Goal: Information Seeking & Learning: Learn about a topic

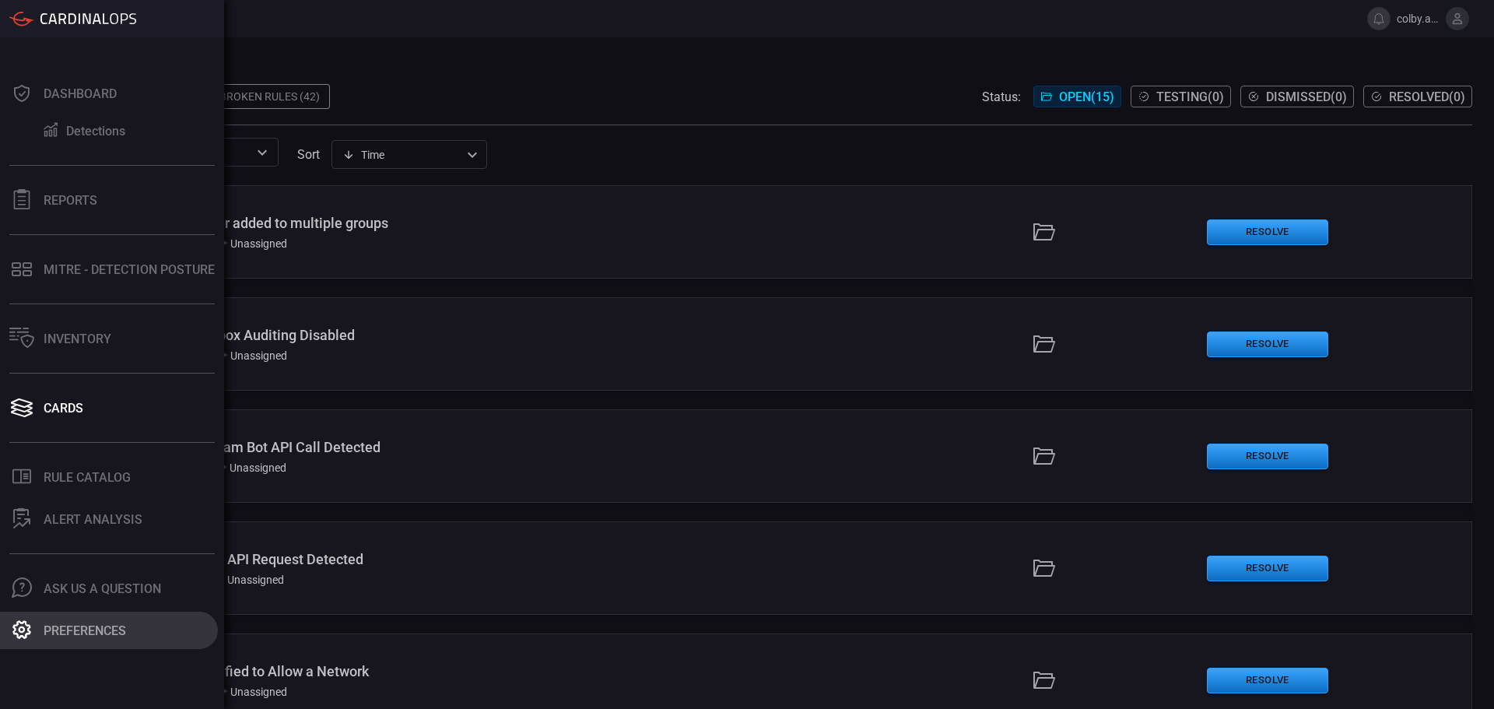
click at [62, 632] on div "Preferences" at bounding box center [85, 630] width 83 height 15
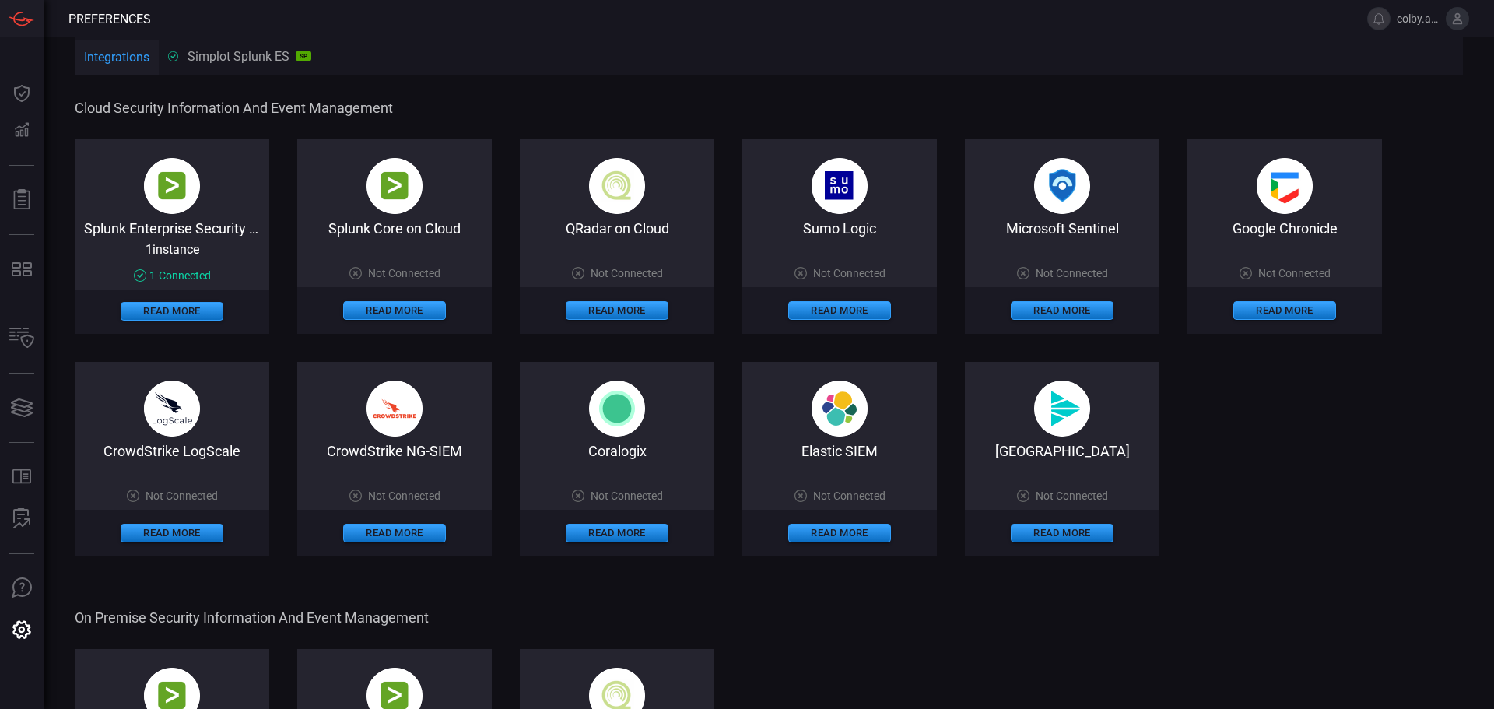
click at [1458, 20] on icon at bounding box center [1458, 18] width 10 height 11
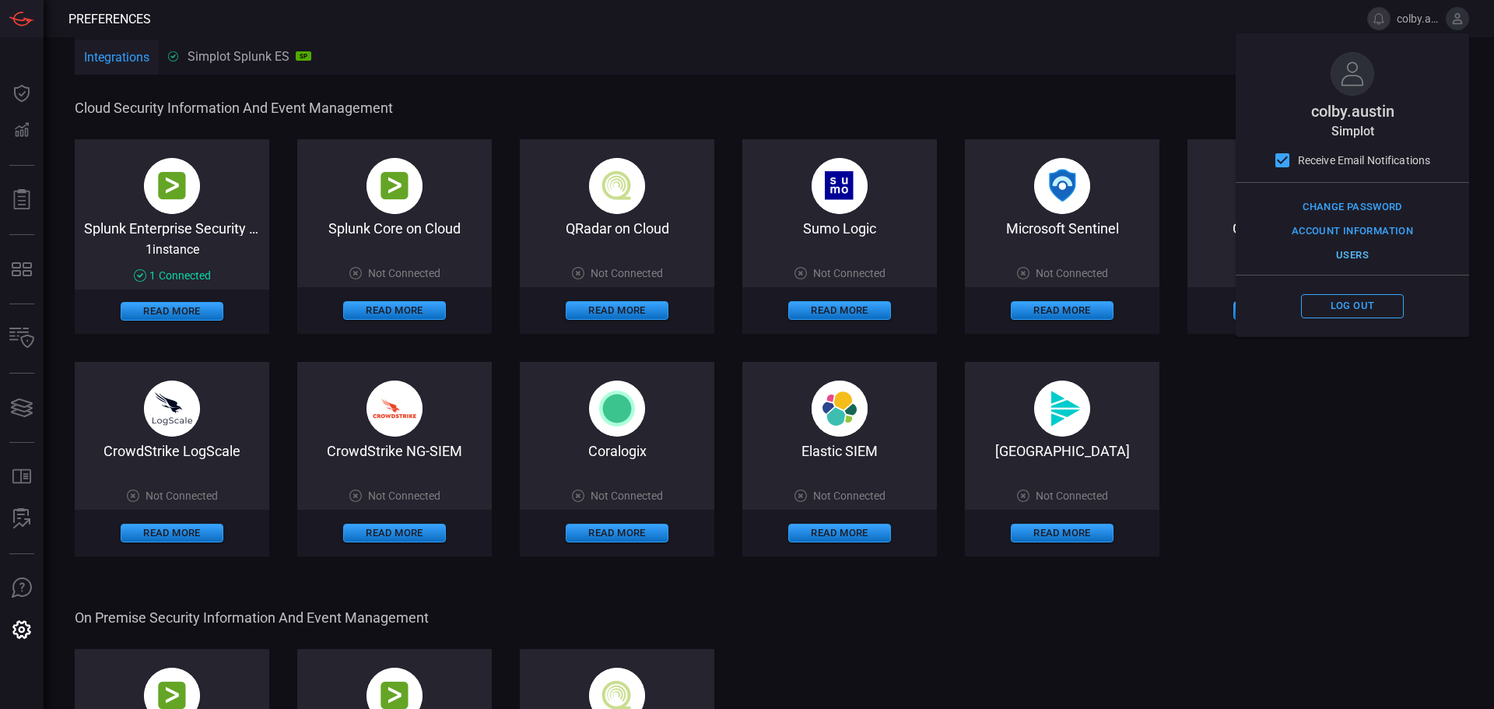
click at [1355, 257] on button "Users" at bounding box center [1352, 256] width 103 height 24
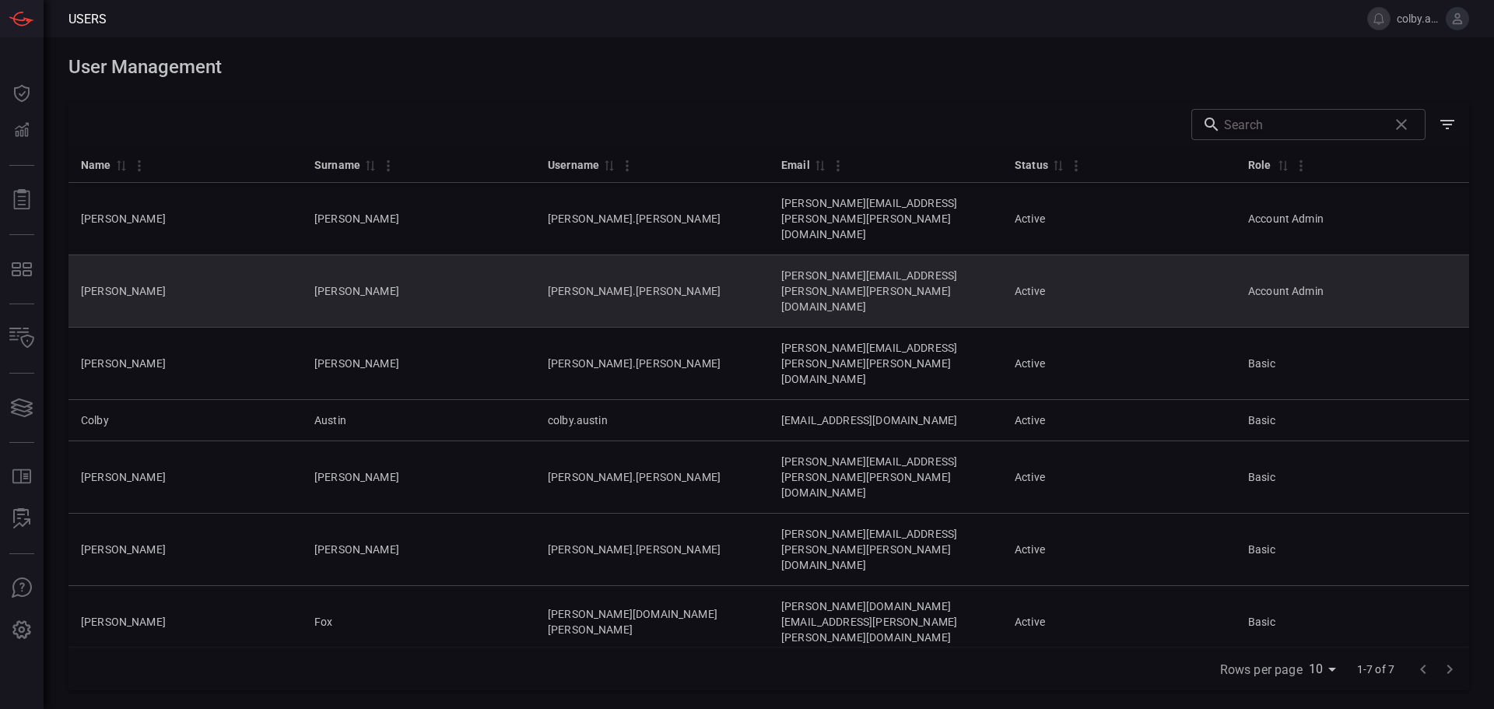
click at [385, 255] on td "Jorgensen" at bounding box center [418, 291] width 233 height 72
click at [329, 255] on td "Jorgensen" at bounding box center [418, 291] width 233 height 72
click at [1236, 255] on td "Active" at bounding box center [1118, 291] width 233 height 72
click at [1322, 255] on td "Account Admin" at bounding box center [1352, 291] width 233 height 72
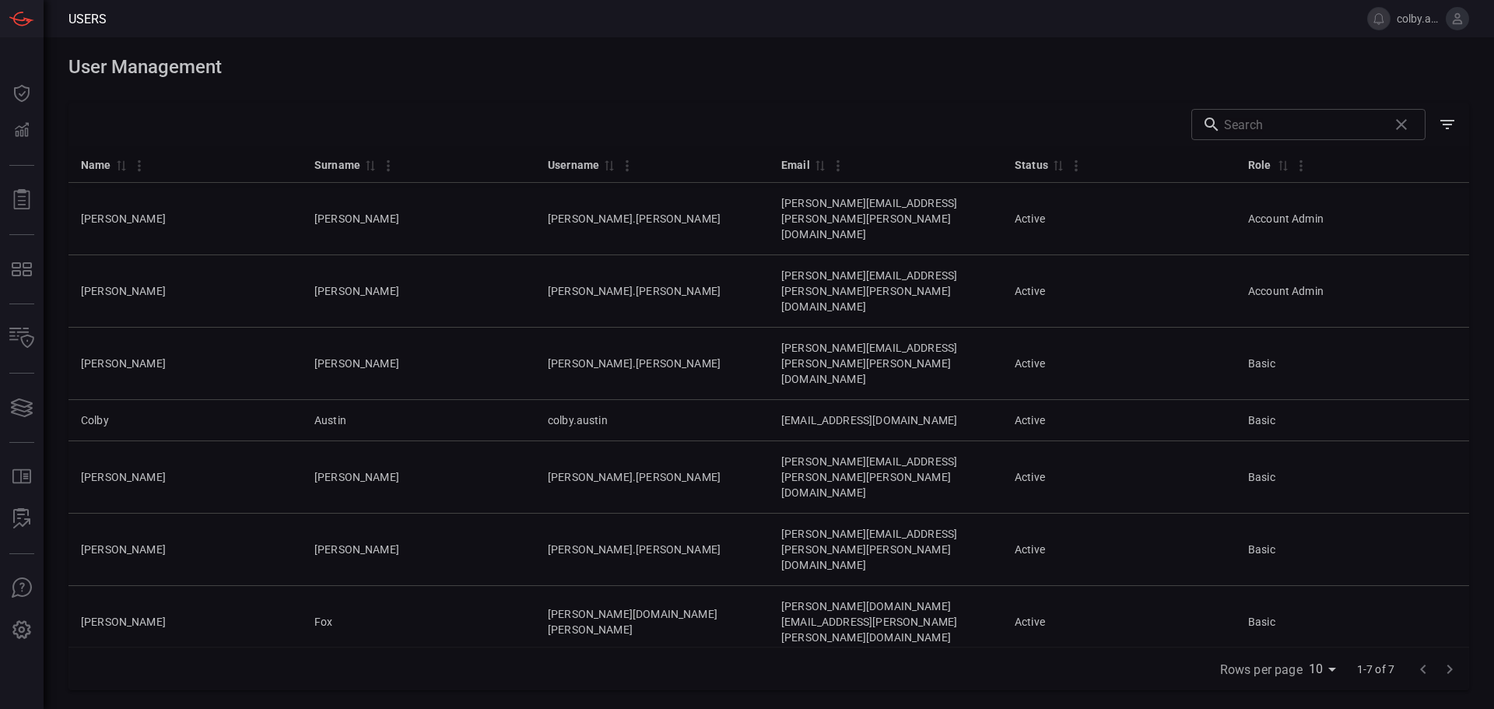
click at [640, 549] on div "Name 0 Surname 0 Username 0 Email 0 Status 0 Role 0 ryan inman ryan.inman ryan.…" at bounding box center [768, 396] width 1401 height 500
click at [413, 593] on div "Name 0 Surname 0 Username 0 Email 0 Status 0 Role 0 ryan inman ryan.inman ryan.…" at bounding box center [768, 396] width 1401 height 500
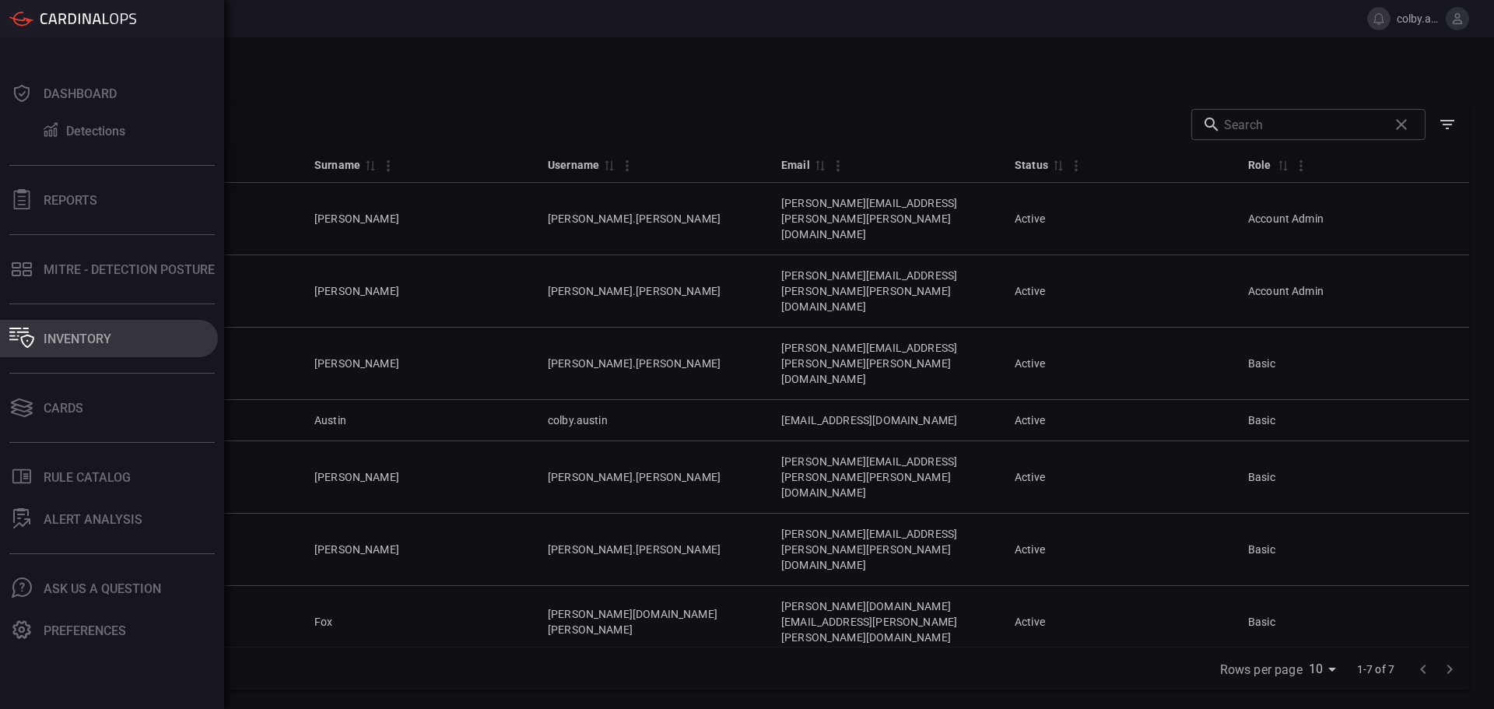
click at [76, 346] on button "Inventory" at bounding box center [109, 338] width 218 height 37
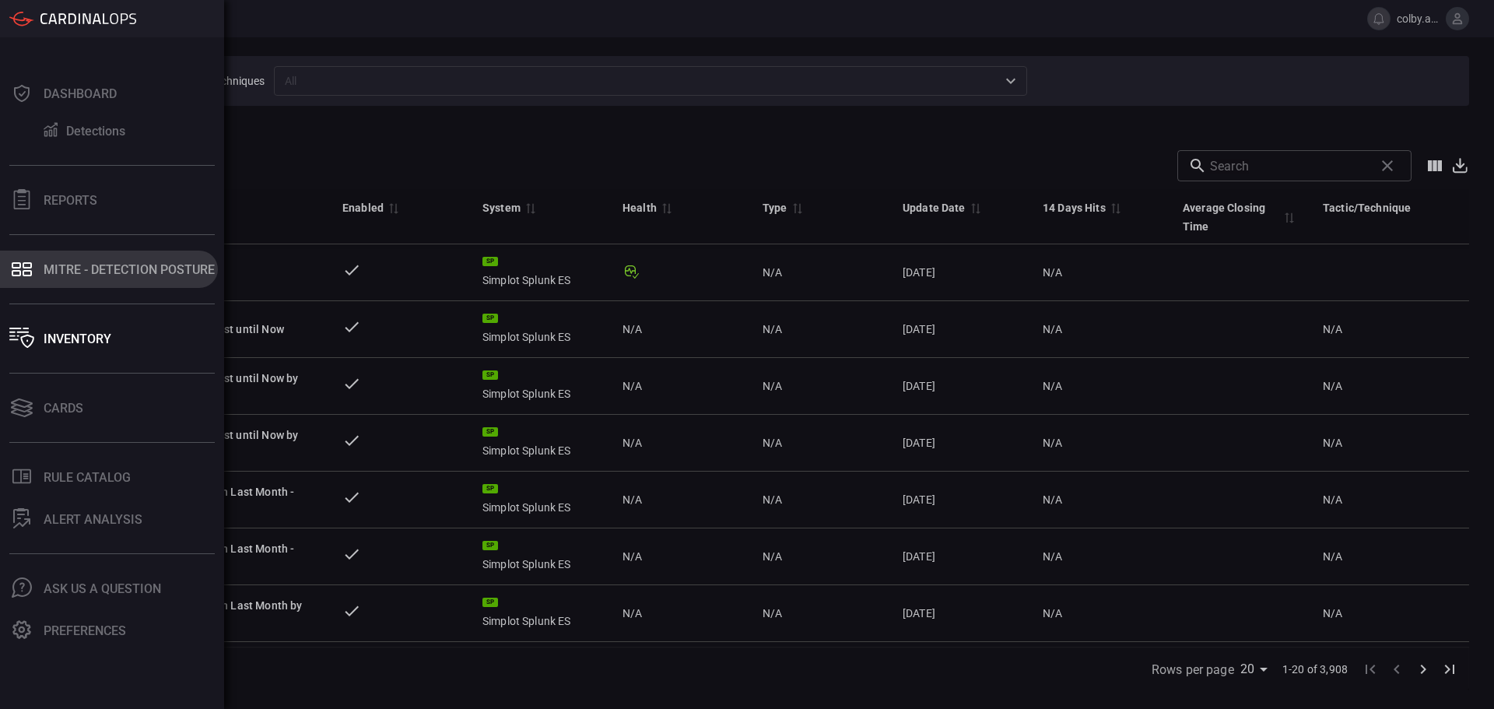
click at [59, 265] on div "MITRE - Detection Posture" at bounding box center [129, 269] width 171 height 15
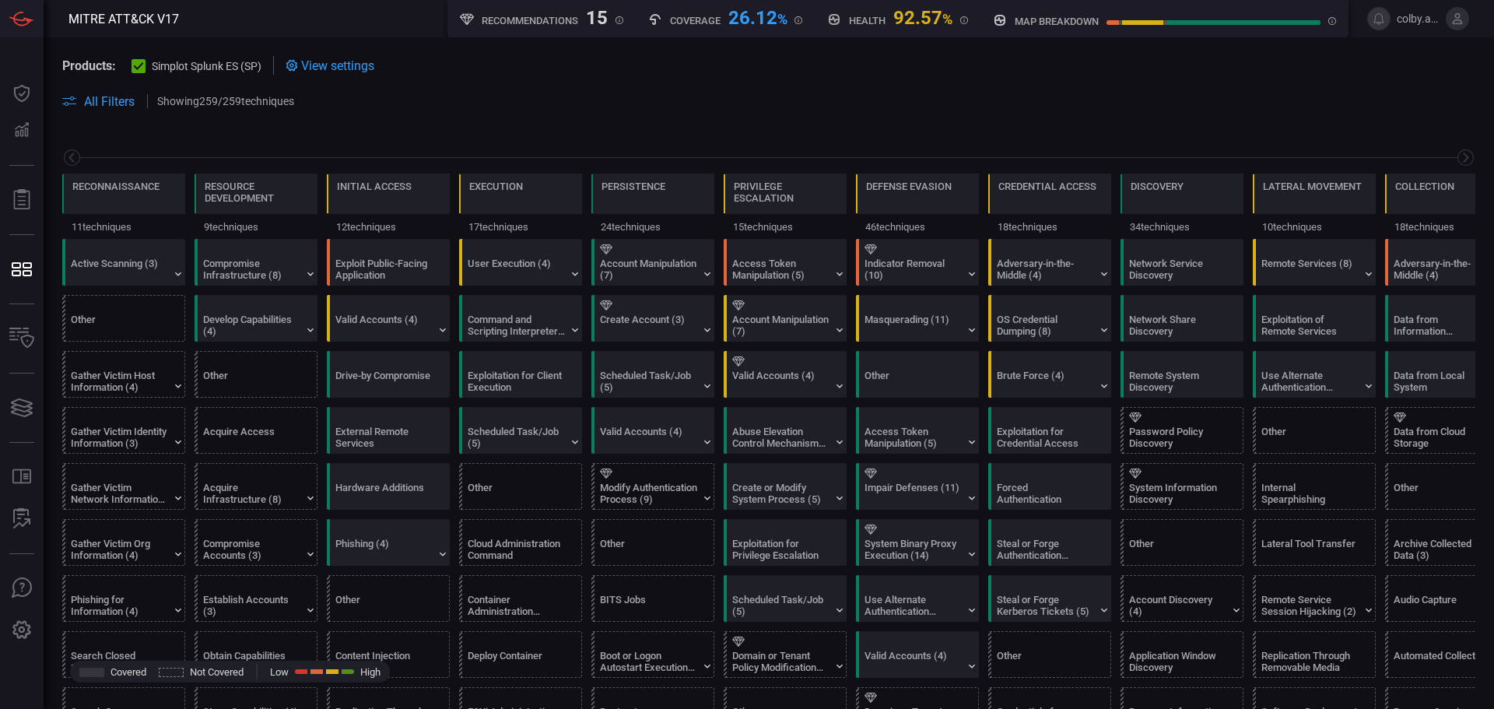
scroll to position [0, 204]
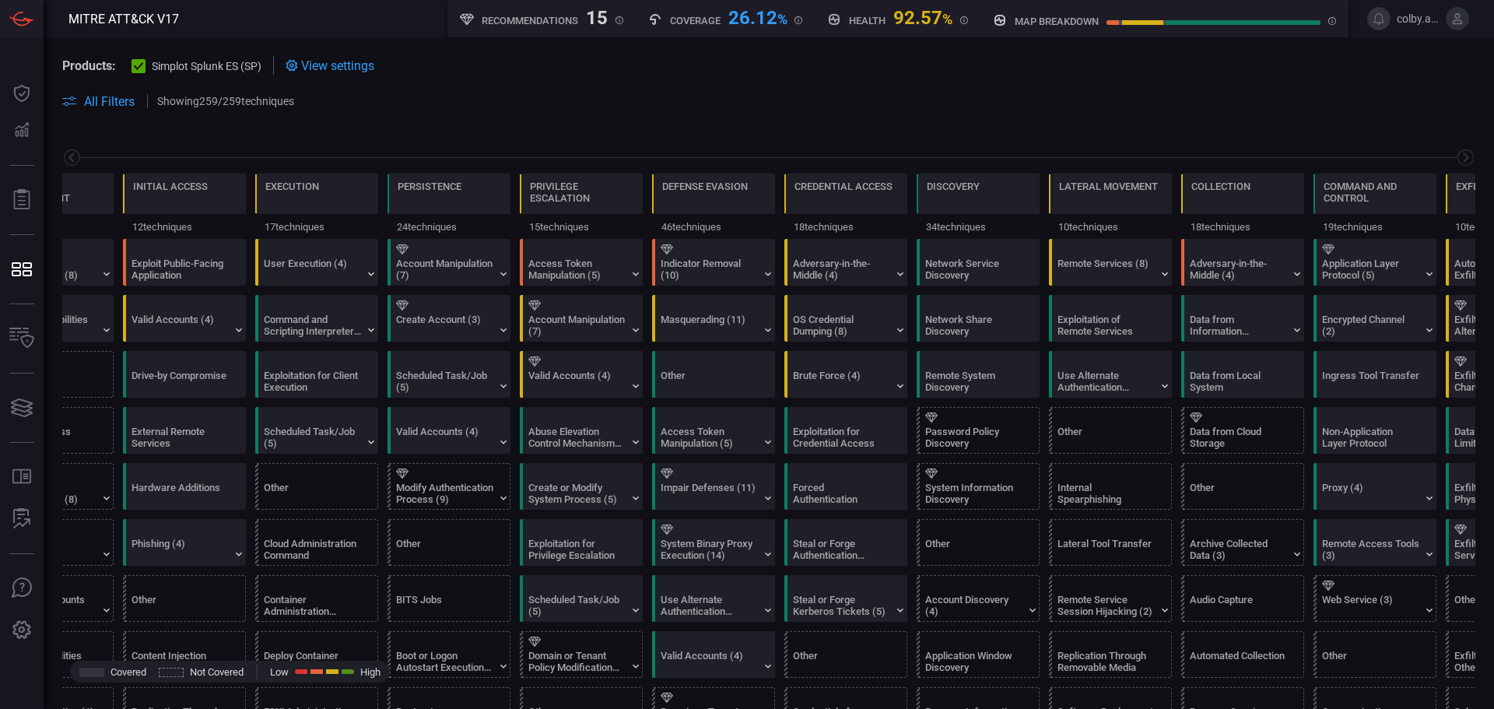
click at [668, 118] on span at bounding box center [768, 120] width 1413 height 19
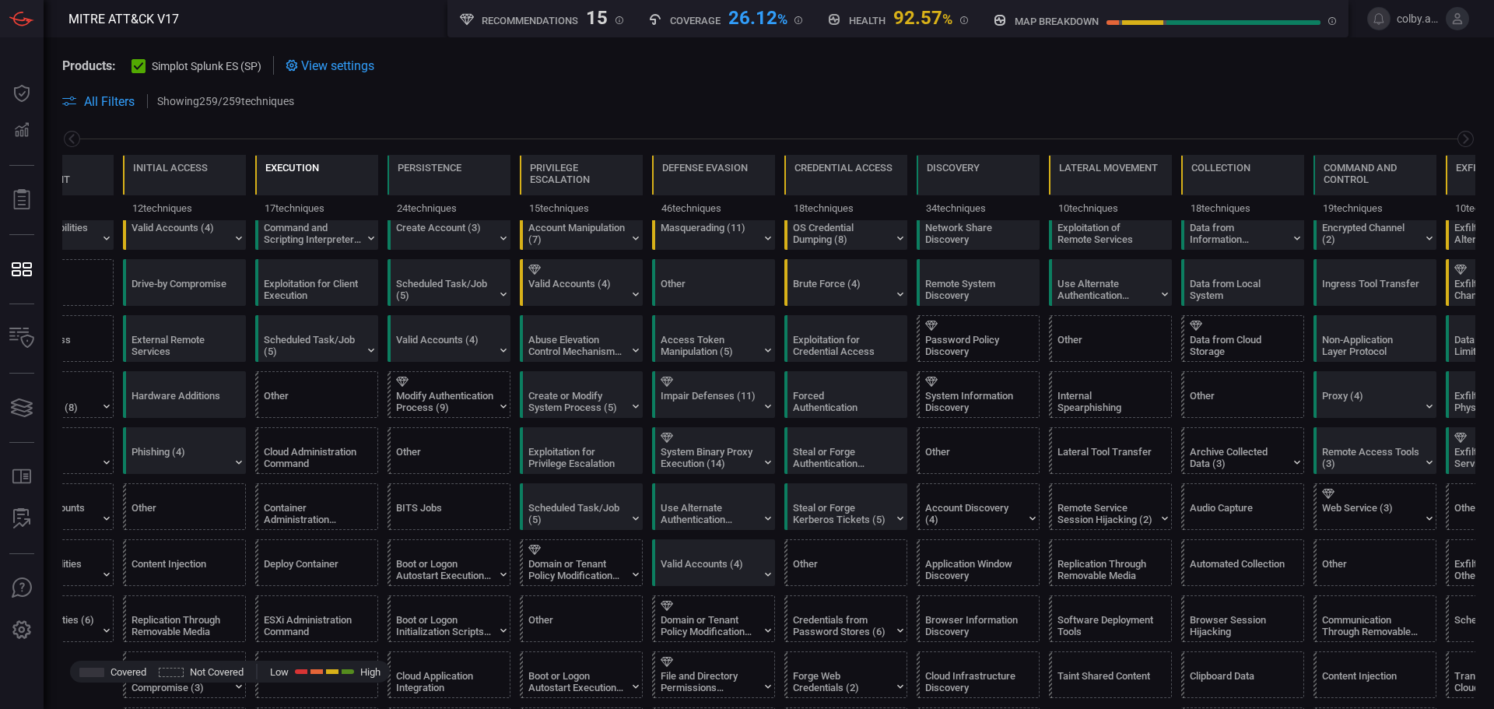
scroll to position [0, 0]
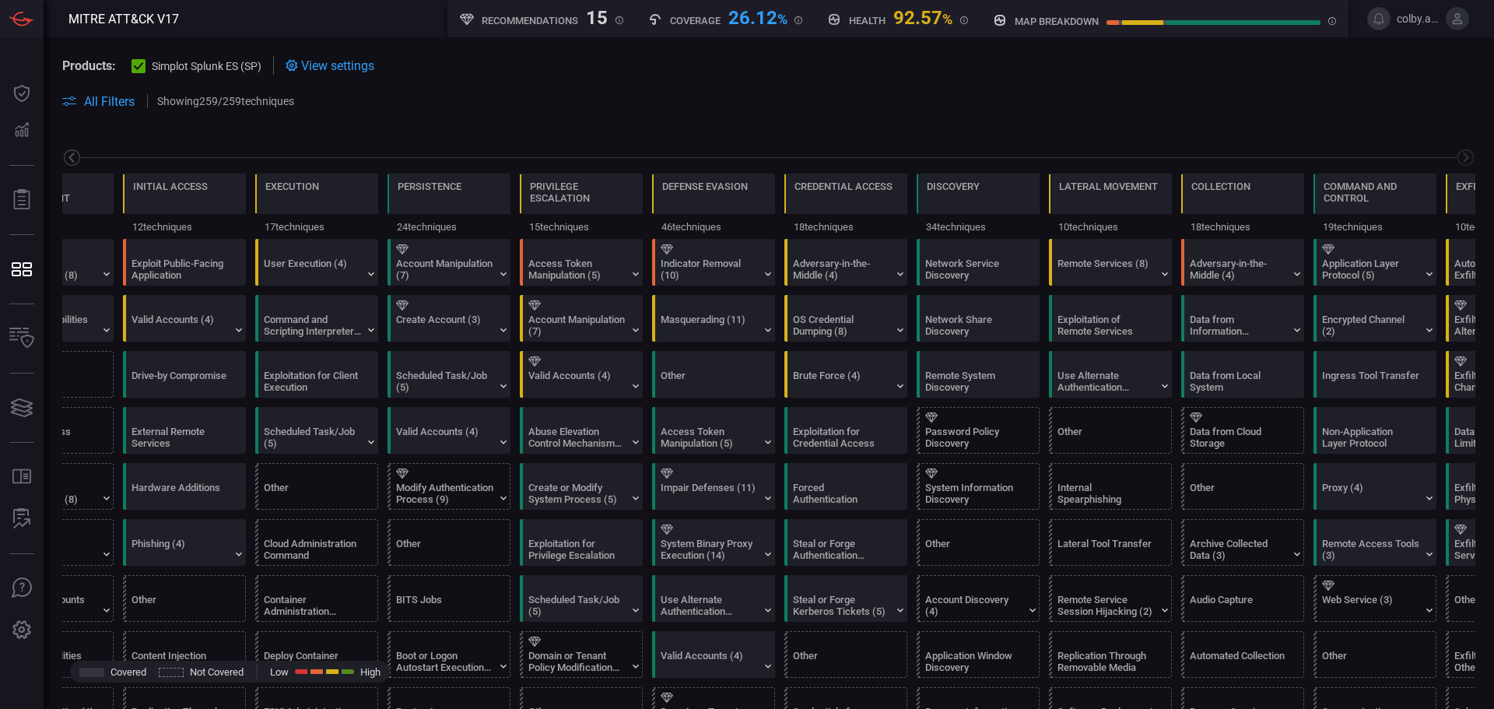
click at [72, 155] on icon at bounding box center [70, 158] width 5 height 10
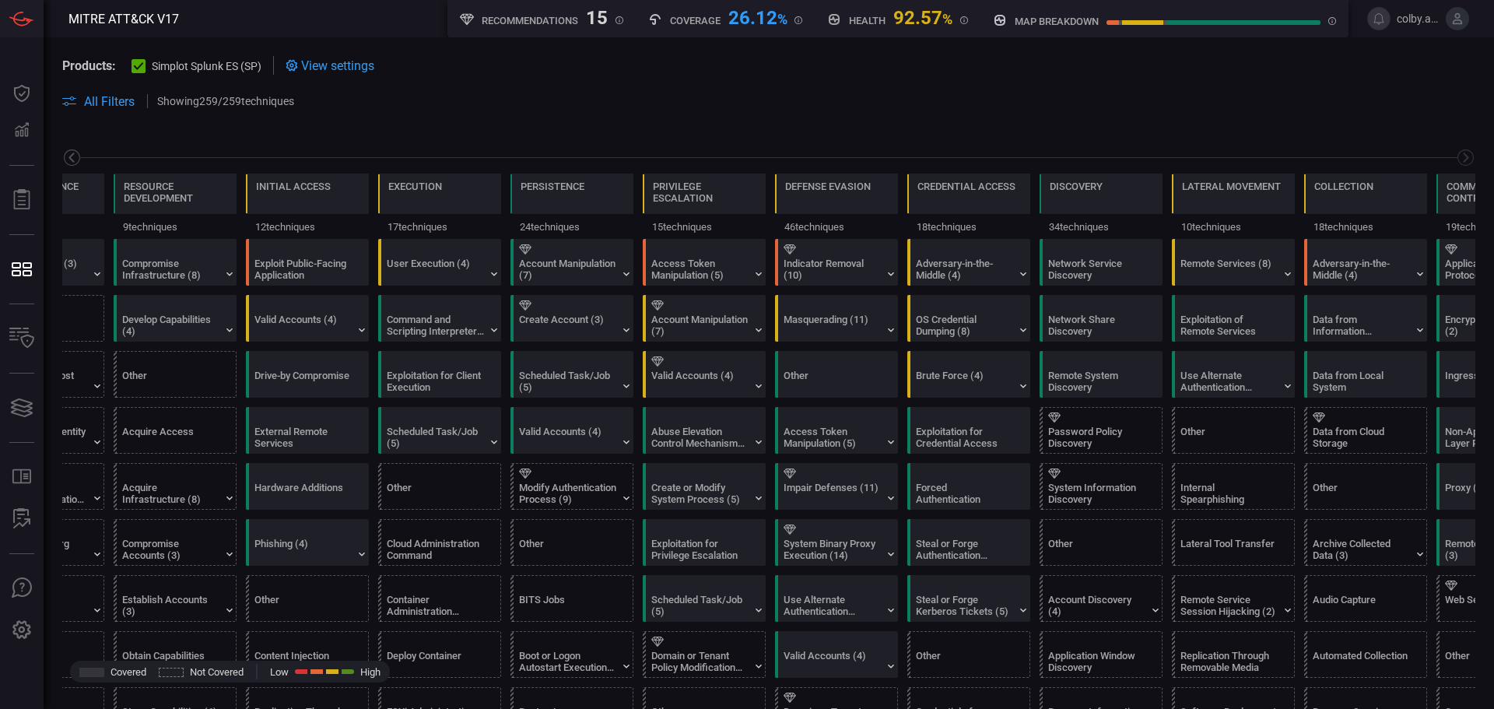
click at [72, 155] on icon at bounding box center [70, 158] width 5 height 10
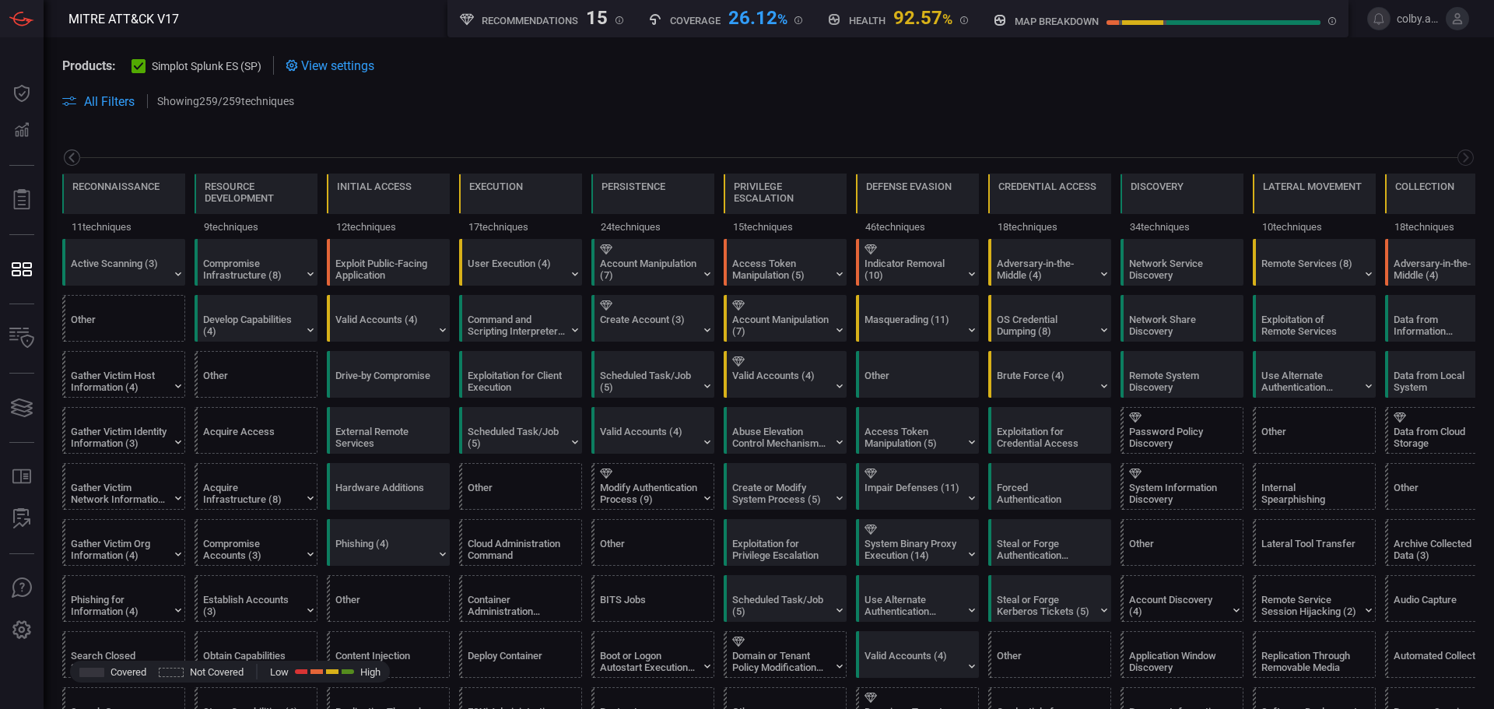
click at [72, 155] on icon at bounding box center [70, 158] width 5 height 10
click at [841, 100] on span at bounding box center [891, 101] width 1169 height 19
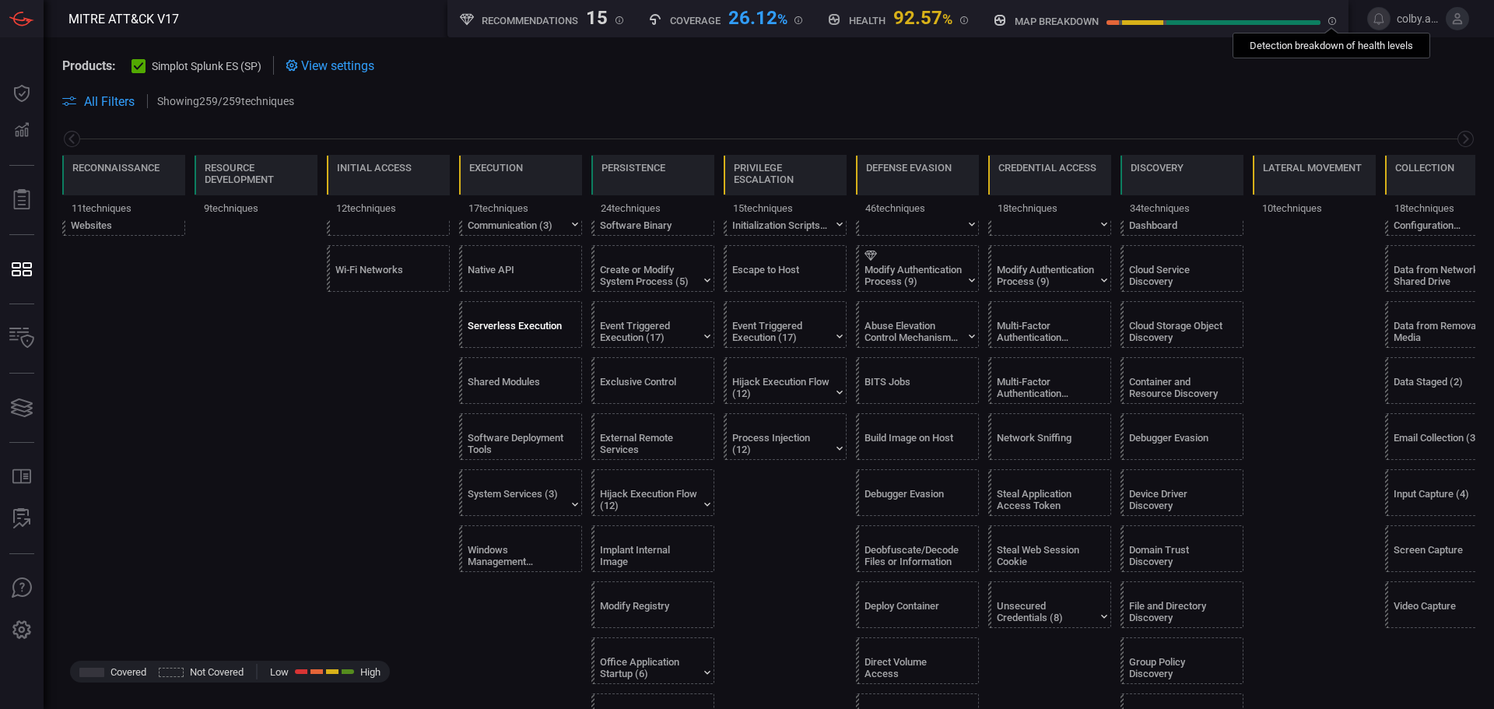
scroll to position [623, 0]
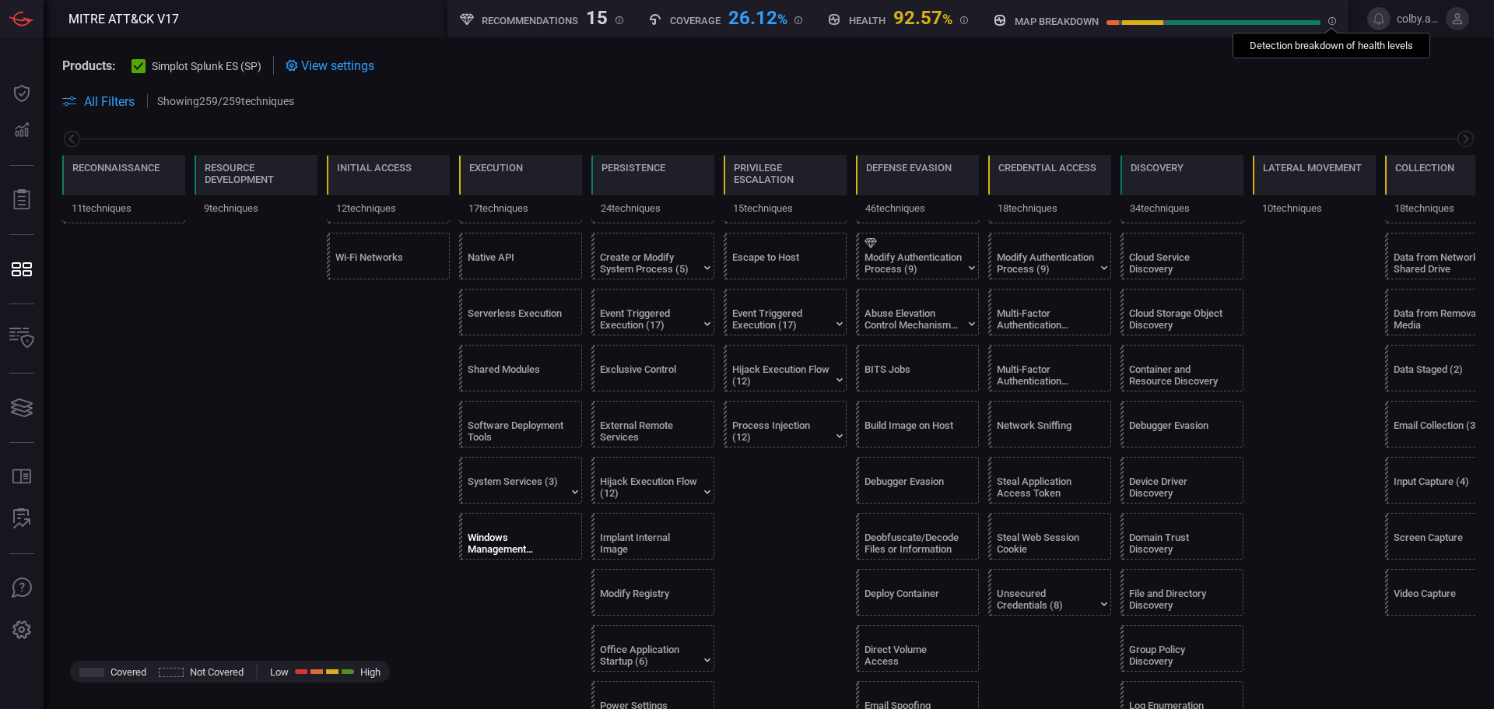
click at [500, 530] on div "Windows Management Instrumentation" at bounding box center [524, 536] width 123 height 45
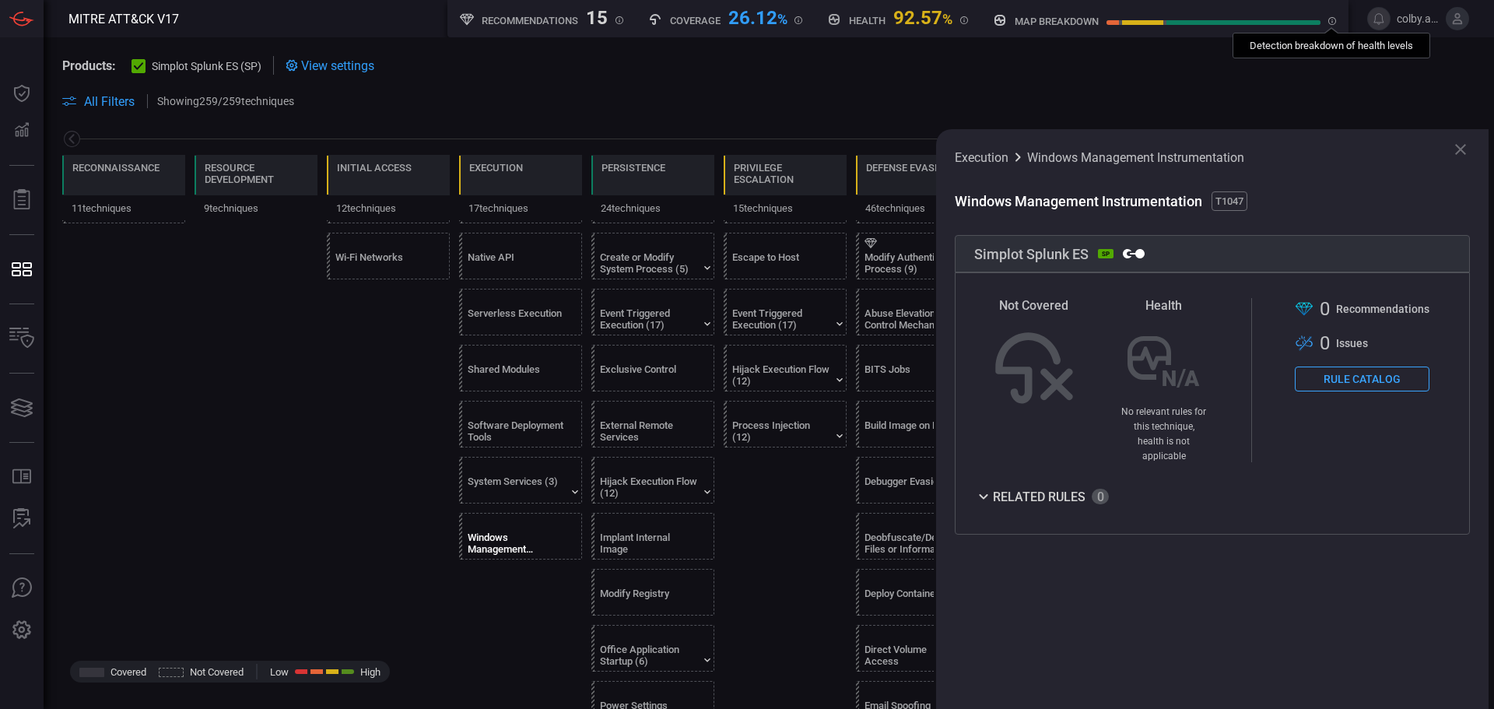
click at [1329, 381] on button "Rule Catalog" at bounding box center [1362, 379] width 135 height 25
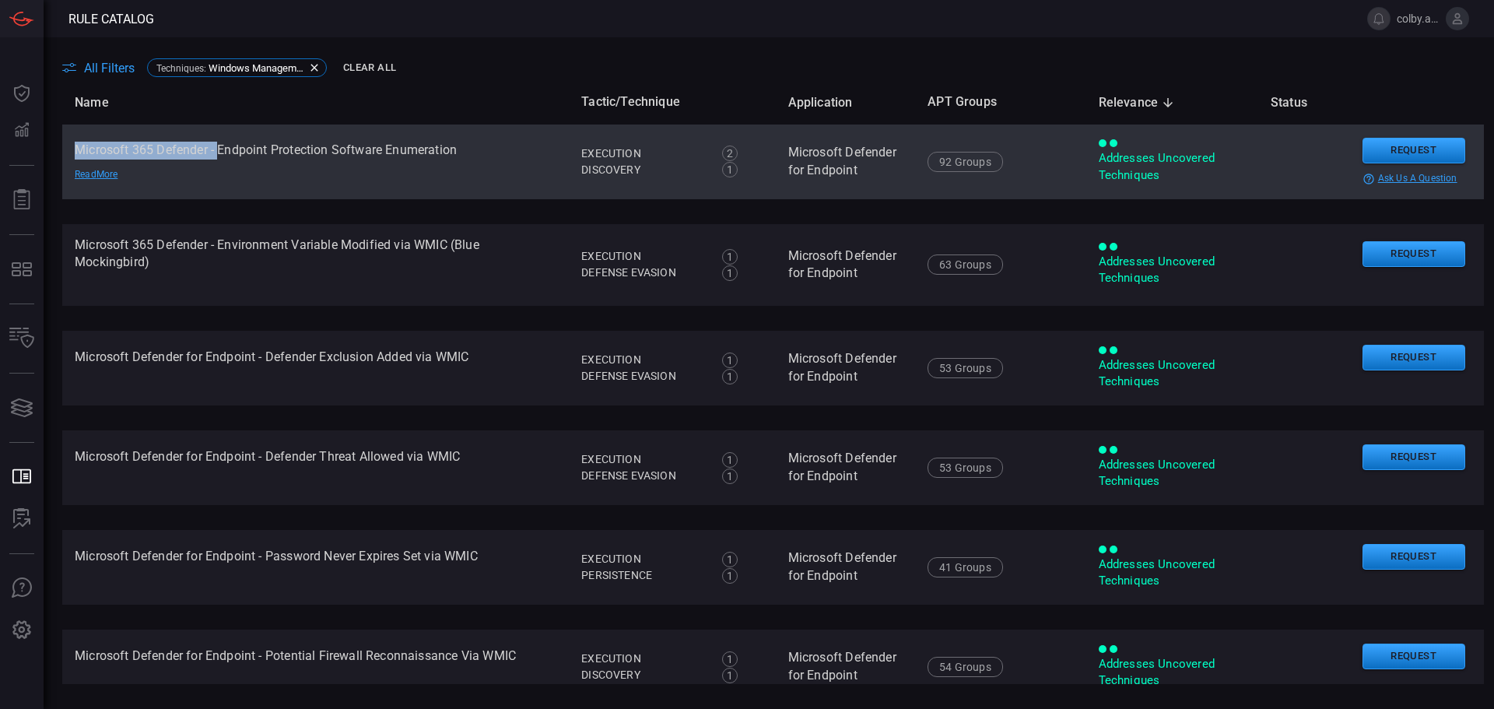
drag, startPoint x: 74, startPoint y: 148, endPoint x: 217, endPoint y: 153, distance: 143.3
click at [217, 153] on td "Microsoft 365 Defender - Endpoint Protection Software Enumeration Read More" at bounding box center [315, 162] width 507 height 75
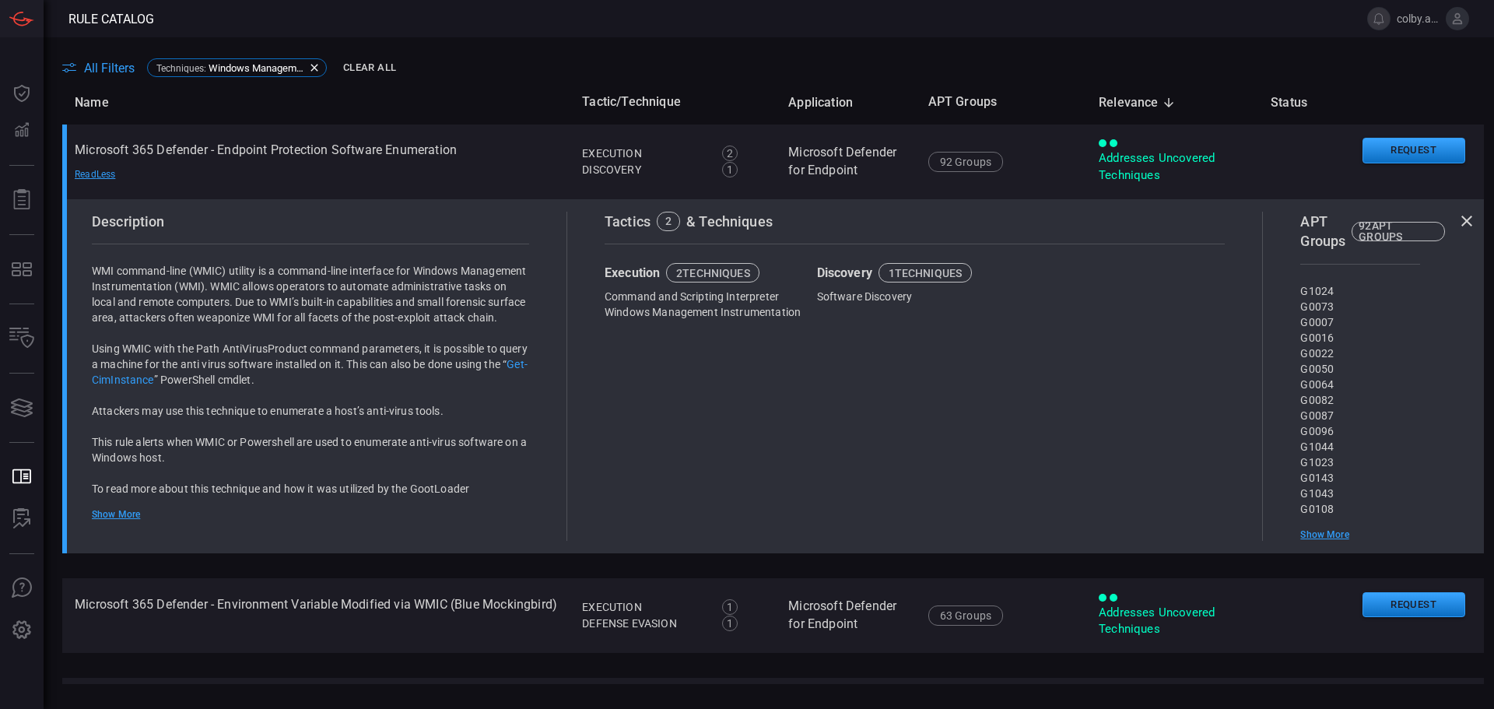
click at [333, 116] on th "Name" at bounding box center [315, 102] width 507 height 44
click at [408, 105] on th "Name" at bounding box center [315, 102] width 507 height 44
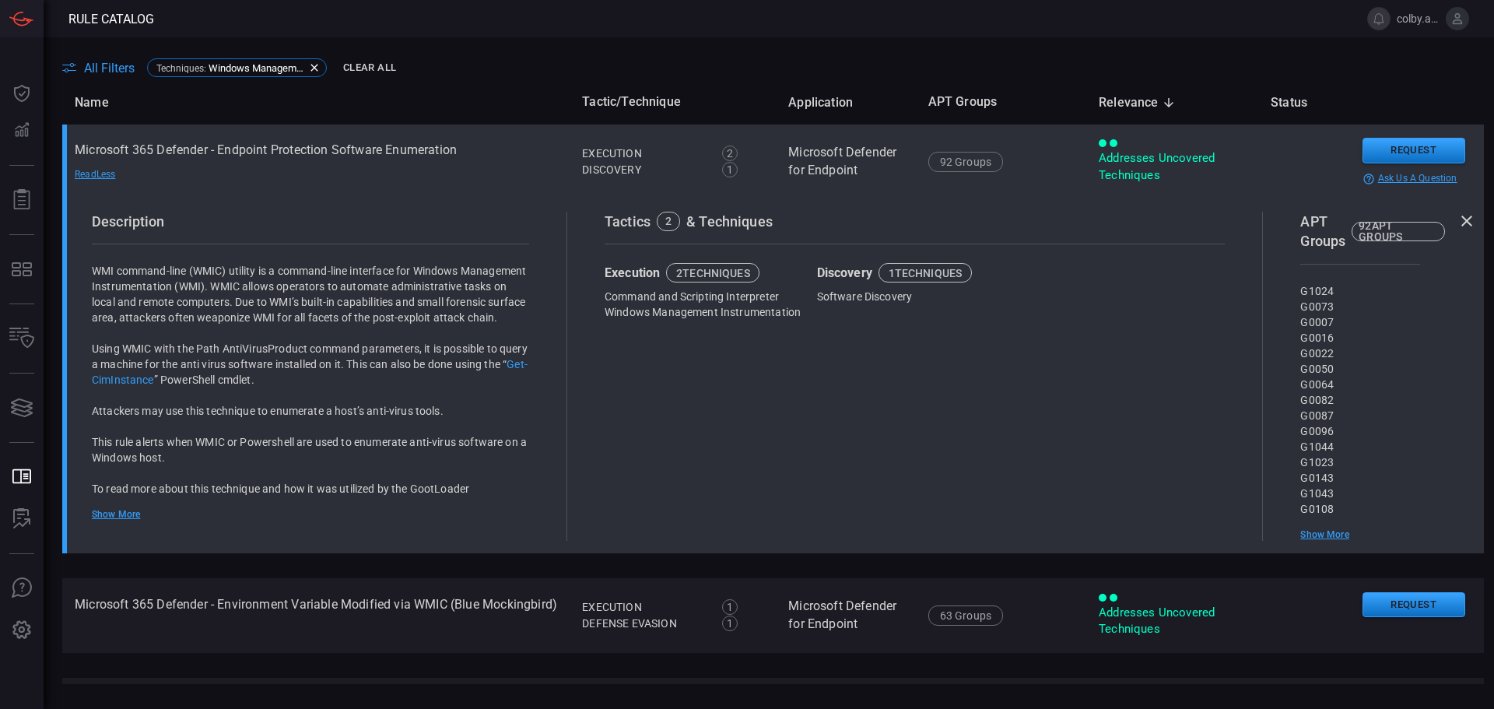
click at [388, 141] on td "Microsoft 365 Defender - Endpoint Protection Software Enumeration Read Less" at bounding box center [315, 162] width 507 height 75
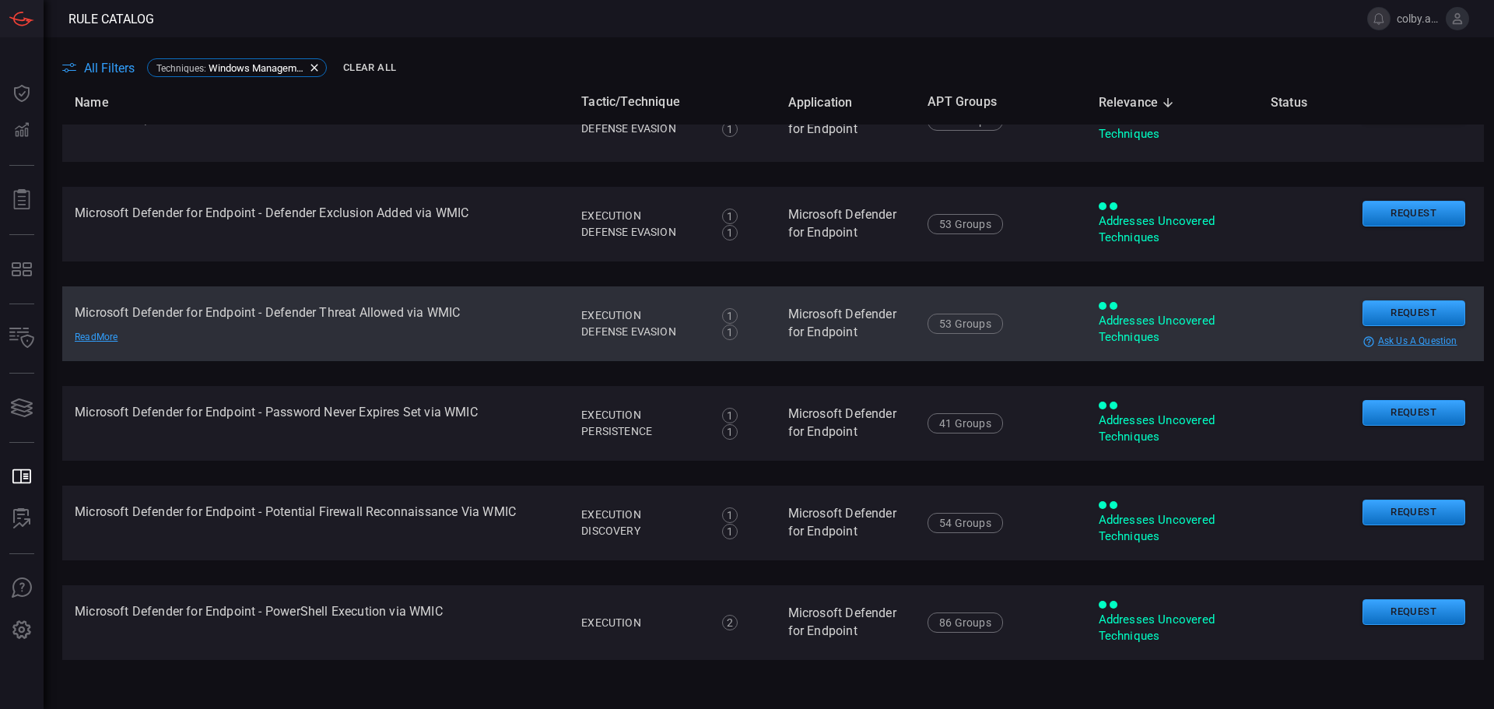
scroll to position [156, 0]
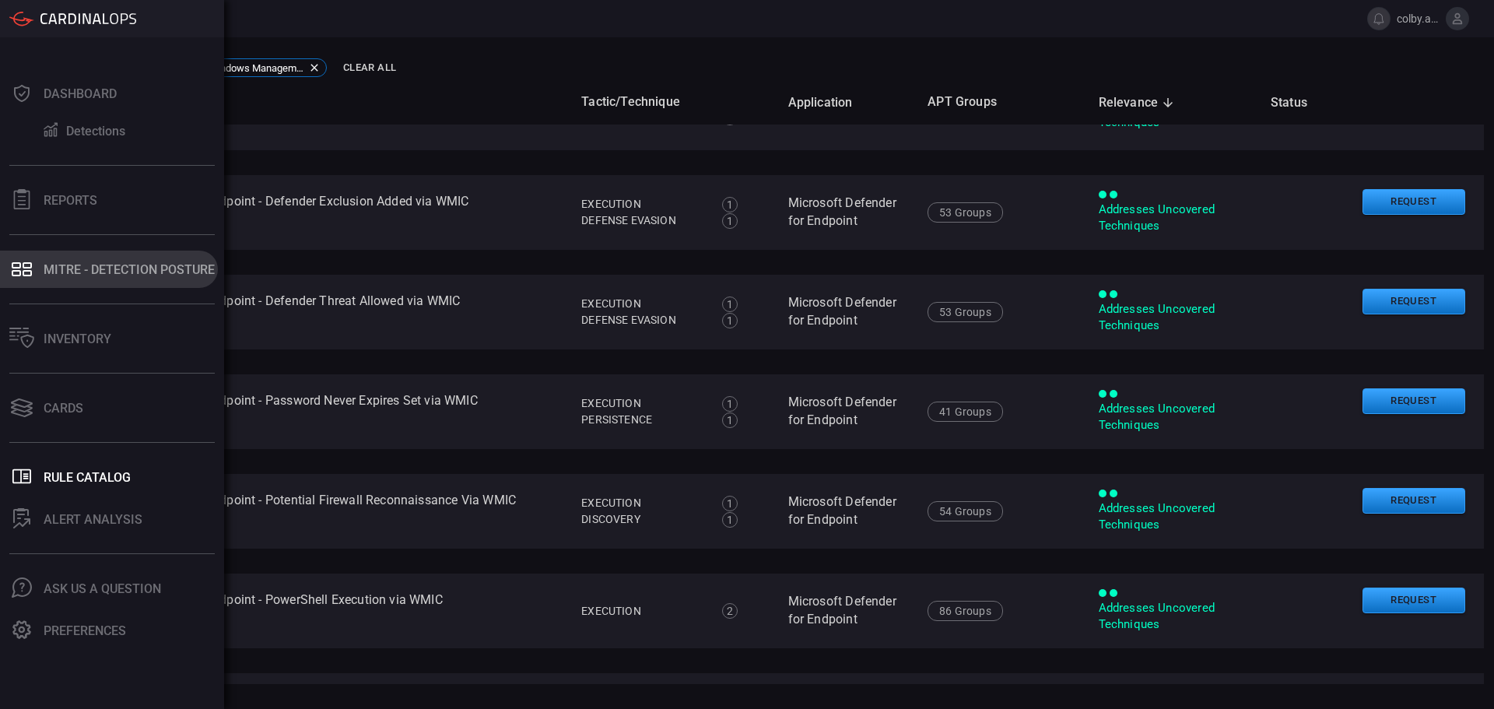
click at [95, 268] on div "MITRE - Detection Posture" at bounding box center [129, 269] width 171 height 15
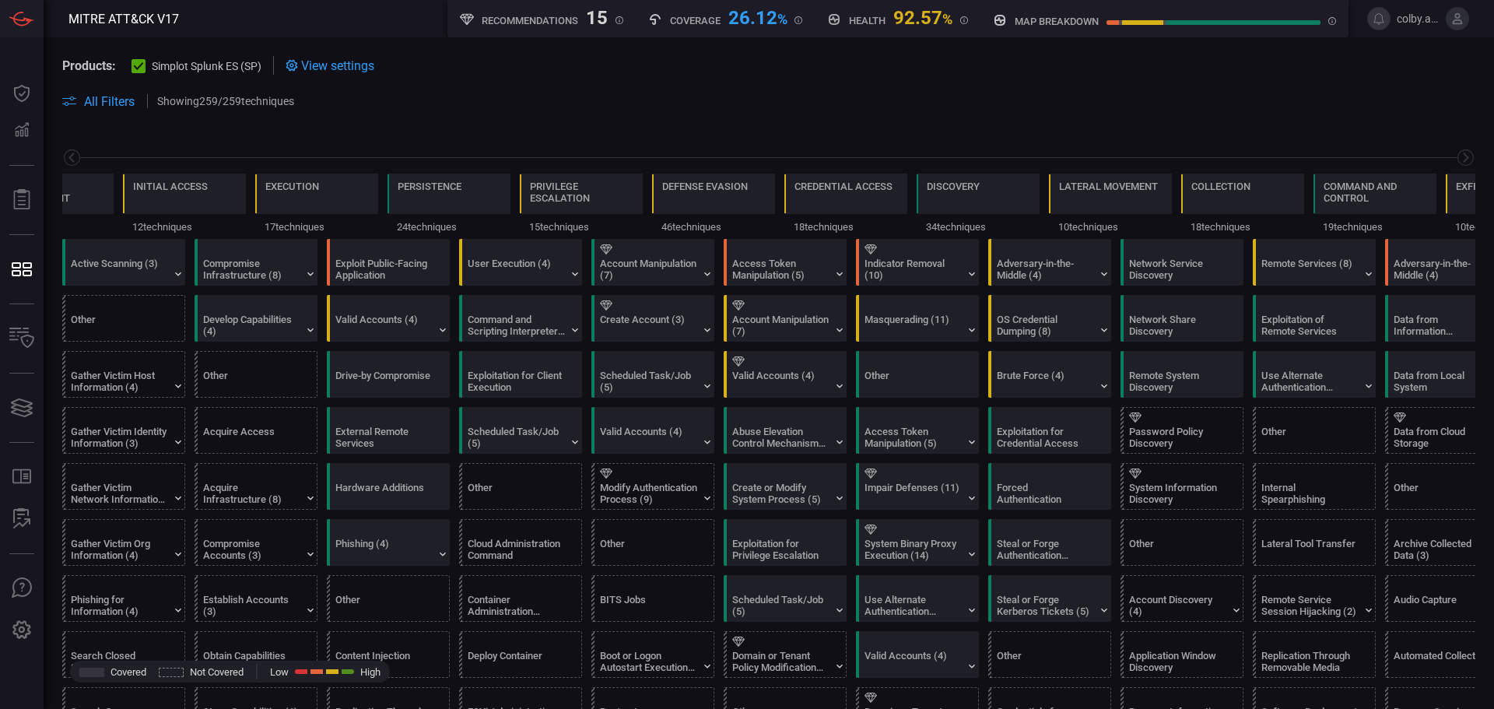
scroll to position [0, 204]
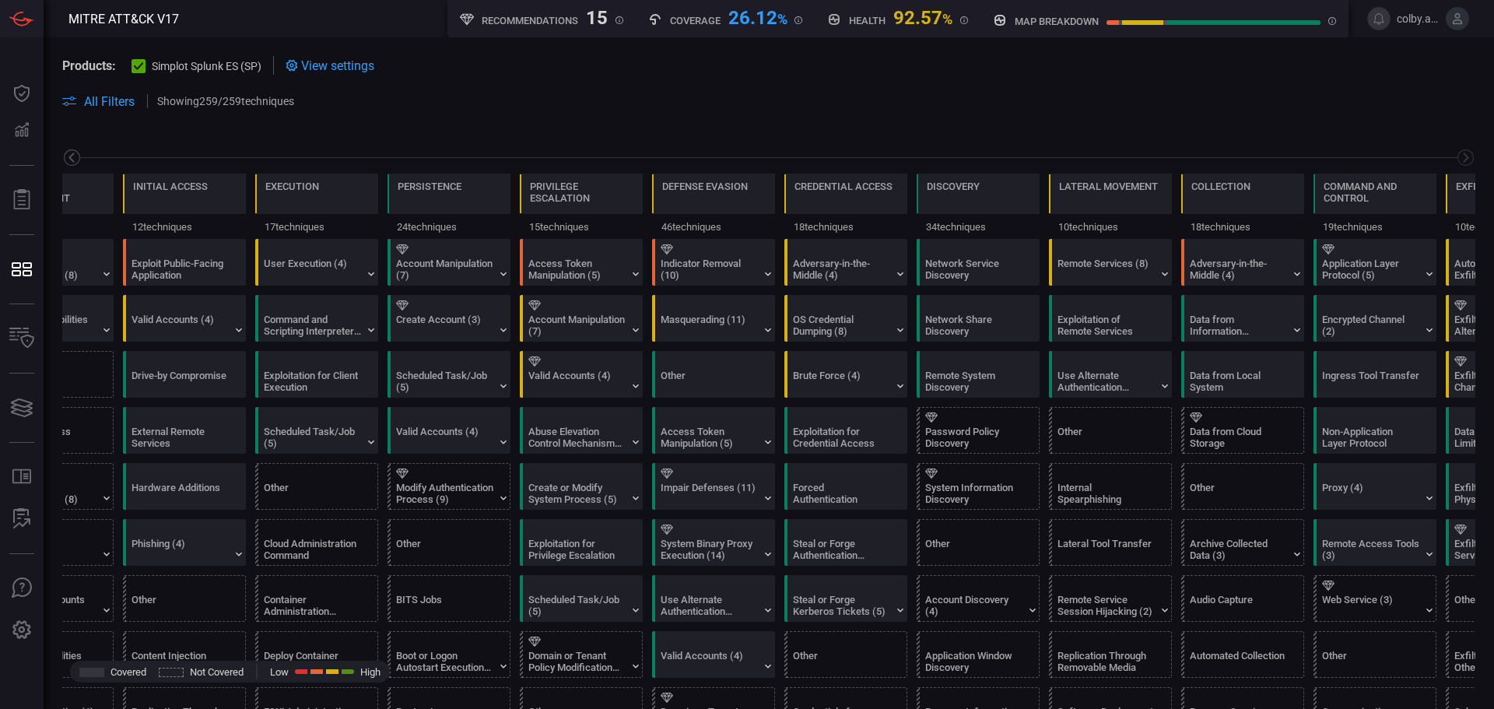
click at [74, 152] on icon at bounding box center [71, 157] width 19 height 19
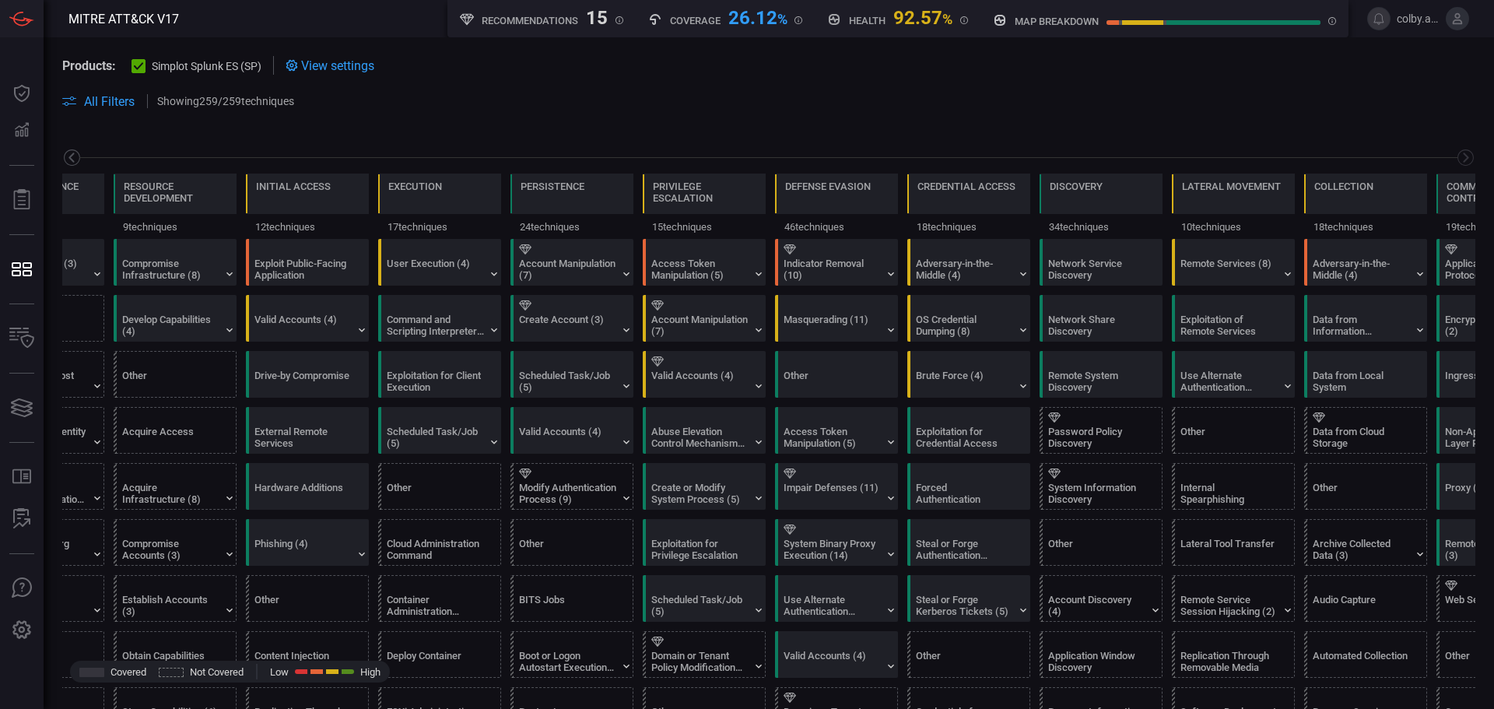
click at [74, 152] on icon at bounding box center [71, 157] width 19 height 19
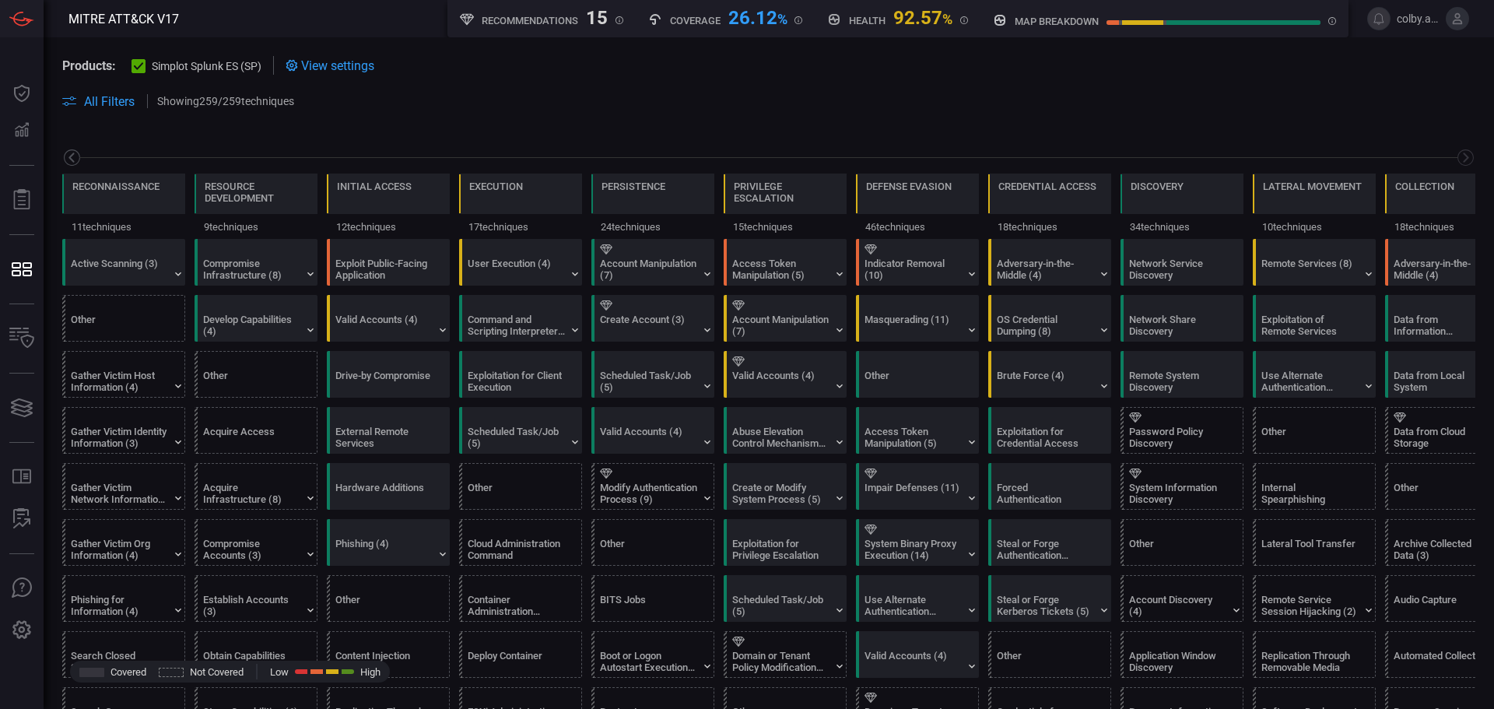
click at [74, 152] on icon at bounding box center [71, 157] width 19 height 19
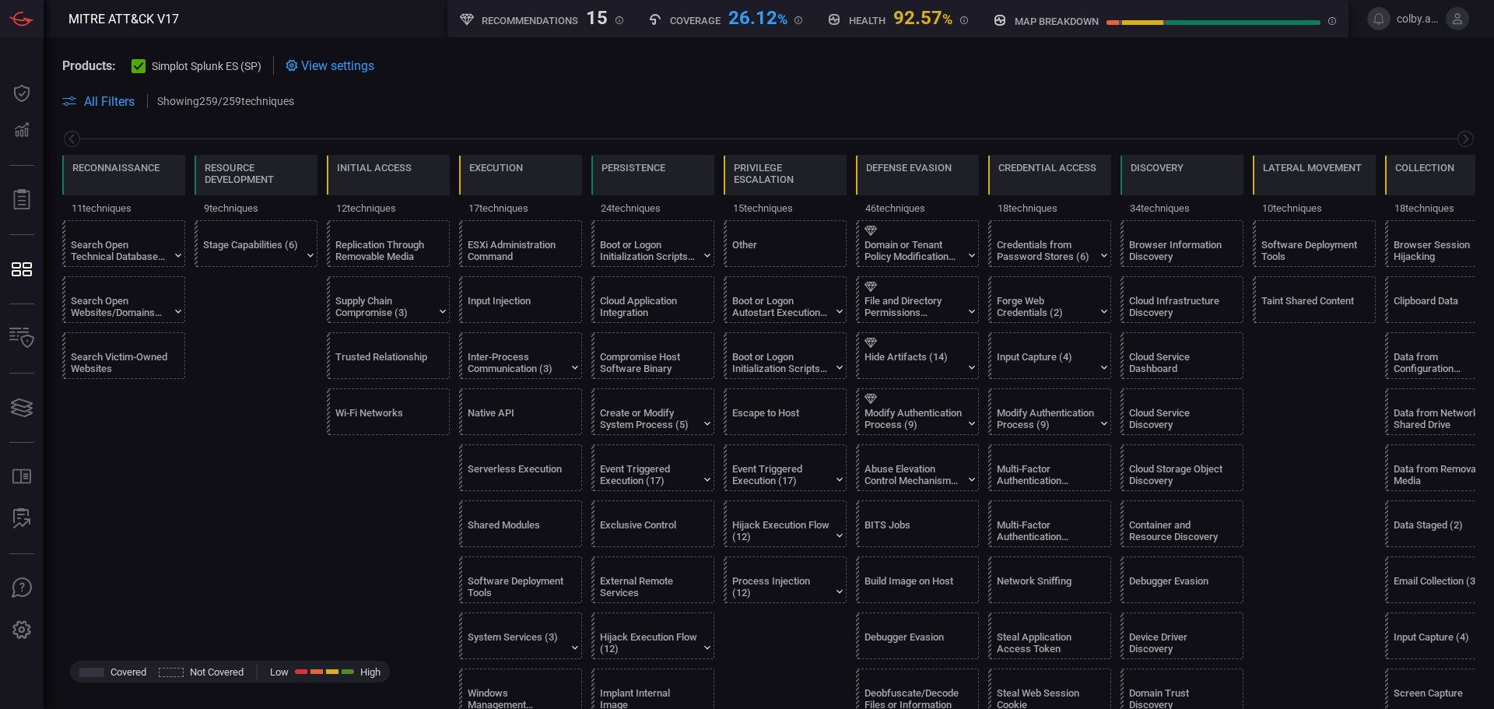
scroll to position [156, 0]
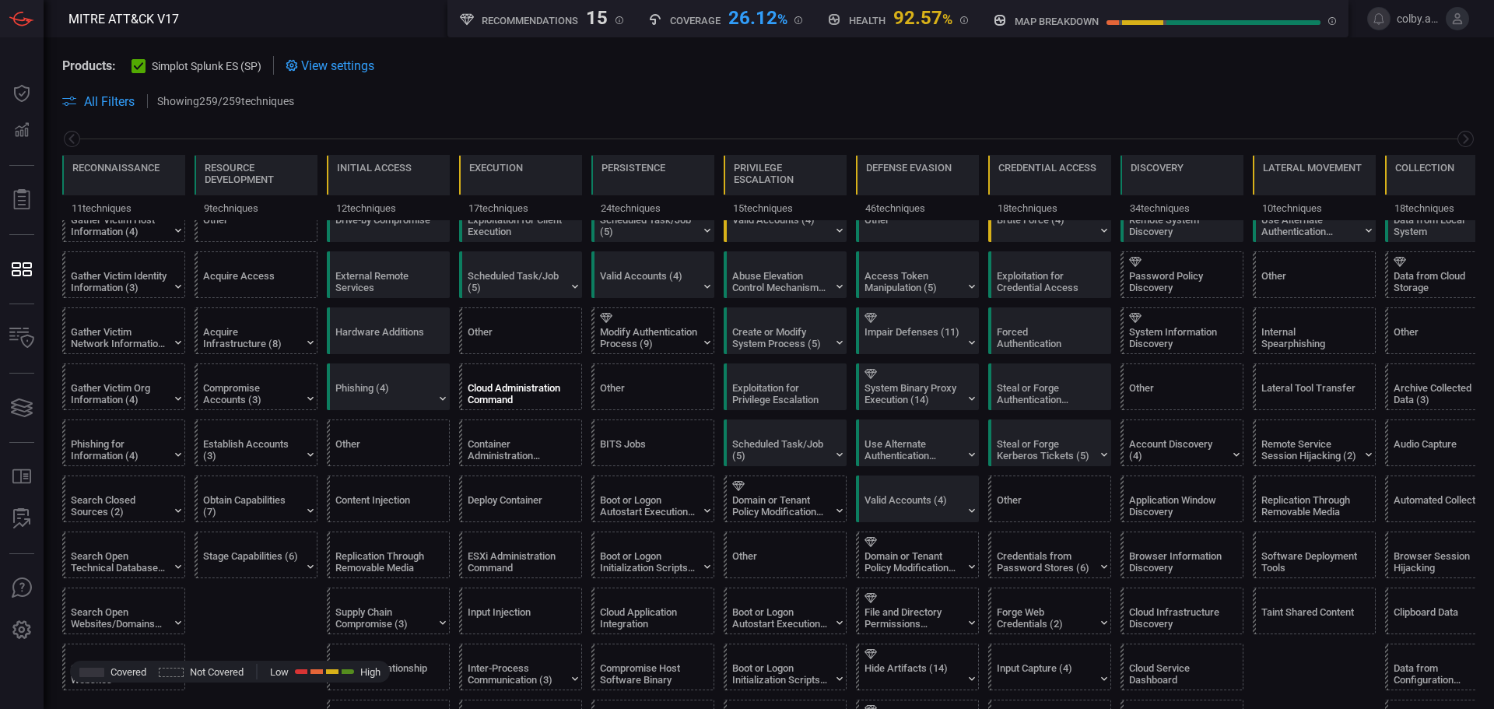
click at [514, 388] on div "Cloud Administration Command" at bounding box center [516, 393] width 97 height 23
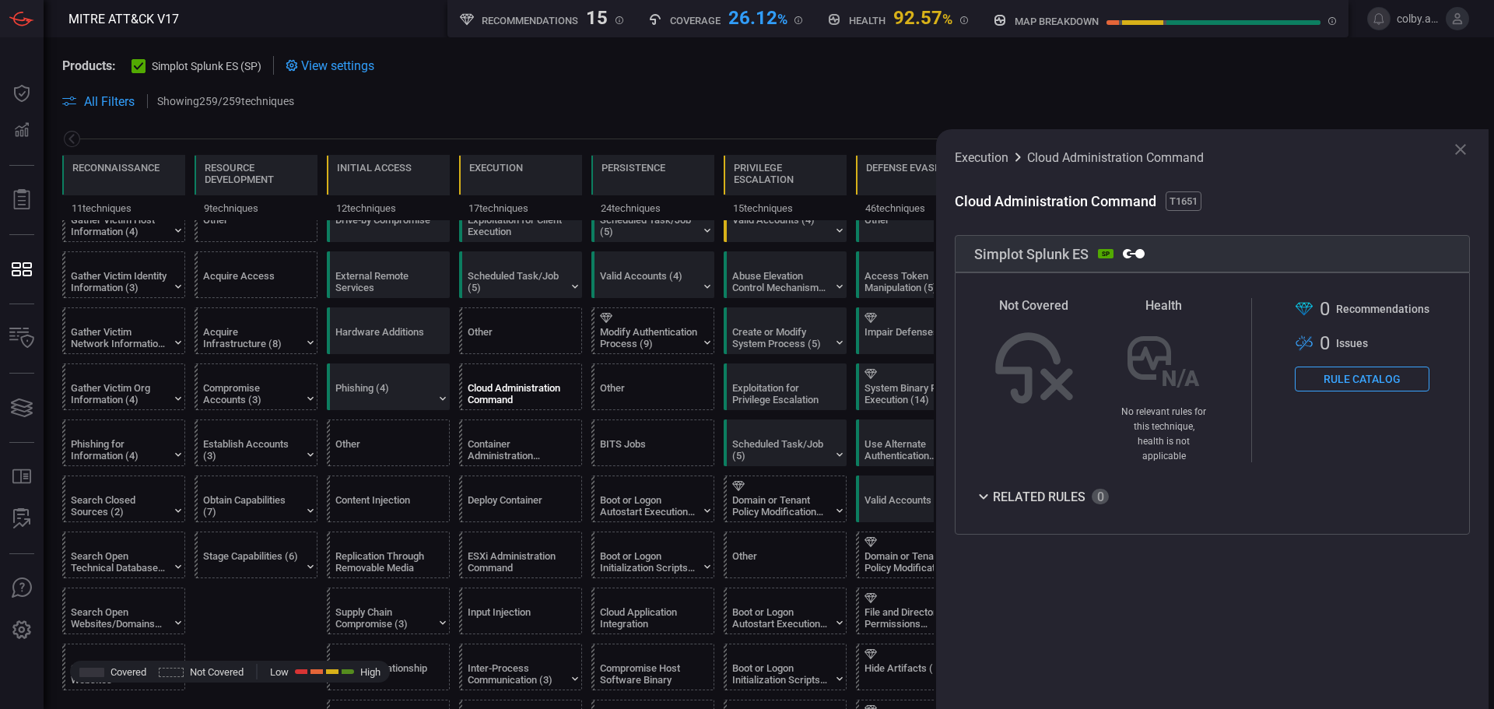
click at [1364, 375] on button "Rule Catalog" at bounding box center [1362, 379] width 135 height 25
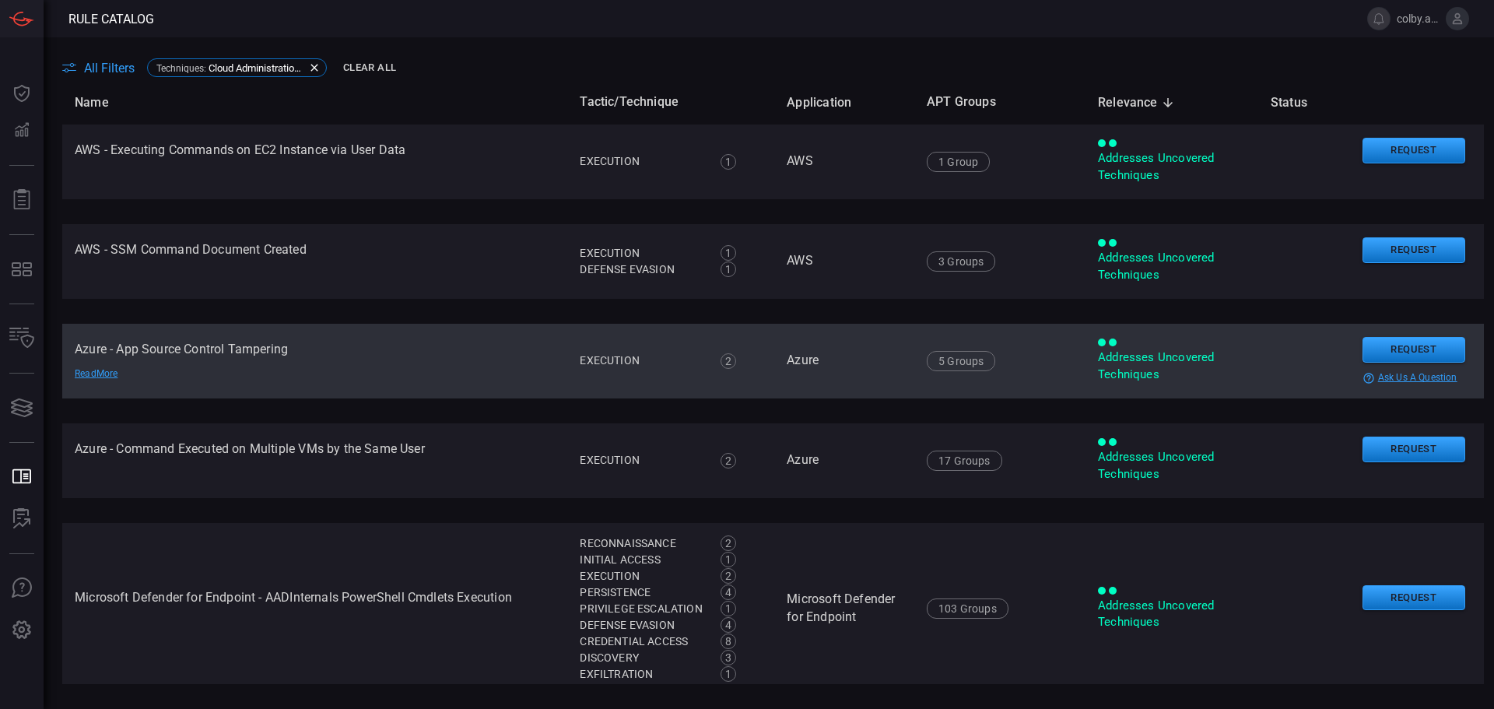
click at [170, 348] on td "Azure - App Source Control Tampering Read More" at bounding box center [314, 361] width 505 height 75
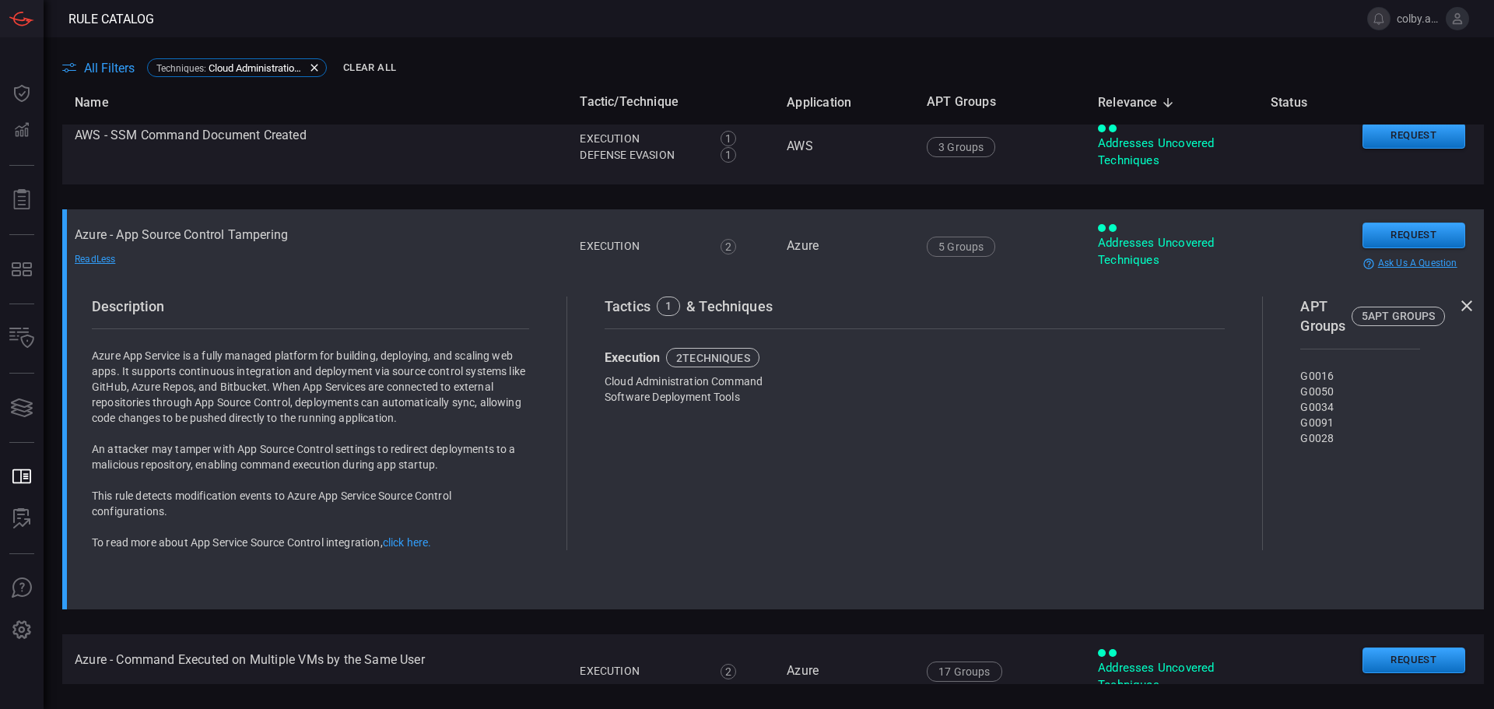
scroll to position [78, 0]
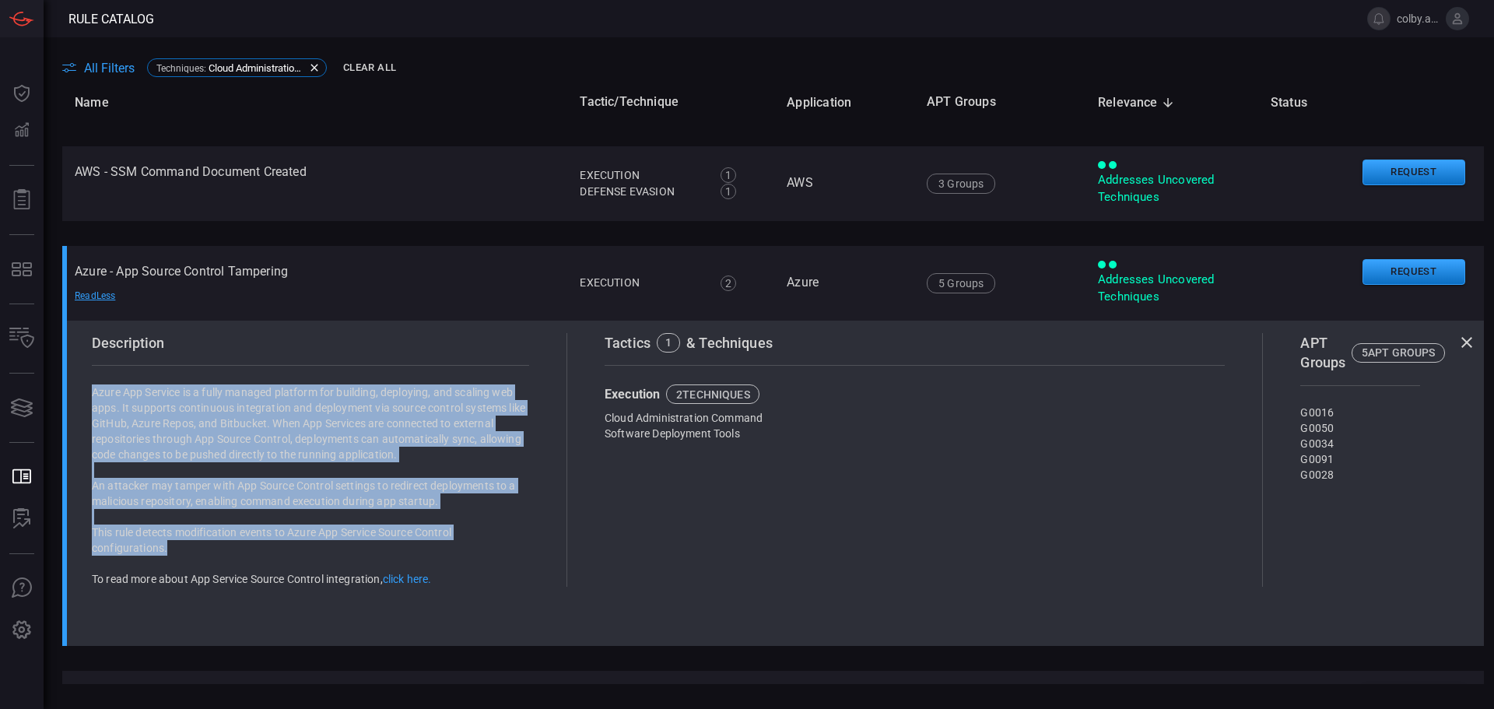
drag, startPoint x: 93, startPoint y: 391, endPoint x: 478, endPoint y: 545, distance: 414.7
click at [478, 545] on div "Azure App Service is a fully managed platform for building, deploying, and scal…" at bounding box center [310, 485] width 437 height 202
click at [410, 578] on link "click here." at bounding box center [407, 579] width 49 height 12
click at [507, 540] on p "This rule detects modification events to Azure App Service Source Control confi…" at bounding box center [310, 540] width 437 height 31
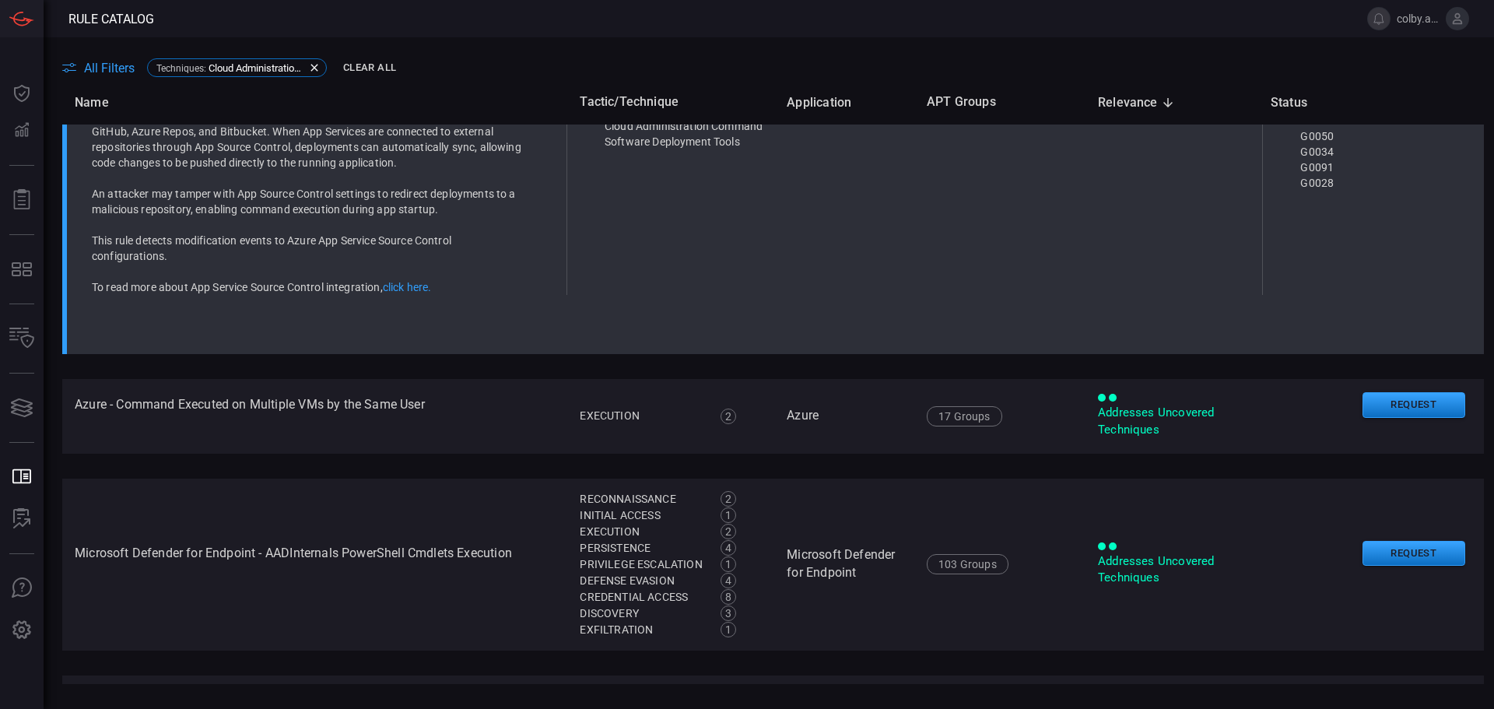
scroll to position [0, 0]
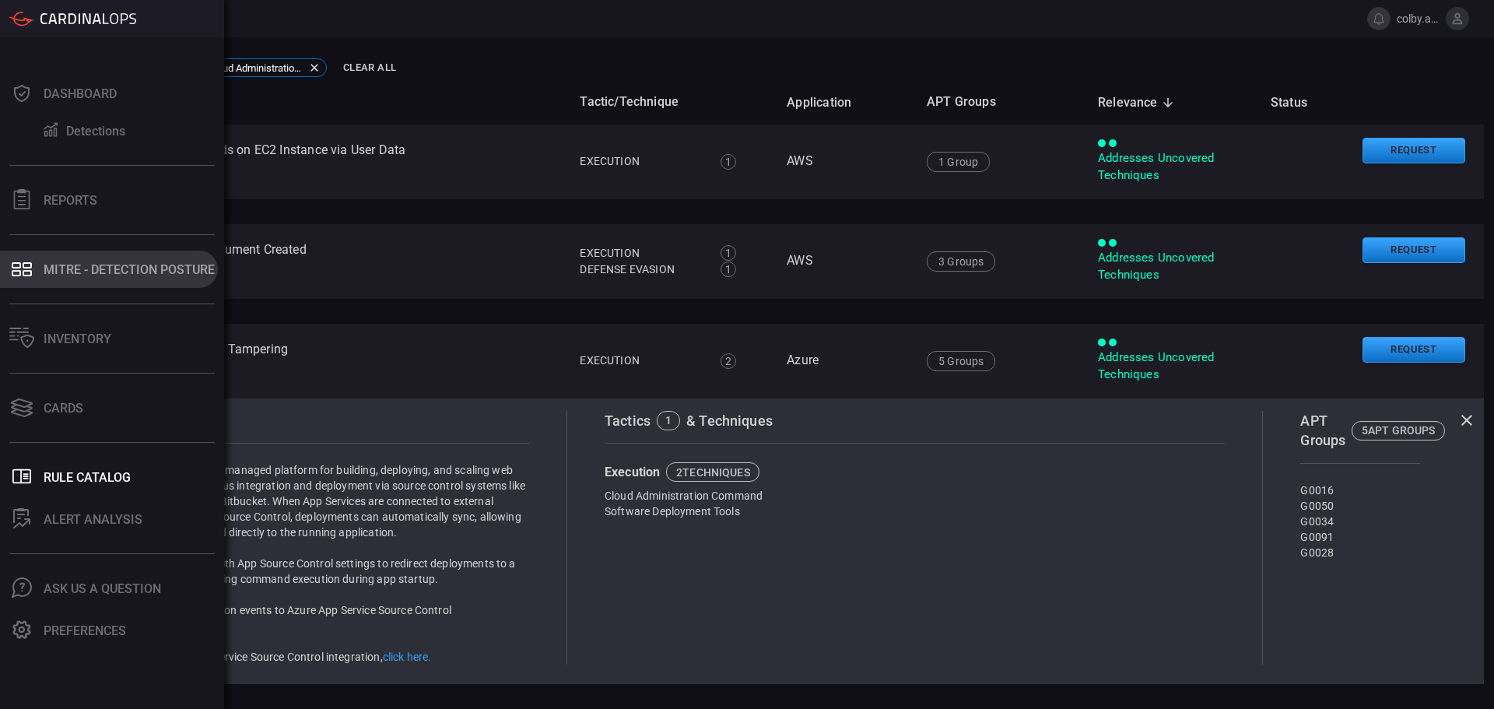
click at [79, 278] on button "MITRE - Detection Posture" at bounding box center [109, 269] width 218 height 37
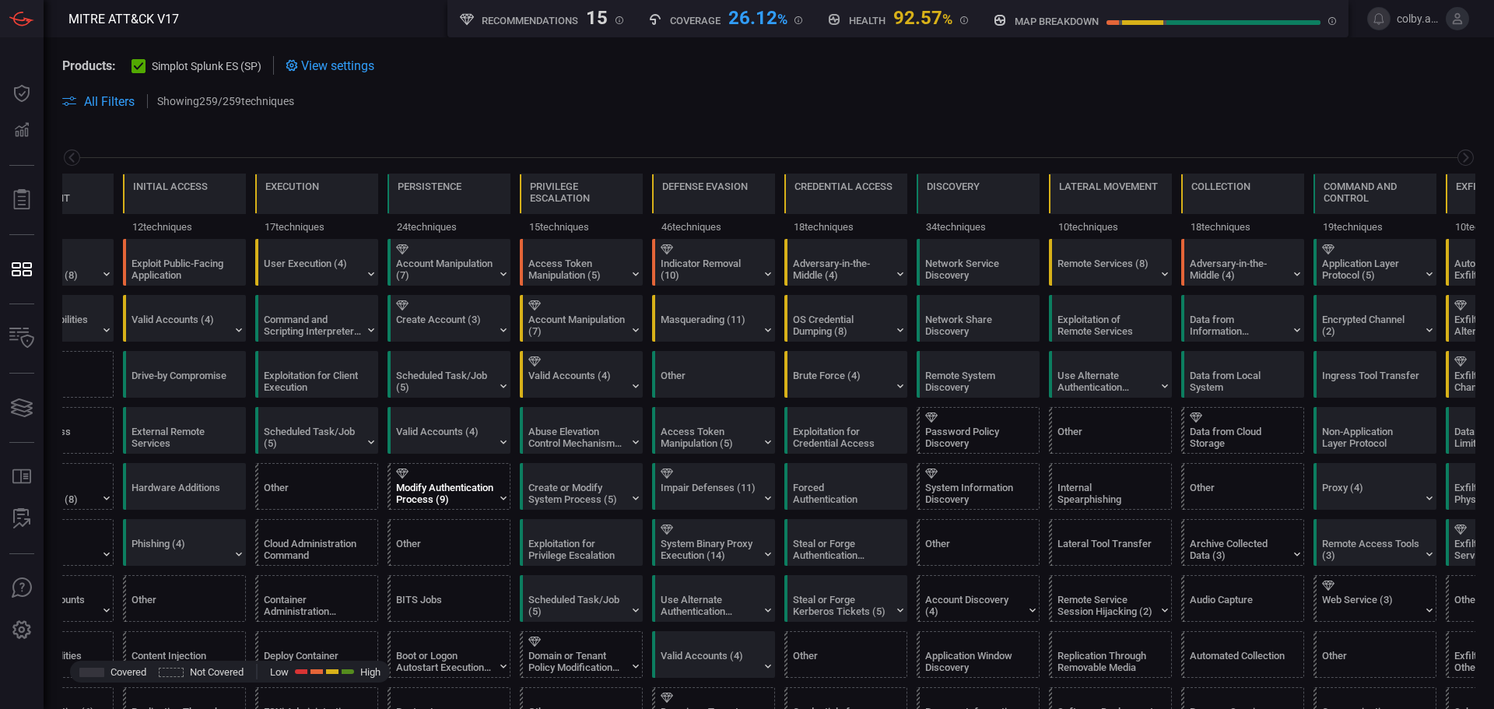
click at [406, 477] on icon at bounding box center [402, 474] width 12 height 10
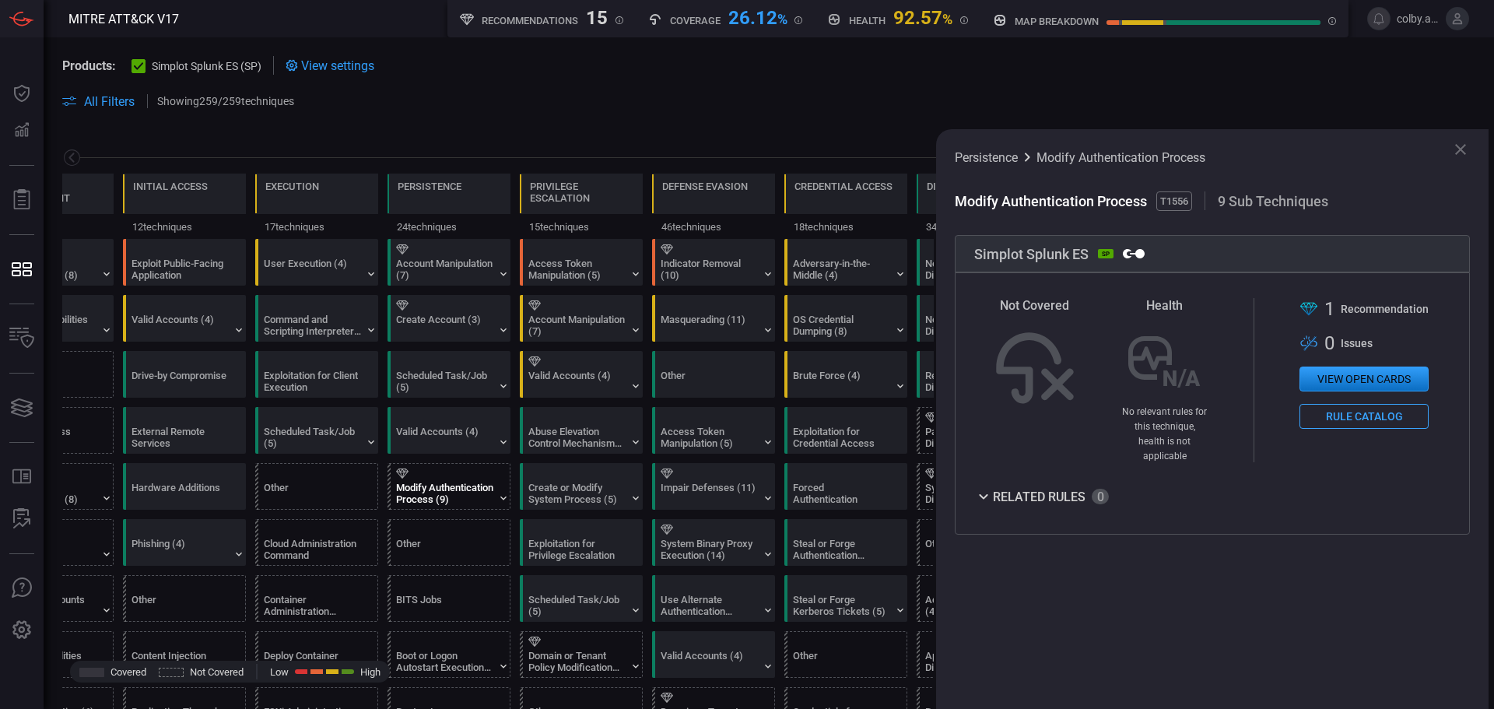
click at [1351, 384] on button "View open cards" at bounding box center [1364, 379] width 129 height 25
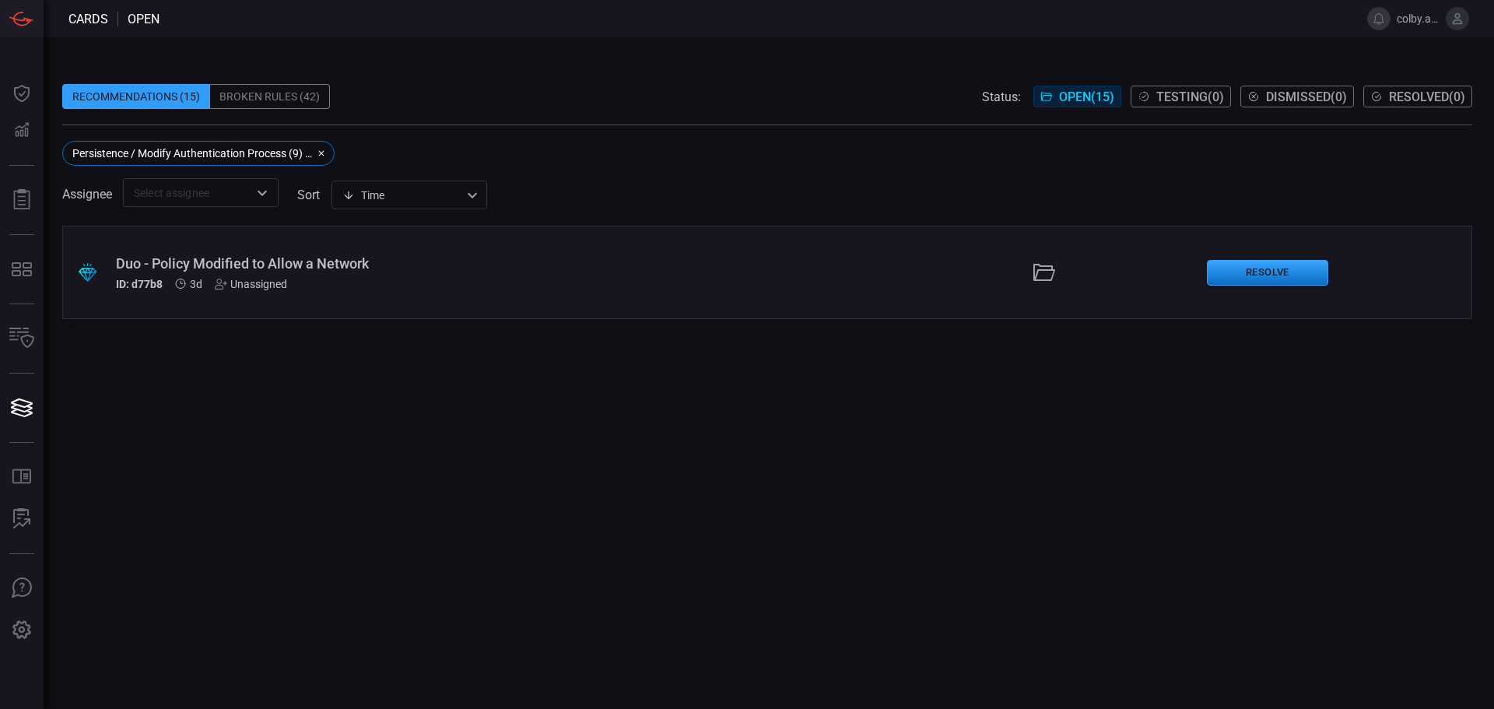
click at [313, 253] on div ".suggested_cards_icon{fill:url(#suggested_cards_icon);} Duo - Policy Modified t…" at bounding box center [767, 272] width 1410 height 93
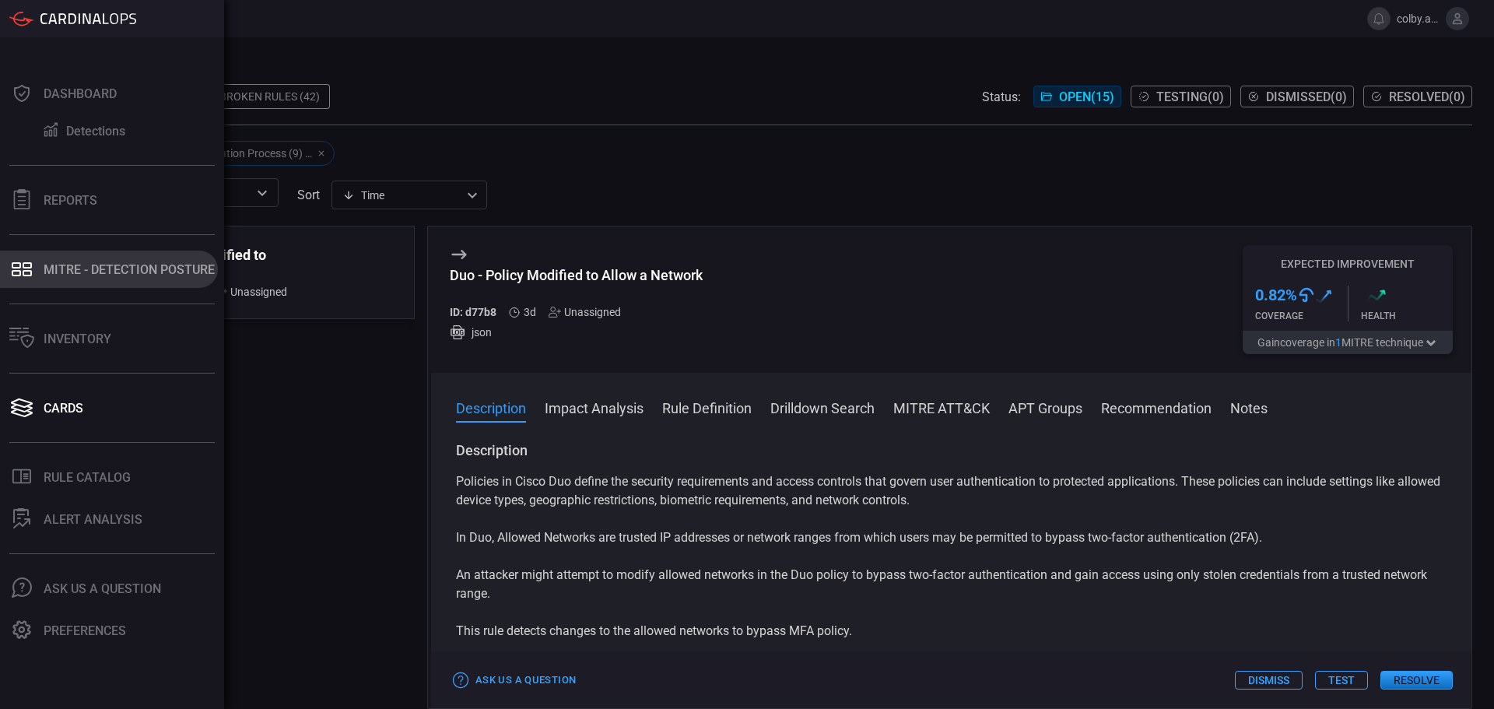
click at [88, 266] on div "MITRE - Detection Posture" at bounding box center [129, 269] width 171 height 15
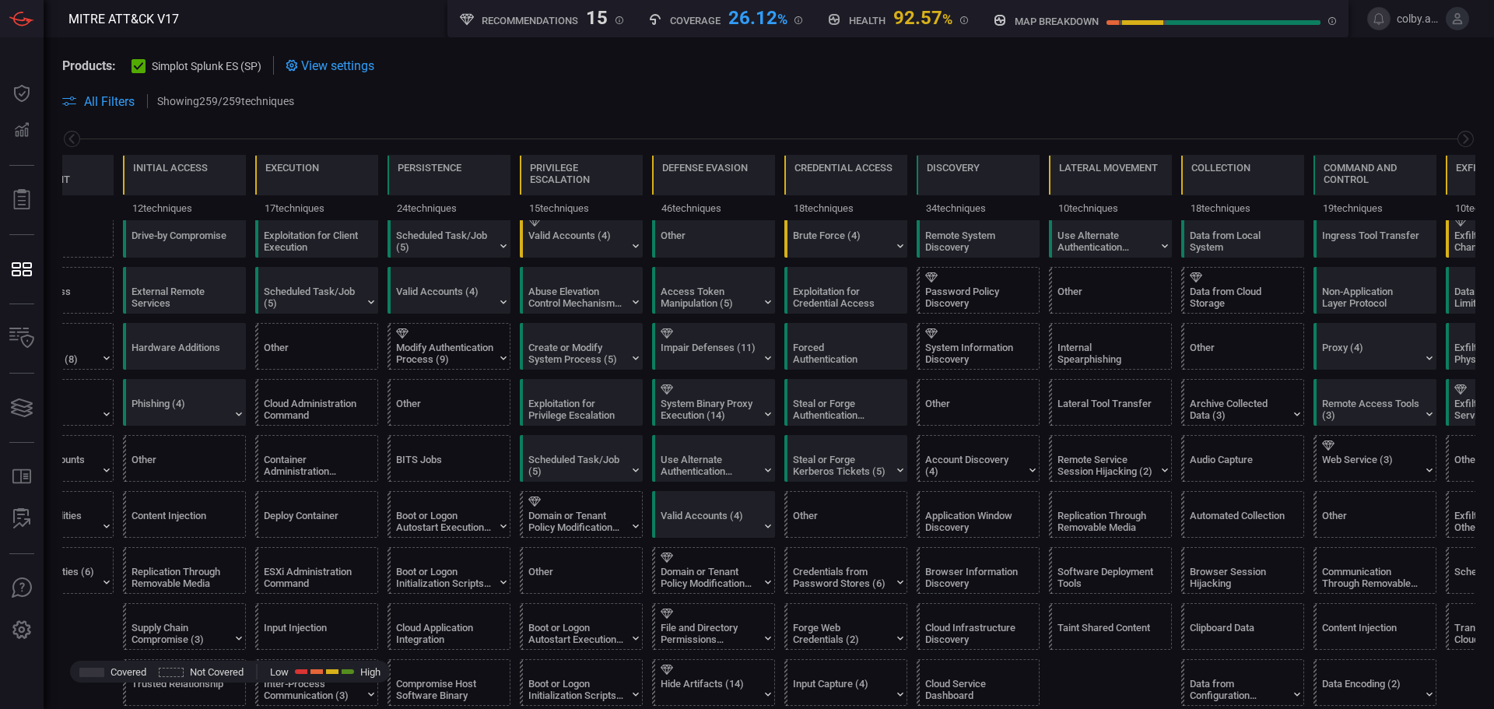
scroll to position [78, 0]
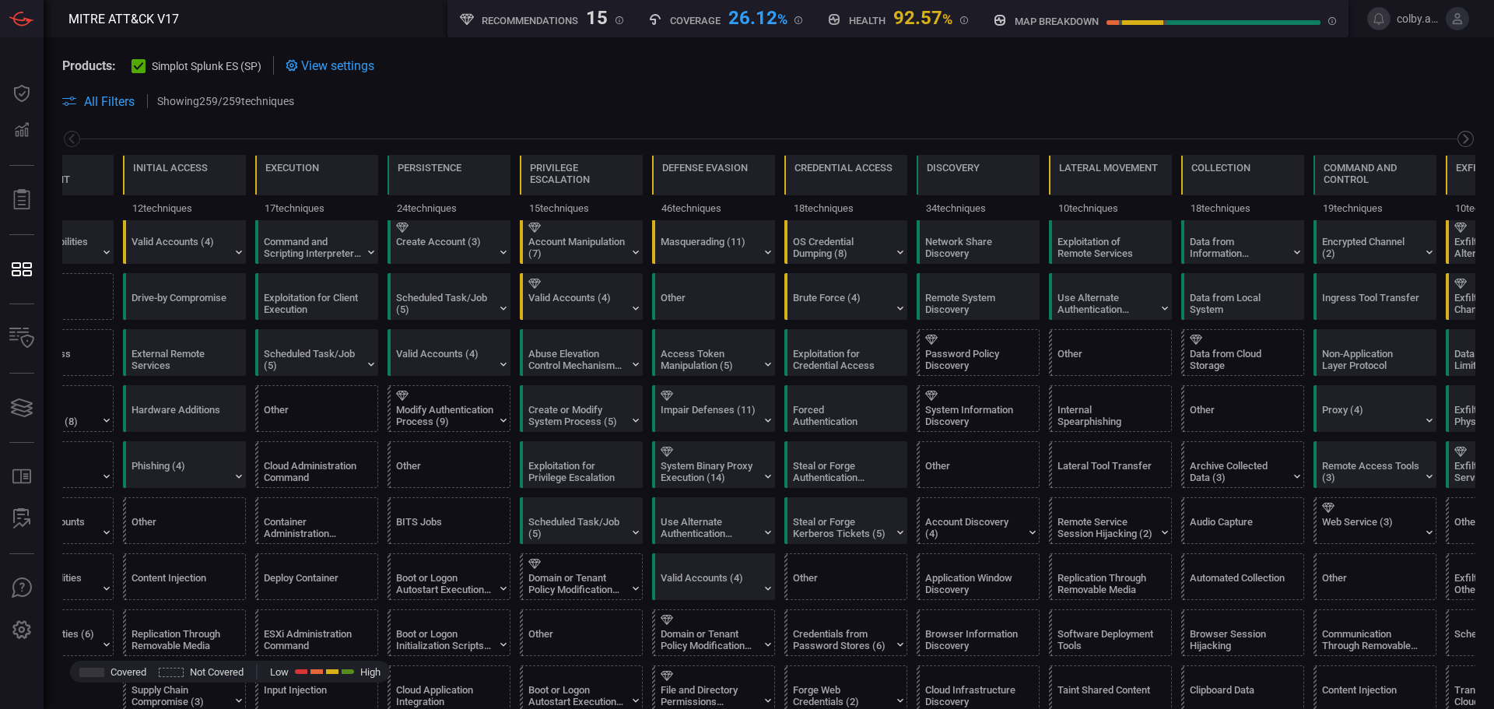
click at [1461, 137] on icon at bounding box center [1465, 138] width 19 height 19
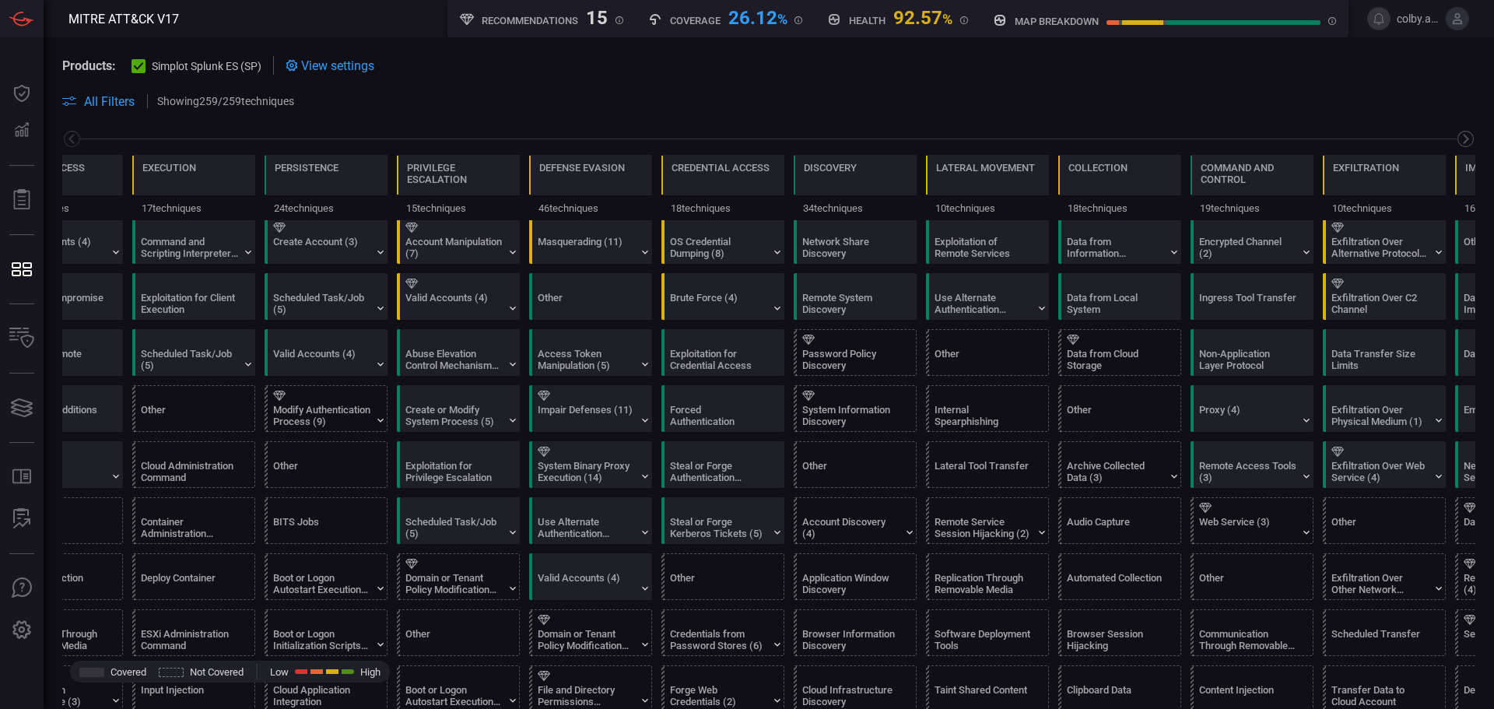
click at [1461, 137] on icon at bounding box center [1465, 138] width 19 height 19
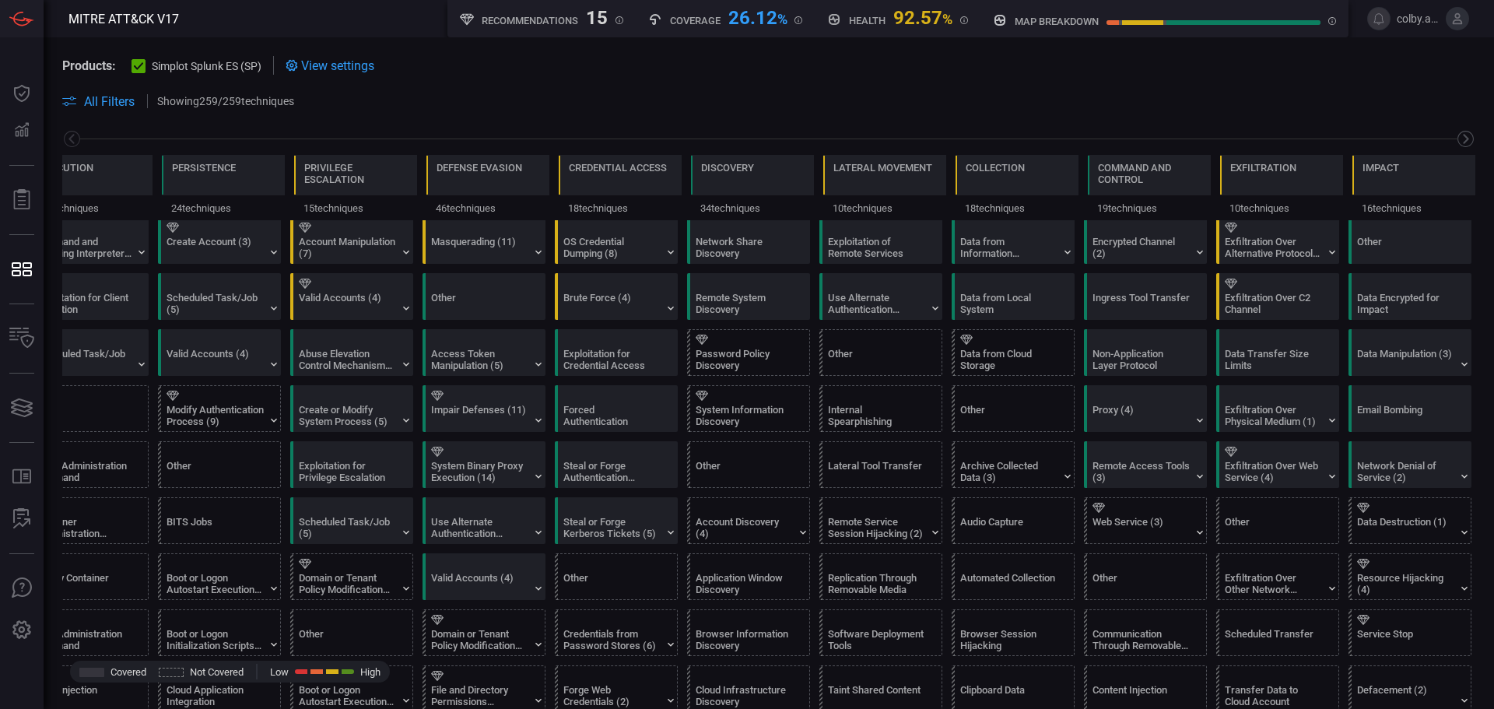
click at [1461, 137] on icon at bounding box center [1465, 138] width 19 height 19
click at [1461, 136] on icon at bounding box center [1465, 138] width 19 height 19
click at [1460, 136] on icon at bounding box center [1465, 138] width 19 height 19
click at [71, 133] on icon at bounding box center [71, 138] width 19 height 19
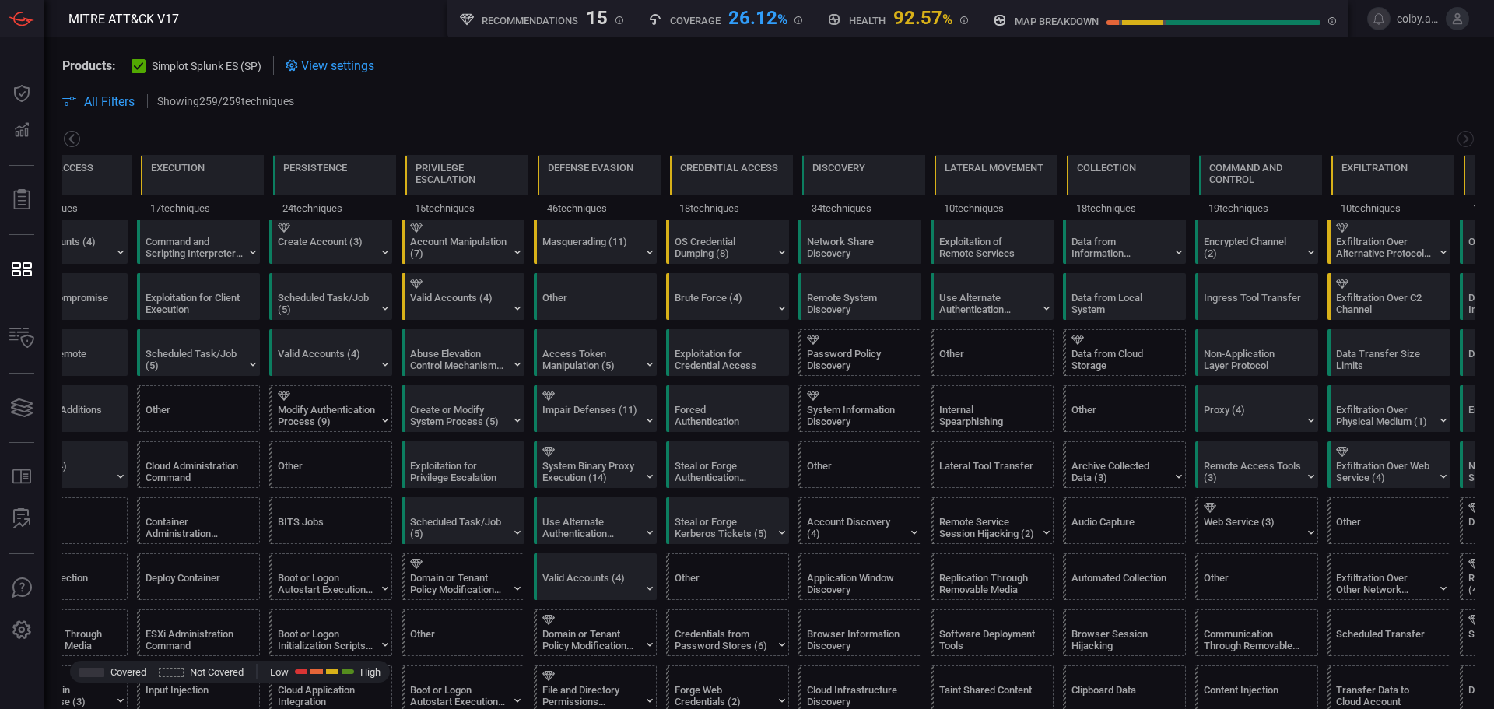
click at [71, 133] on icon at bounding box center [71, 138] width 19 height 19
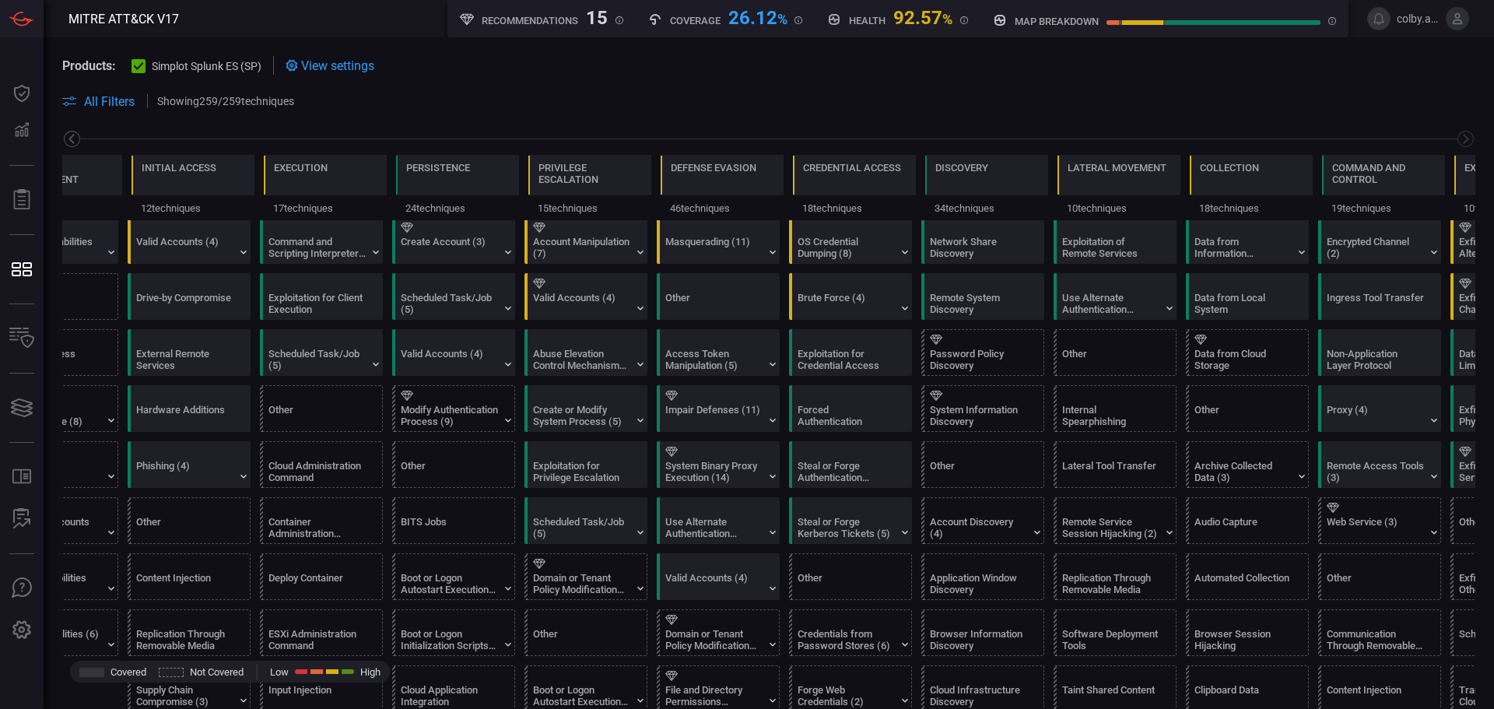
click at [71, 133] on icon at bounding box center [71, 138] width 19 height 19
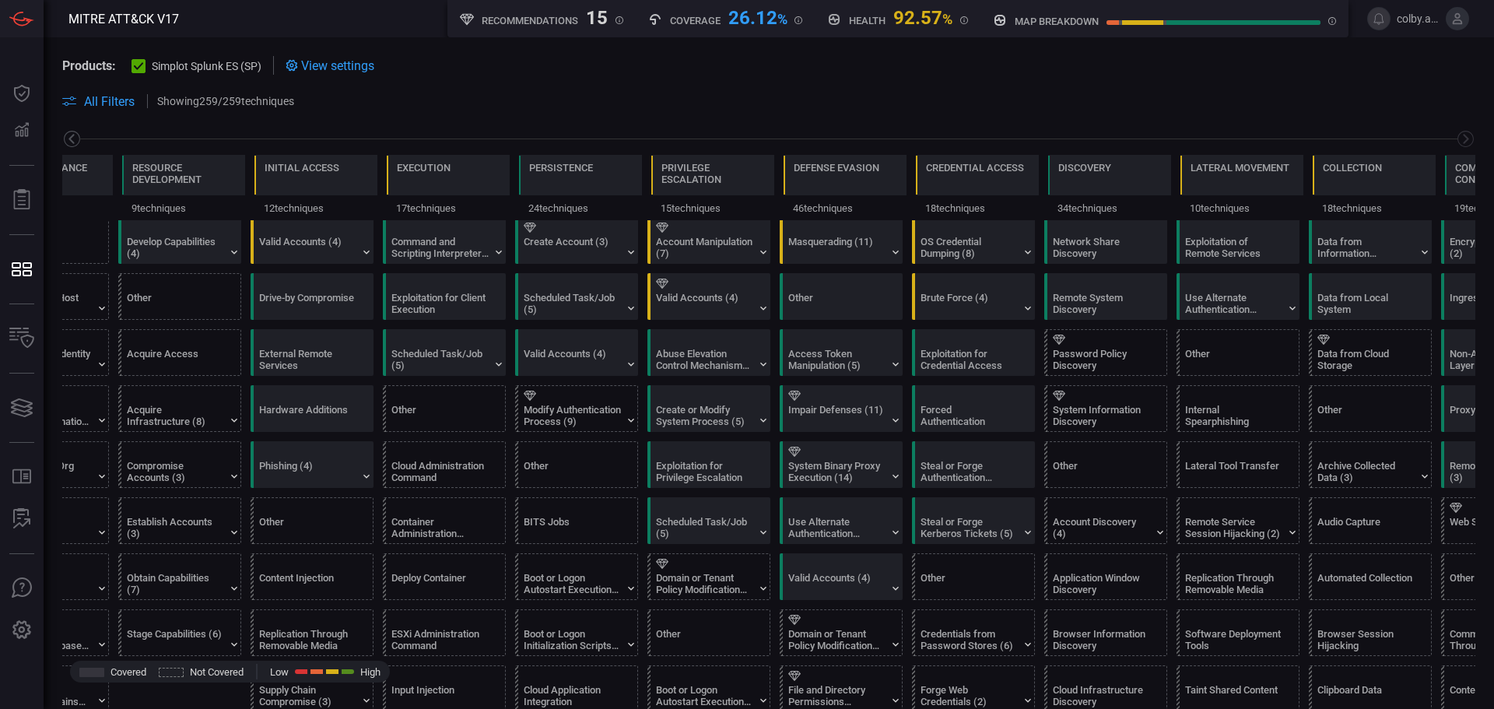
click at [71, 133] on icon at bounding box center [71, 138] width 19 height 19
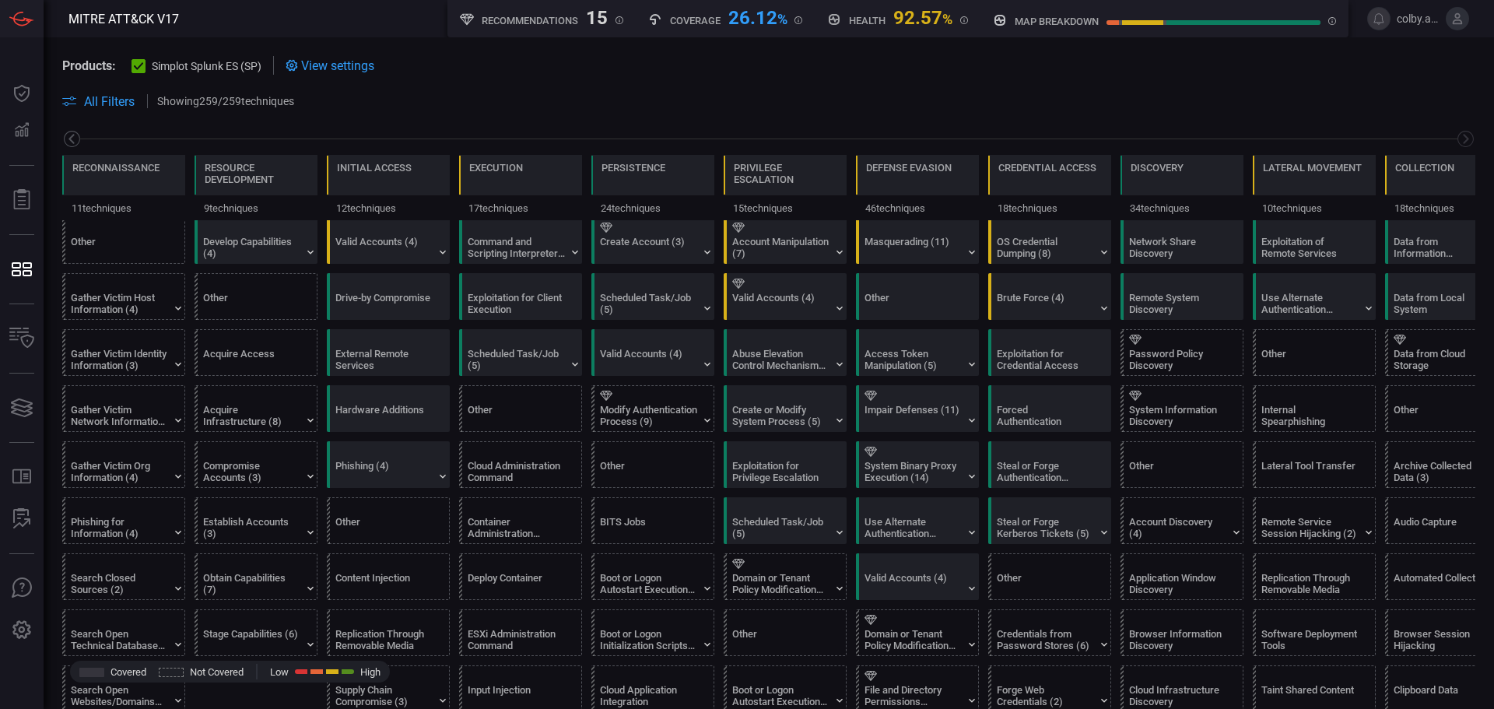
click at [71, 133] on icon at bounding box center [71, 138] width 19 height 19
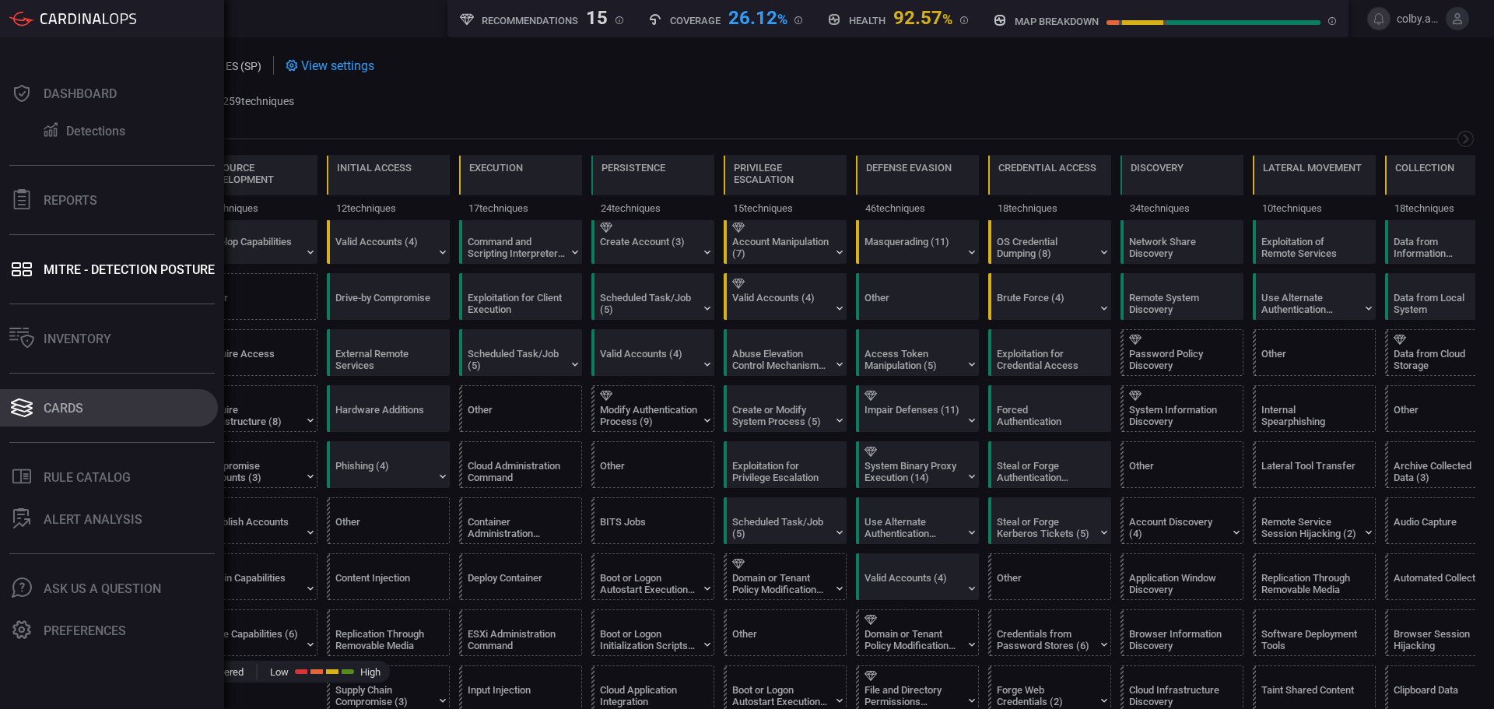
click at [58, 411] on div "Cards" at bounding box center [64, 408] width 40 height 15
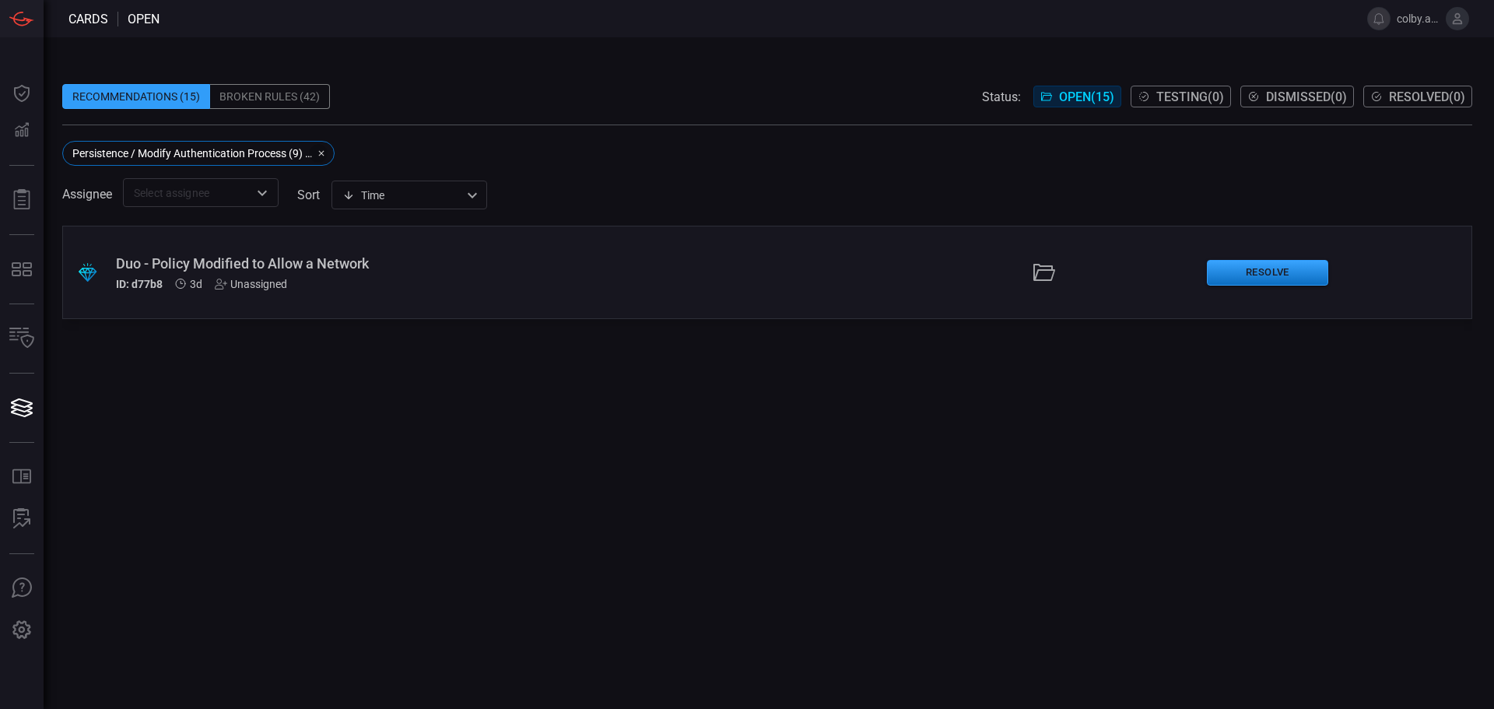
click at [323, 148] on button "button" at bounding box center [318, 153] width 19 height 19
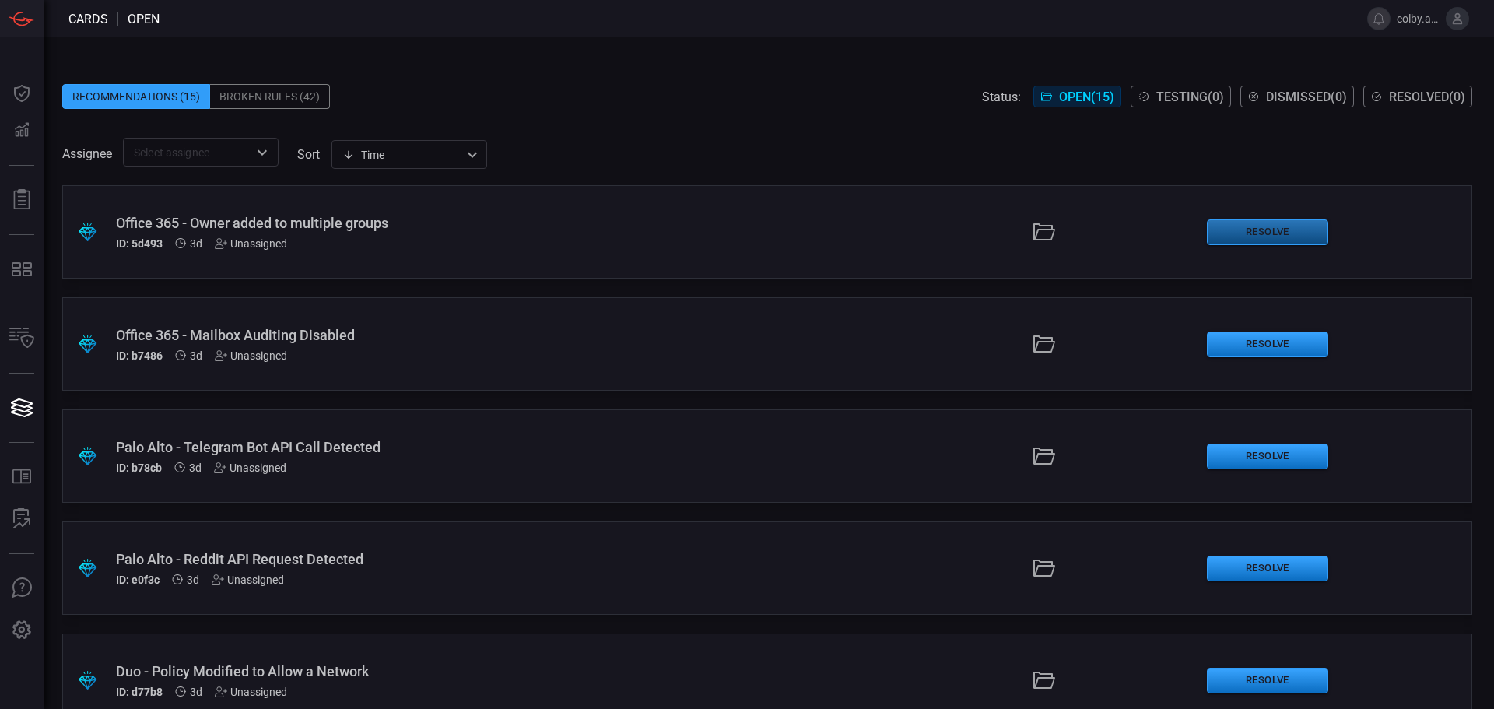
click at [1241, 231] on button "Resolve" at bounding box center [1267, 232] width 121 height 26
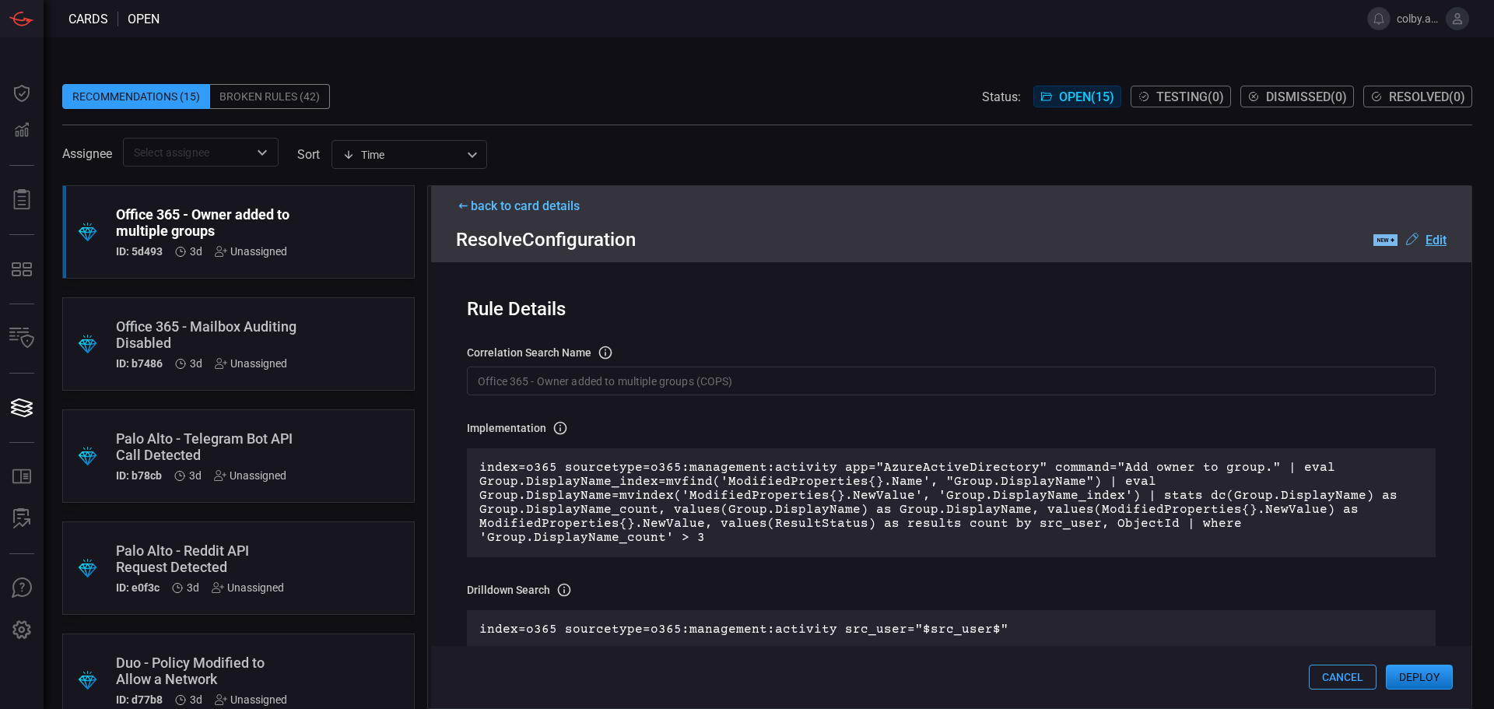
click at [306, 100] on div "Broken Rules (42)" at bounding box center [270, 96] width 120 height 25
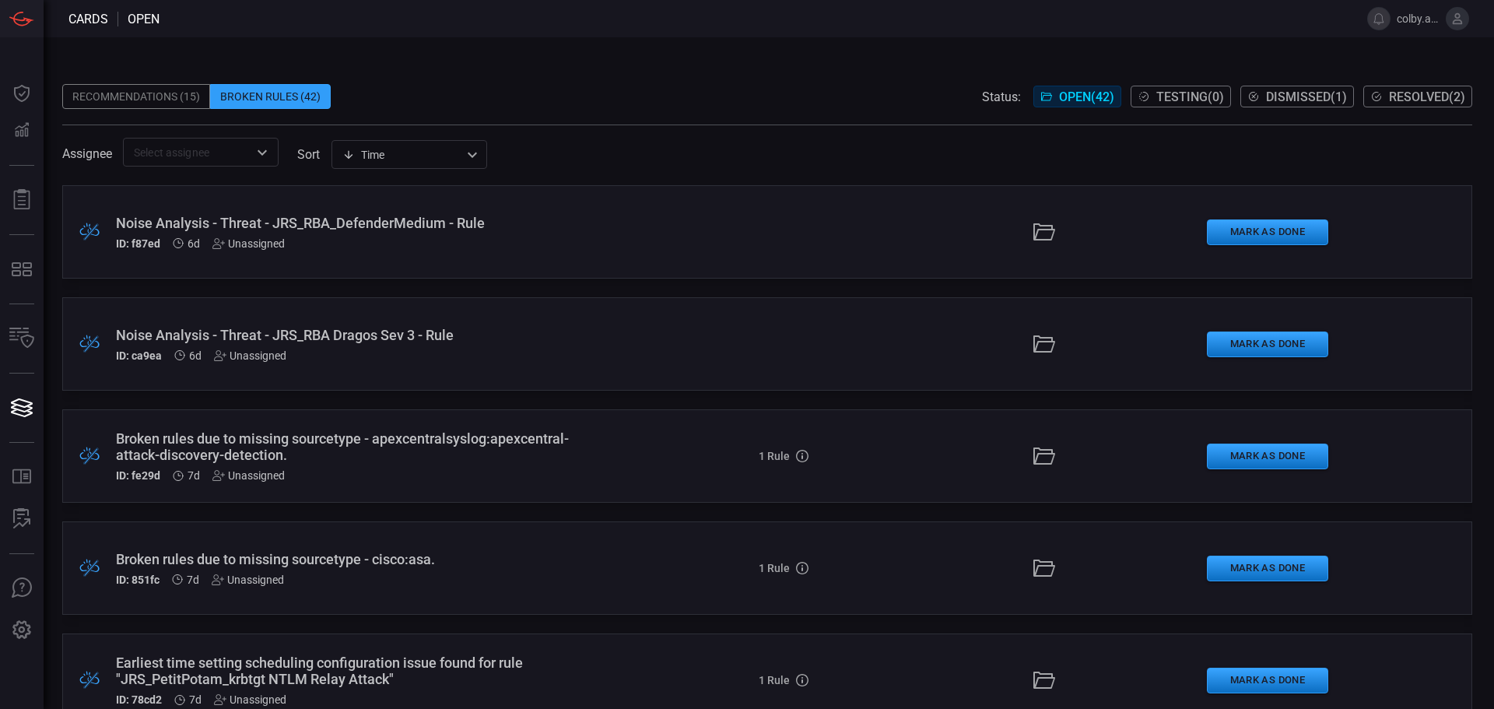
click at [390, 216] on div "Noise Analysis - Threat - JRS_RBA_DefenderMedium - Rule" at bounding box center [363, 223] width 494 height 16
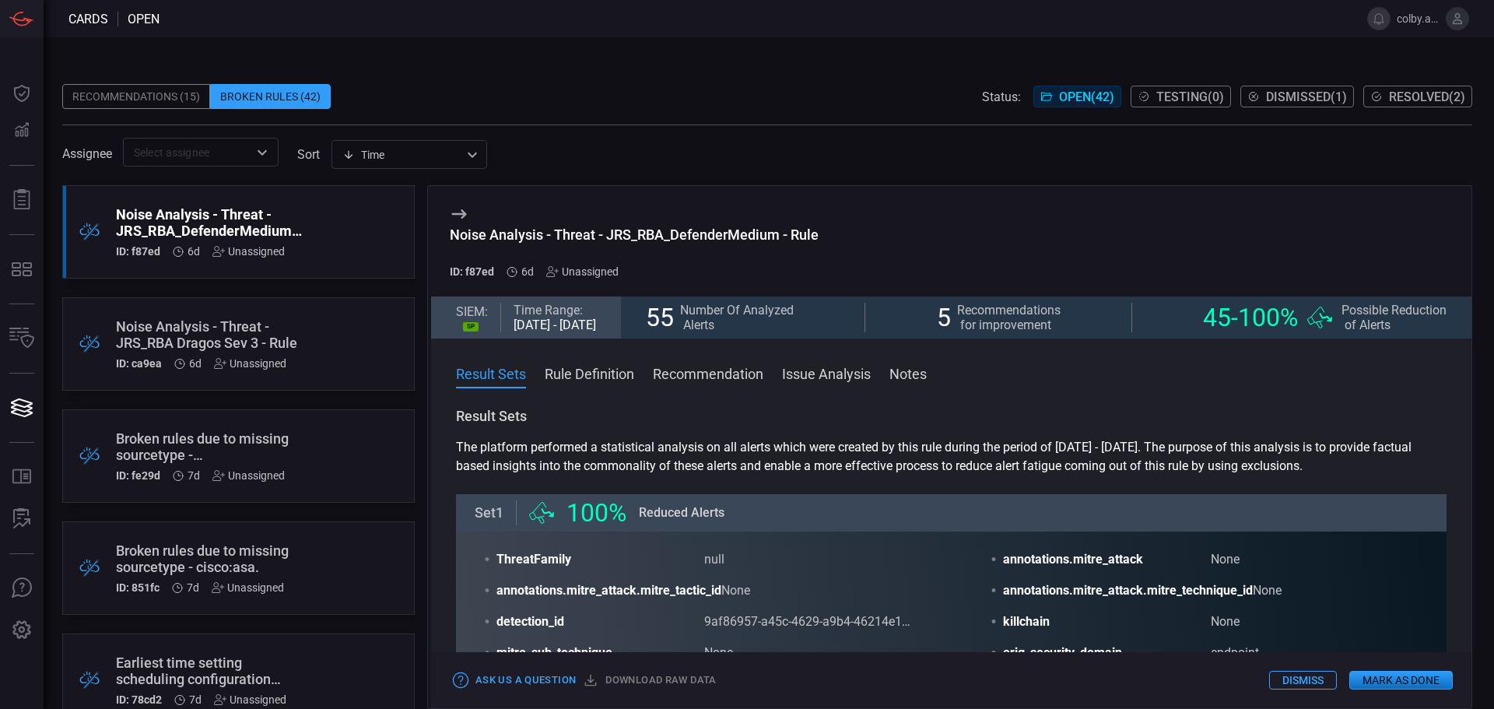
click at [625, 380] on button "Rule Definition" at bounding box center [590, 372] width 90 height 19
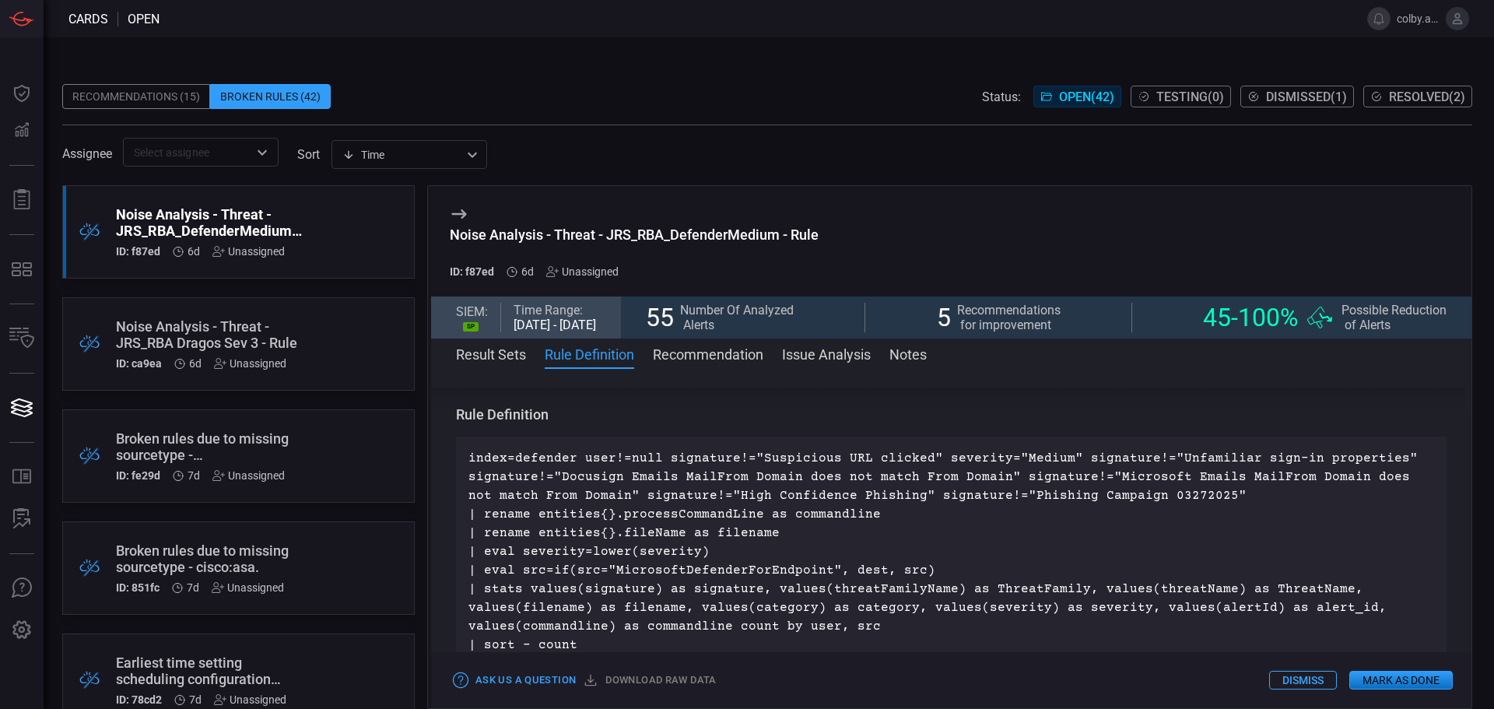
drag, startPoint x: 683, startPoint y: 368, endPoint x: 693, endPoint y: 360, distance: 13.3
click at [686, 367] on span at bounding box center [951, 375] width 1041 height 25
click at [693, 360] on button "Recommendation" at bounding box center [708, 353] width 111 height 19
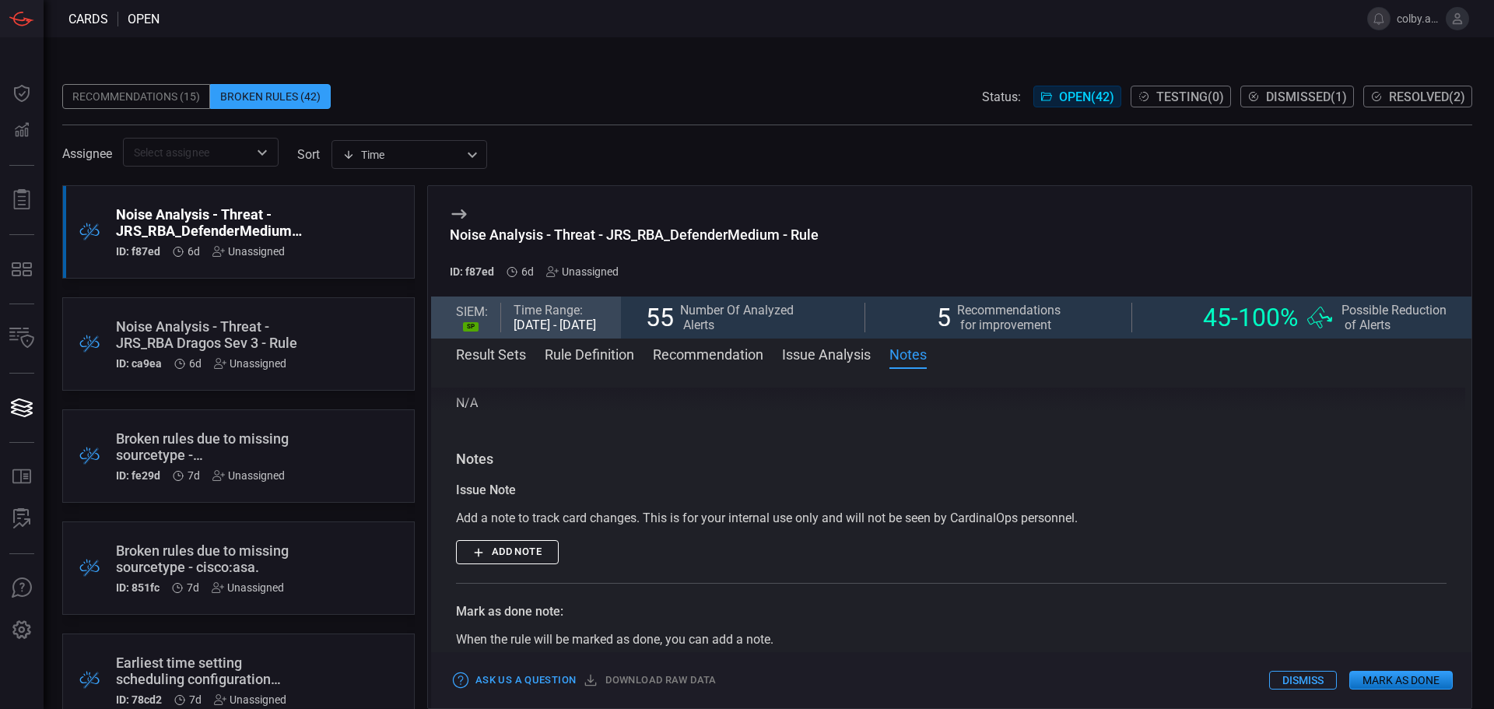
scroll to position [1504, 0]
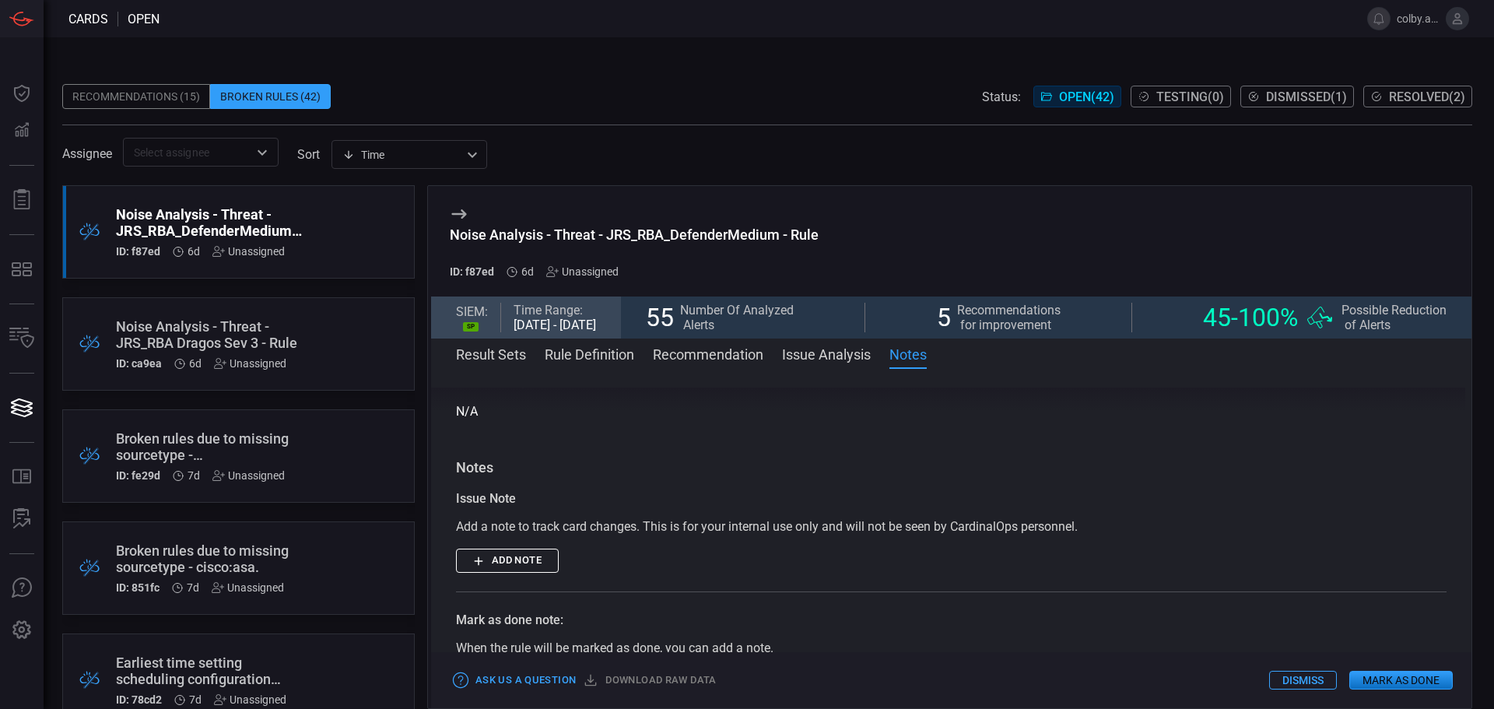
click at [231, 338] on div "Noise Analysis - Threat - JRS_RBA Dragos Sev 3 - Rule" at bounding box center [209, 334] width 186 height 33
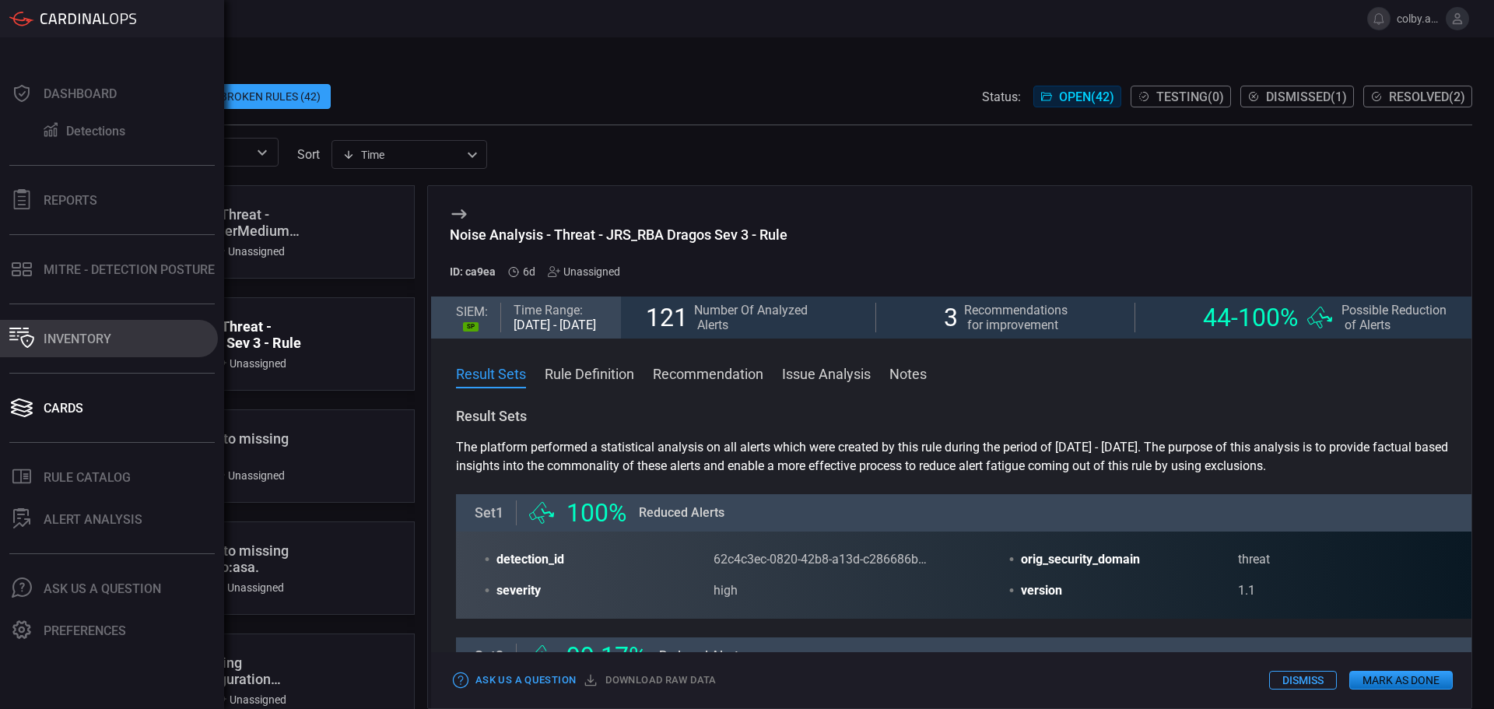
click at [74, 336] on div "Inventory" at bounding box center [78, 339] width 68 height 15
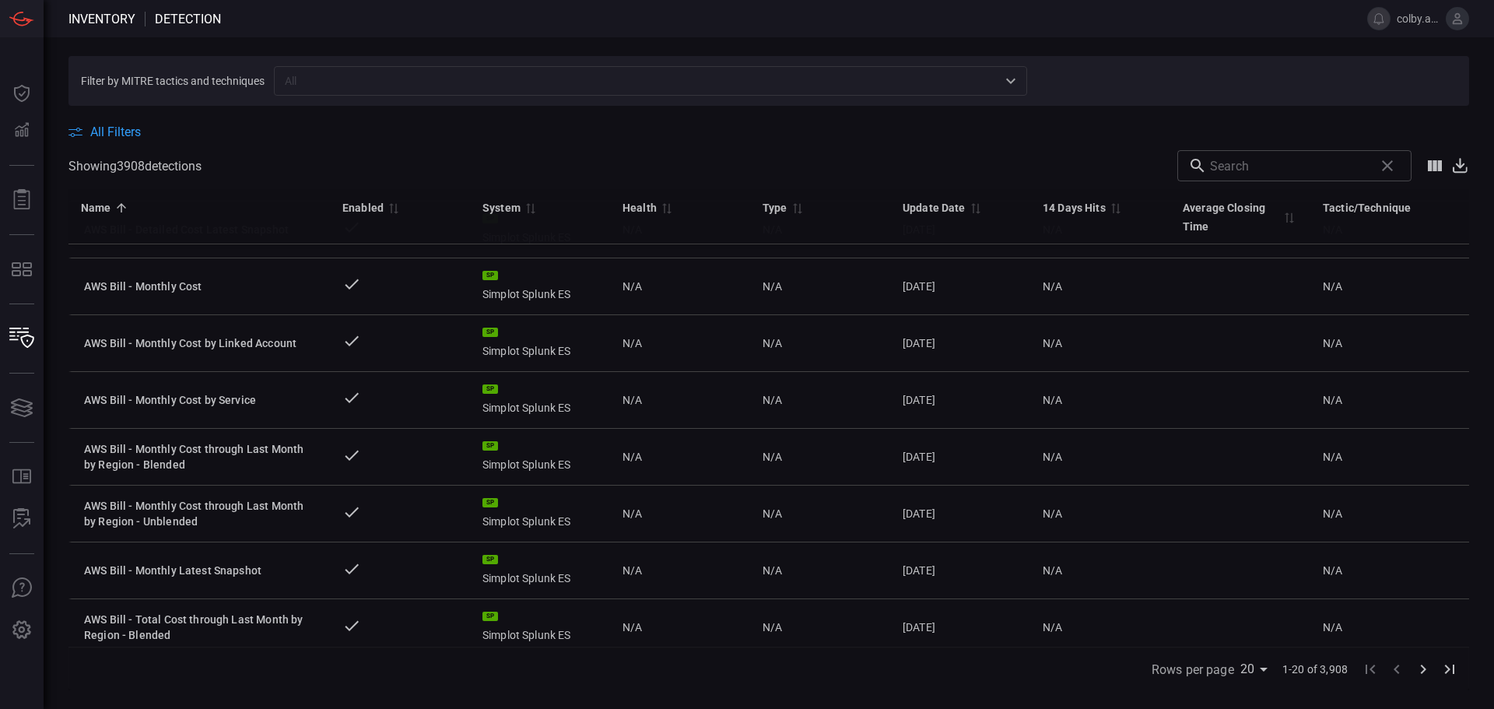
scroll to position [746, 0]
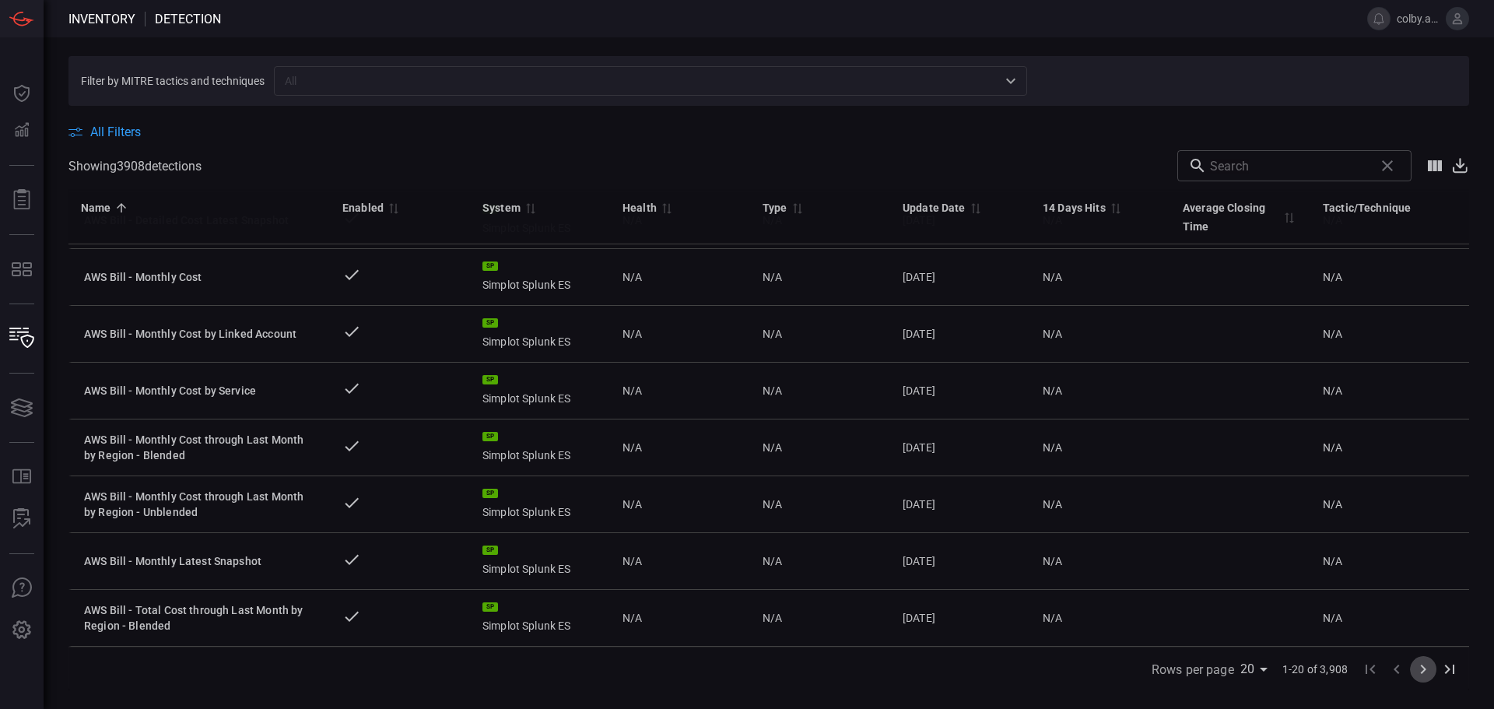
click at [1423, 673] on icon "Go to next page" at bounding box center [1423, 669] width 5 height 9
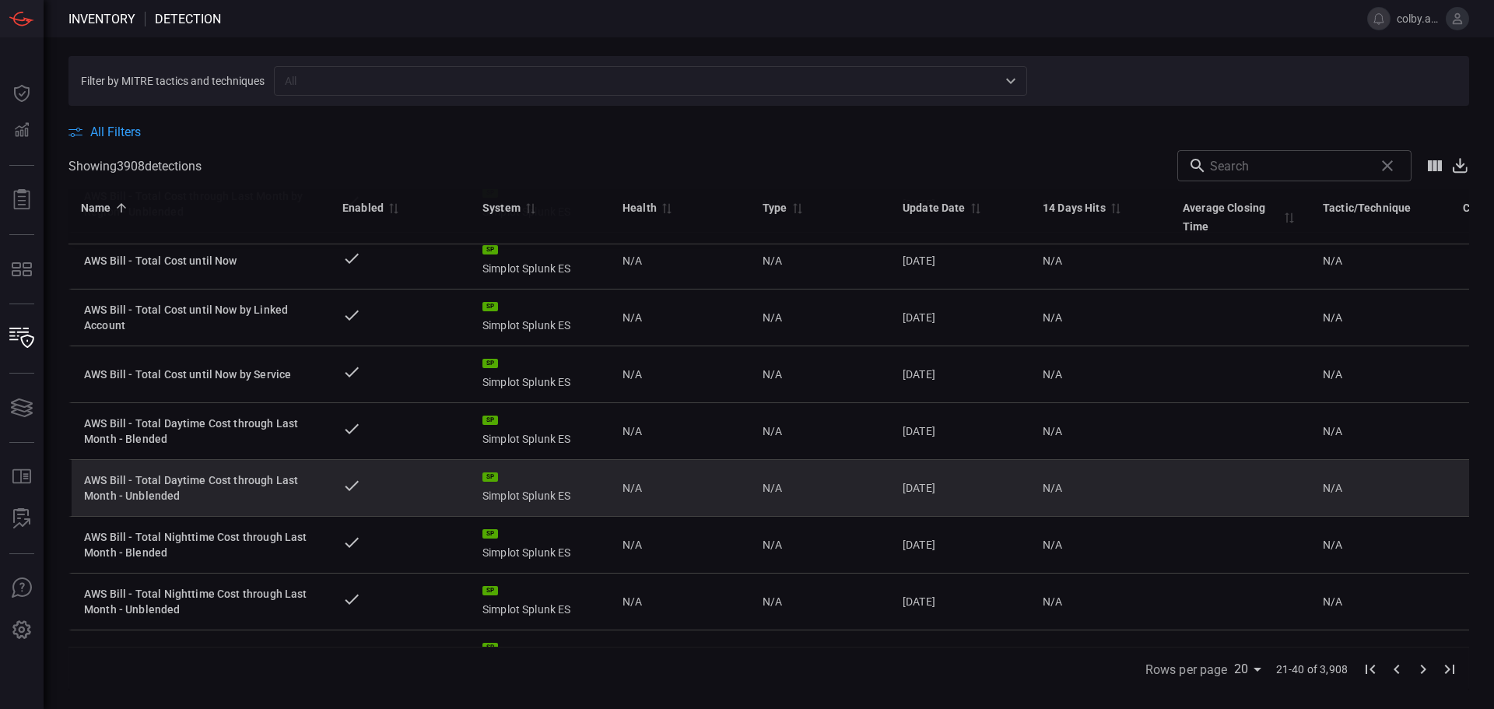
scroll to position [0, 0]
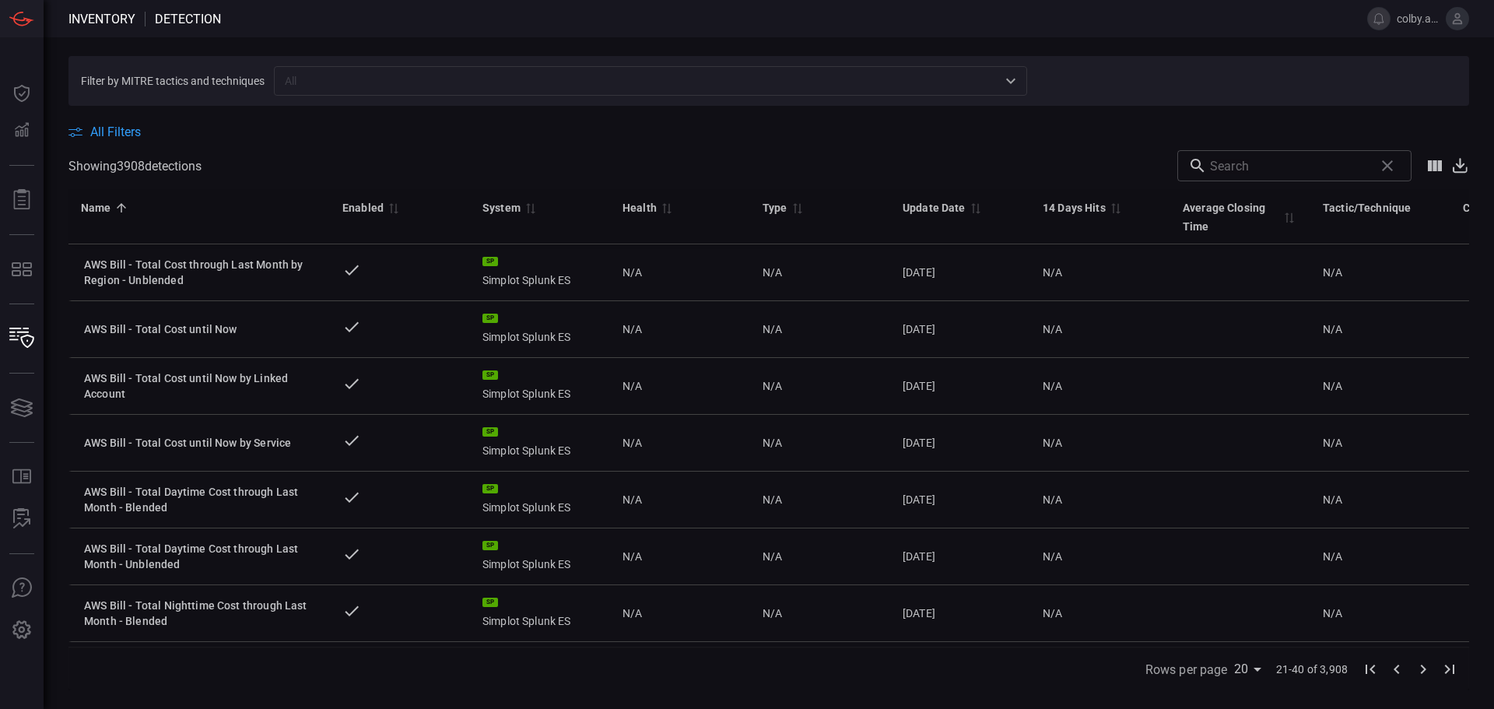
click at [104, 129] on span "All Filters" at bounding box center [115, 132] width 51 height 15
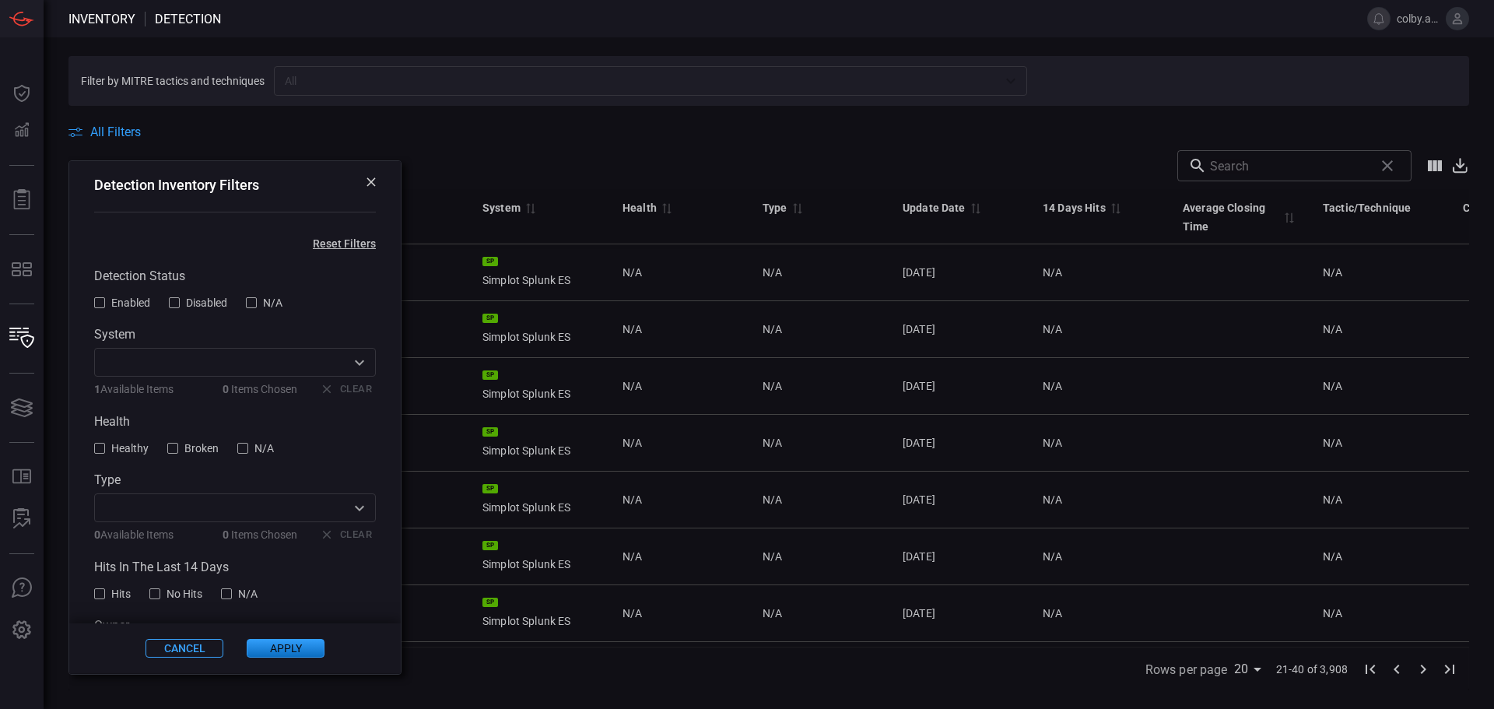
click at [355, 365] on icon "Open" at bounding box center [359, 362] width 9 height 5
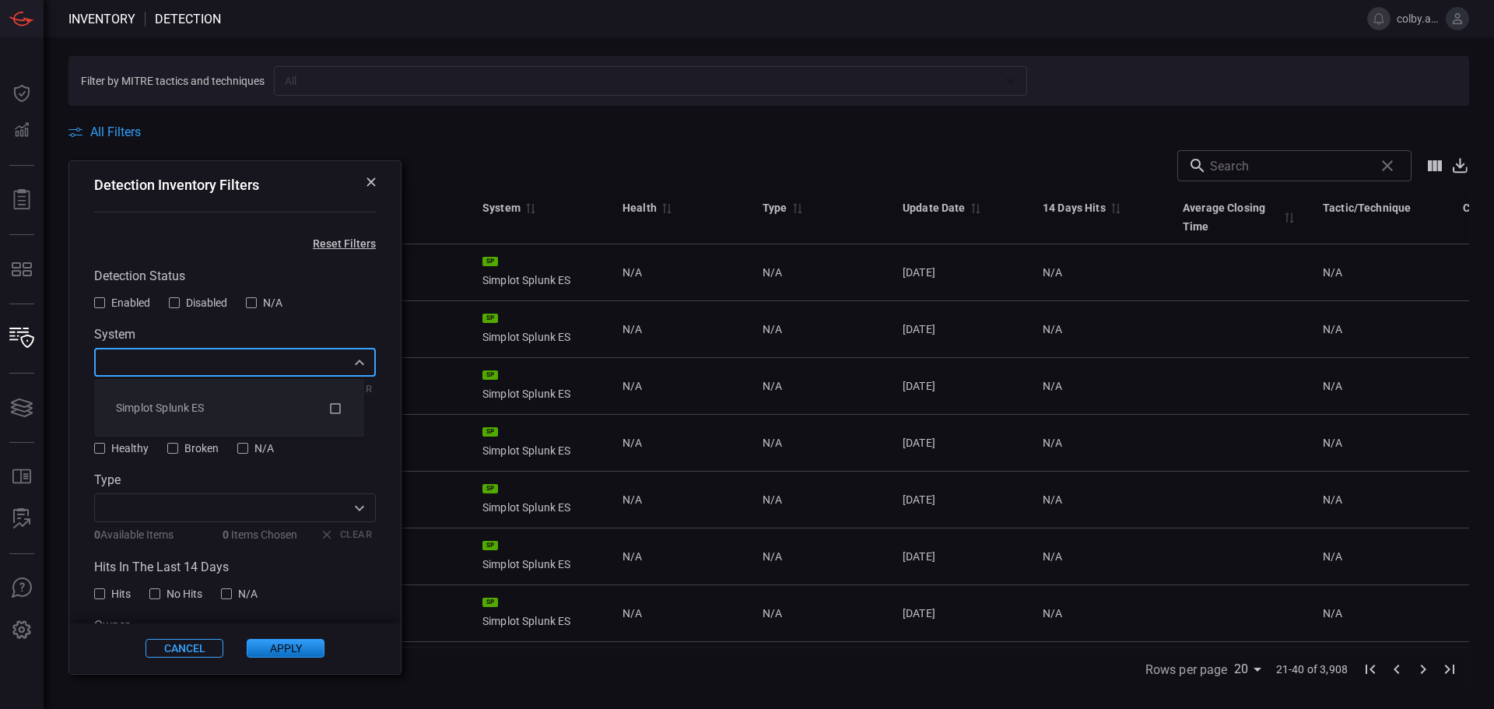
click at [355, 363] on icon "Close" at bounding box center [359, 362] width 9 height 5
click at [350, 514] on icon "Open" at bounding box center [359, 508] width 19 height 19
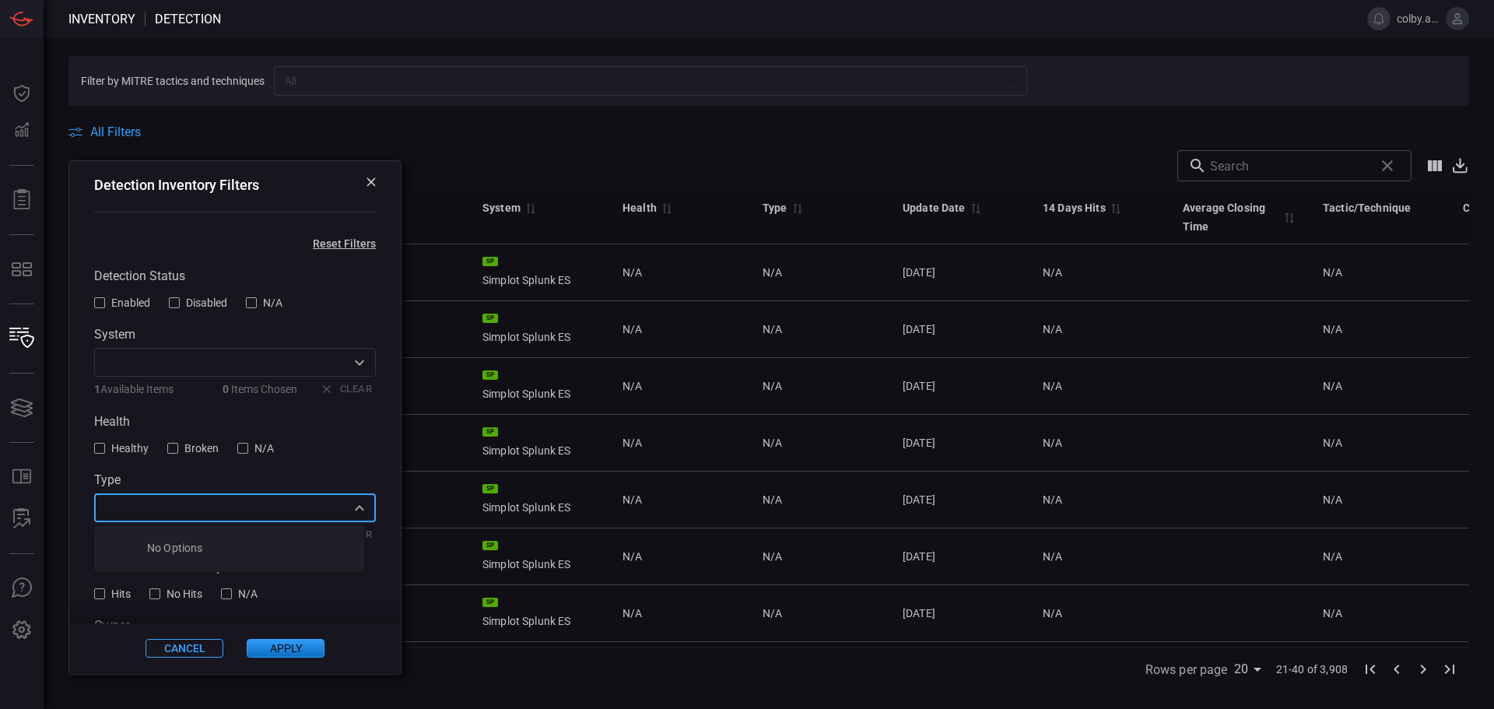
click at [350, 514] on icon "Close" at bounding box center [359, 508] width 19 height 19
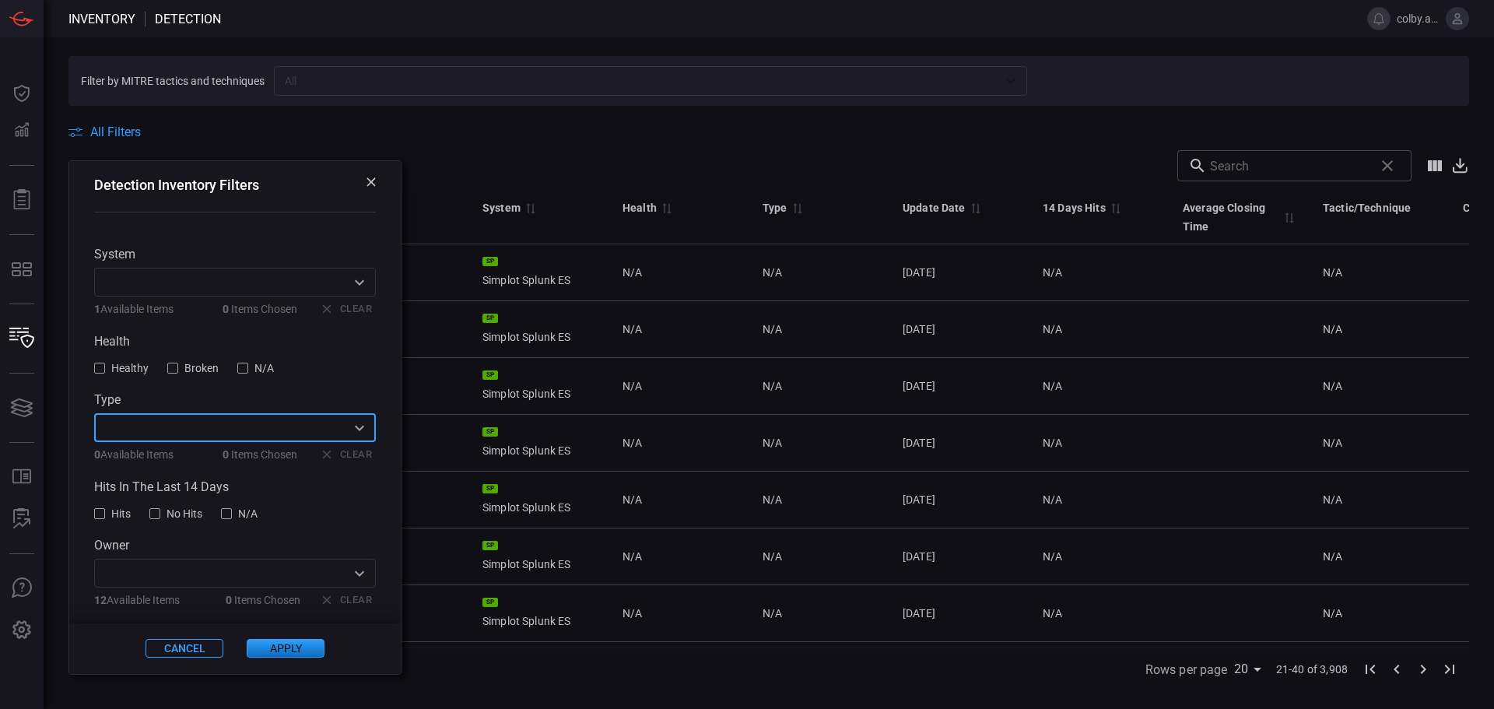
scroll to position [153, 0]
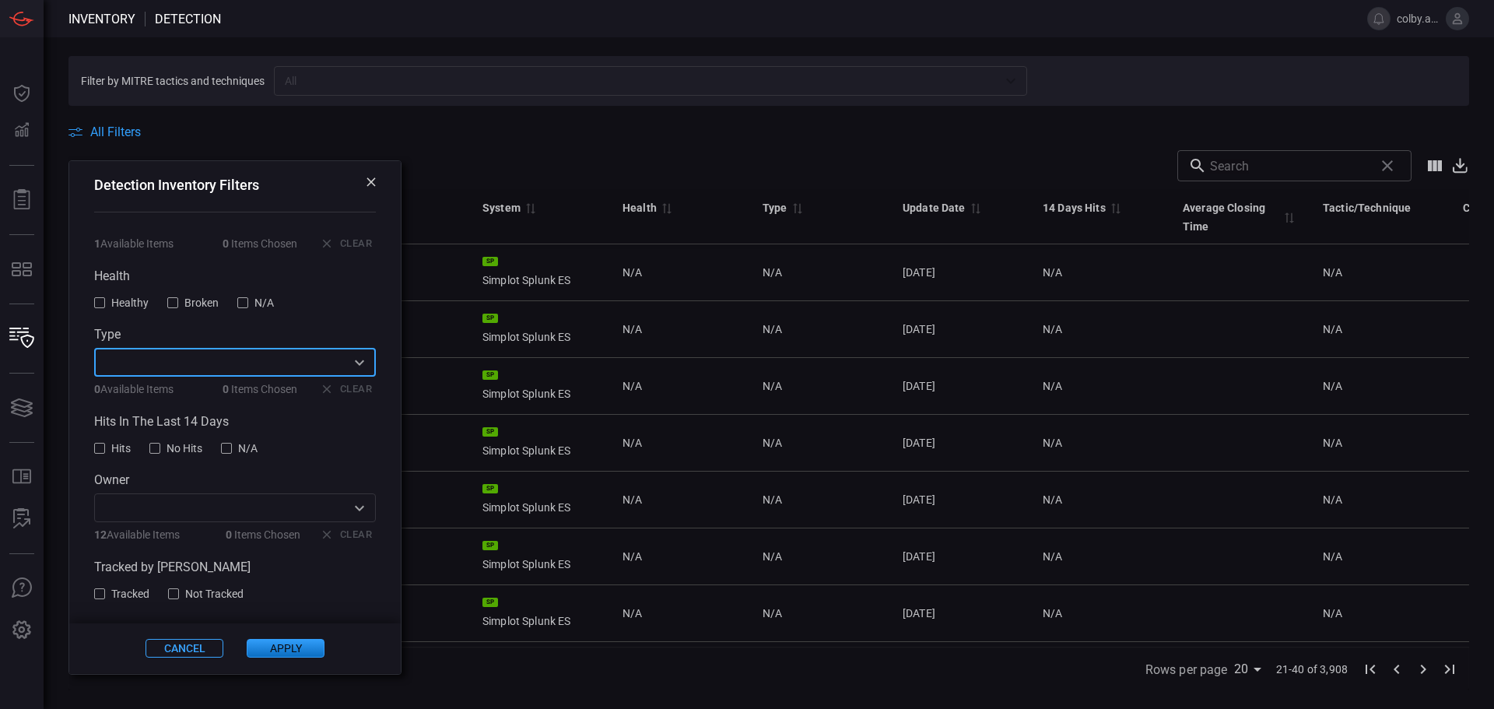
click at [350, 510] on icon "Open" at bounding box center [359, 508] width 19 height 19
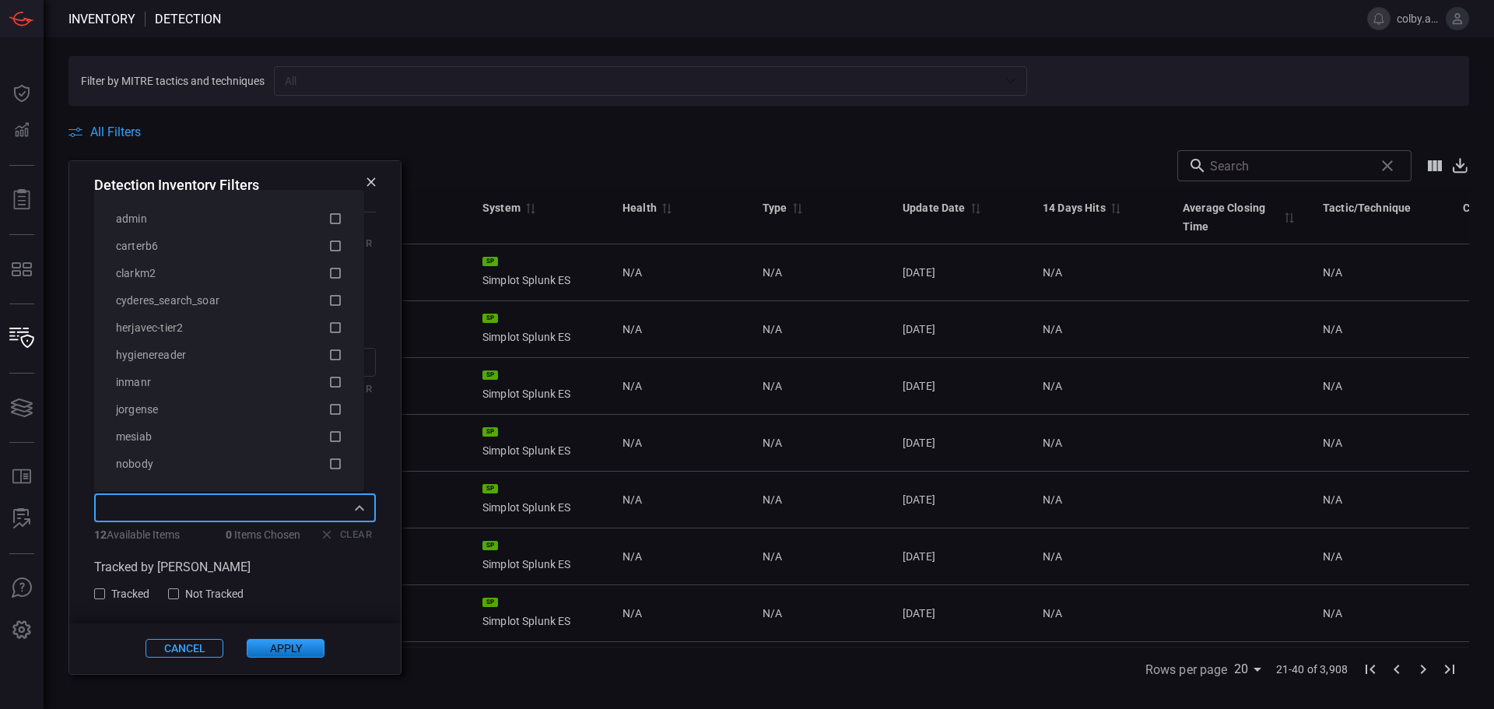
click at [350, 510] on icon "Close" at bounding box center [359, 508] width 19 height 19
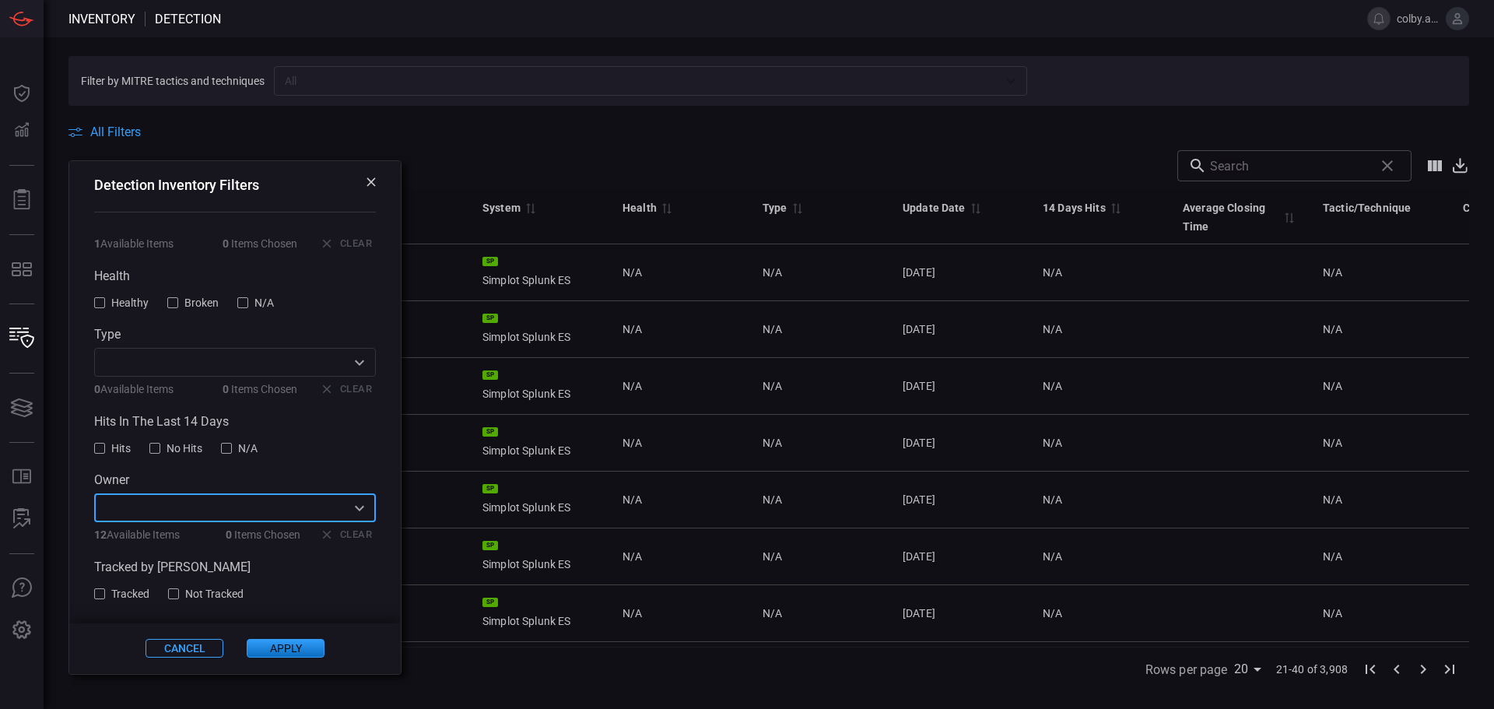
click at [1261, 167] on input "text" at bounding box center [1289, 165] width 158 height 31
click at [367, 180] on icon at bounding box center [371, 181] width 9 height 9
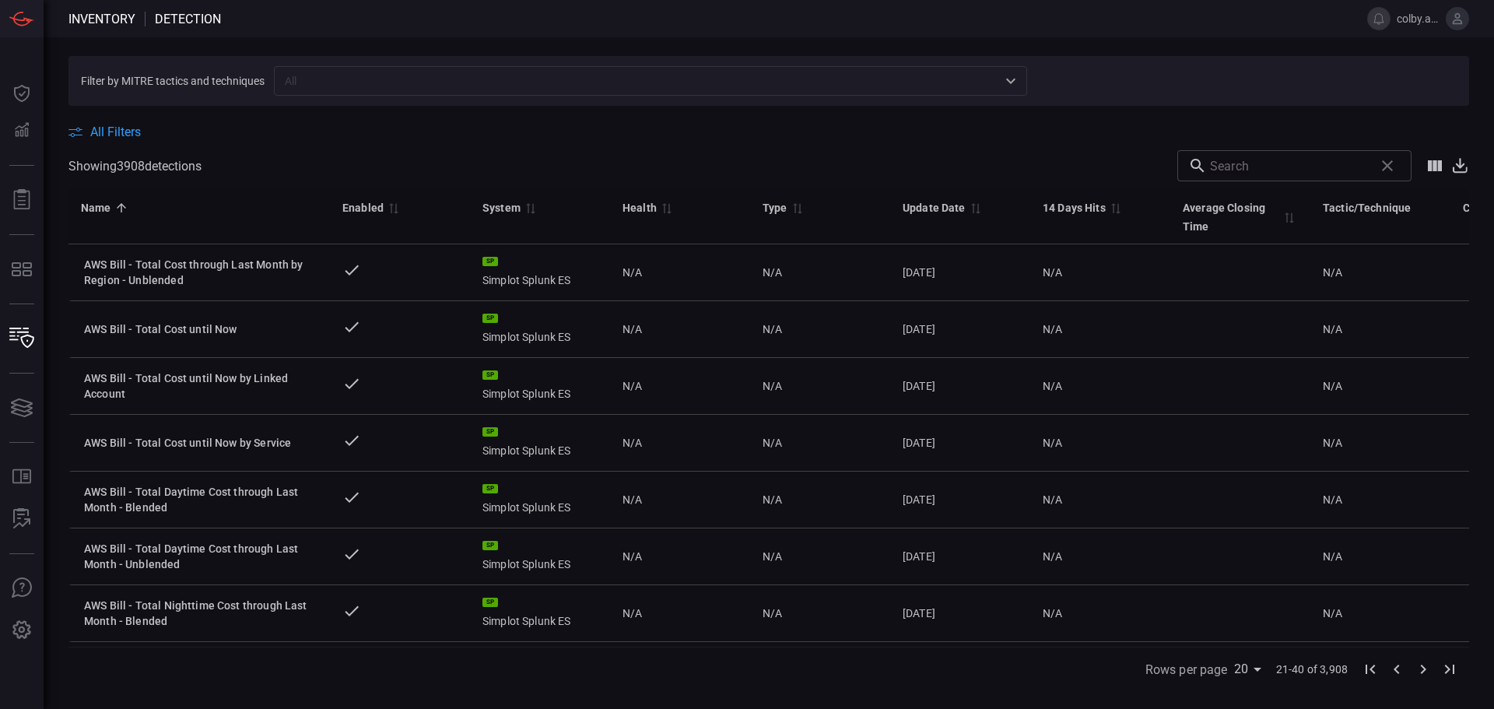
click at [1241, 183] on span at bounding box center [768, 185] width 1401 height 8
click at [1257, 164] on input "text" at bounding box center [1289, 165] width 158 height 31
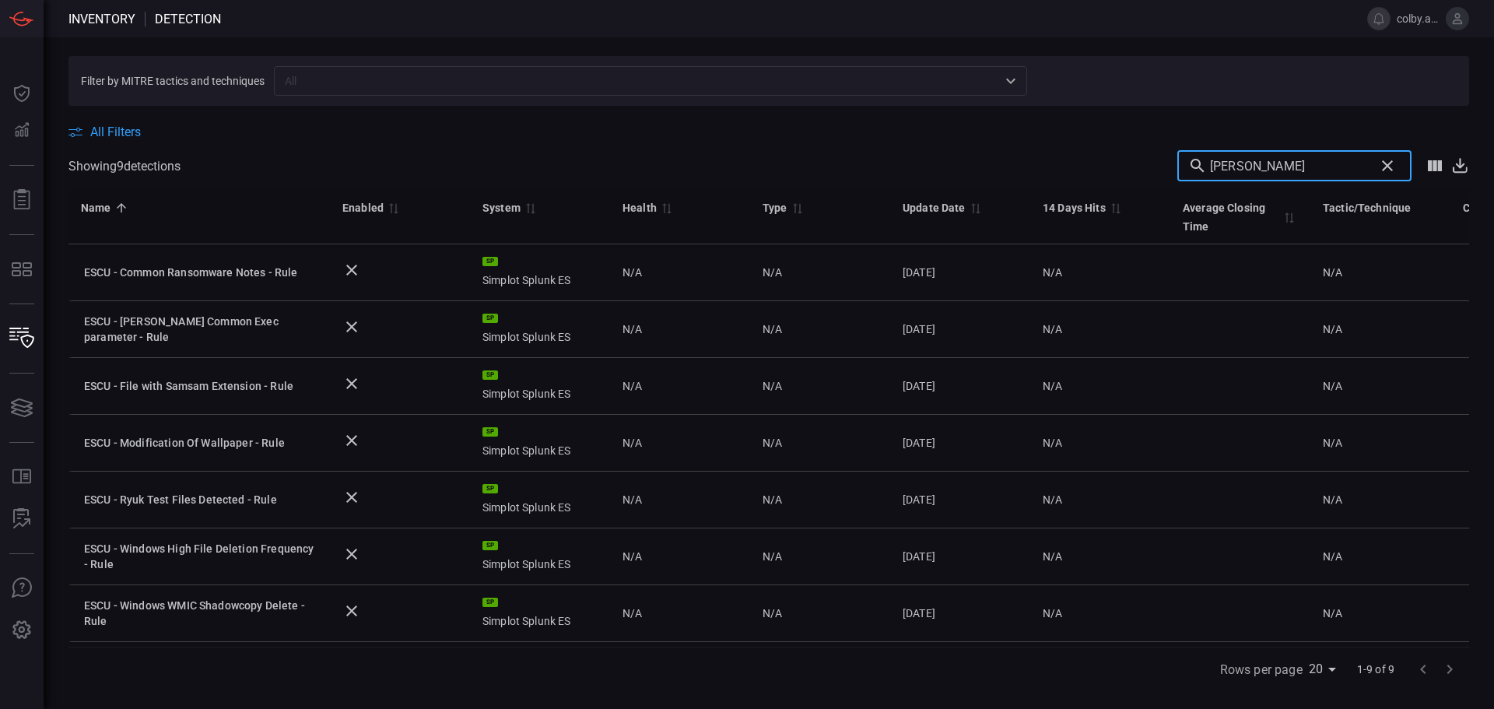
drag, startPoint x: 1314, startPoint y: 172, endPoint x: 1178, endPoint y: 165, distance: 136.4
click at [1178, 165] on div "Showing 9 detection s ransom ​" at bounding box center [768, 165] width 1401 height 31
type input "wmic"
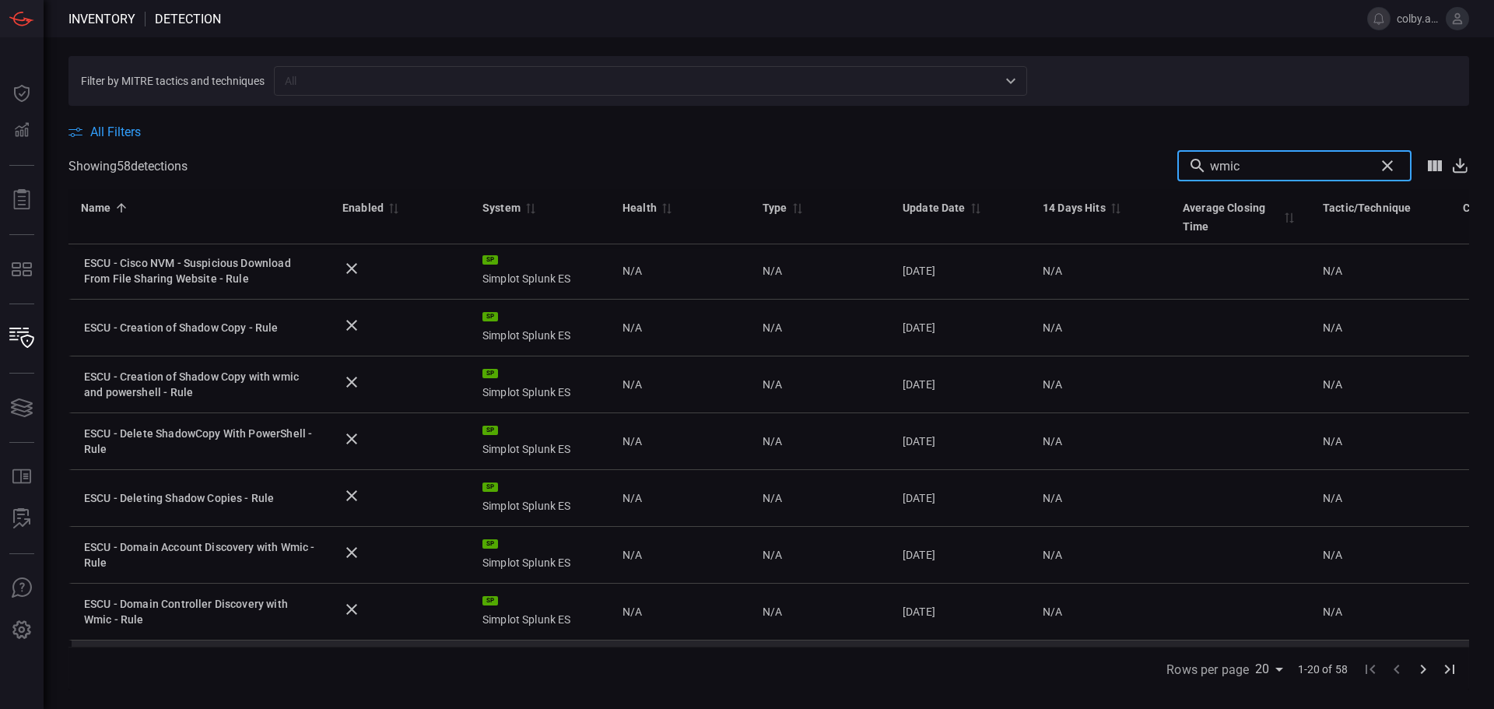
scroll to position [0, 0]
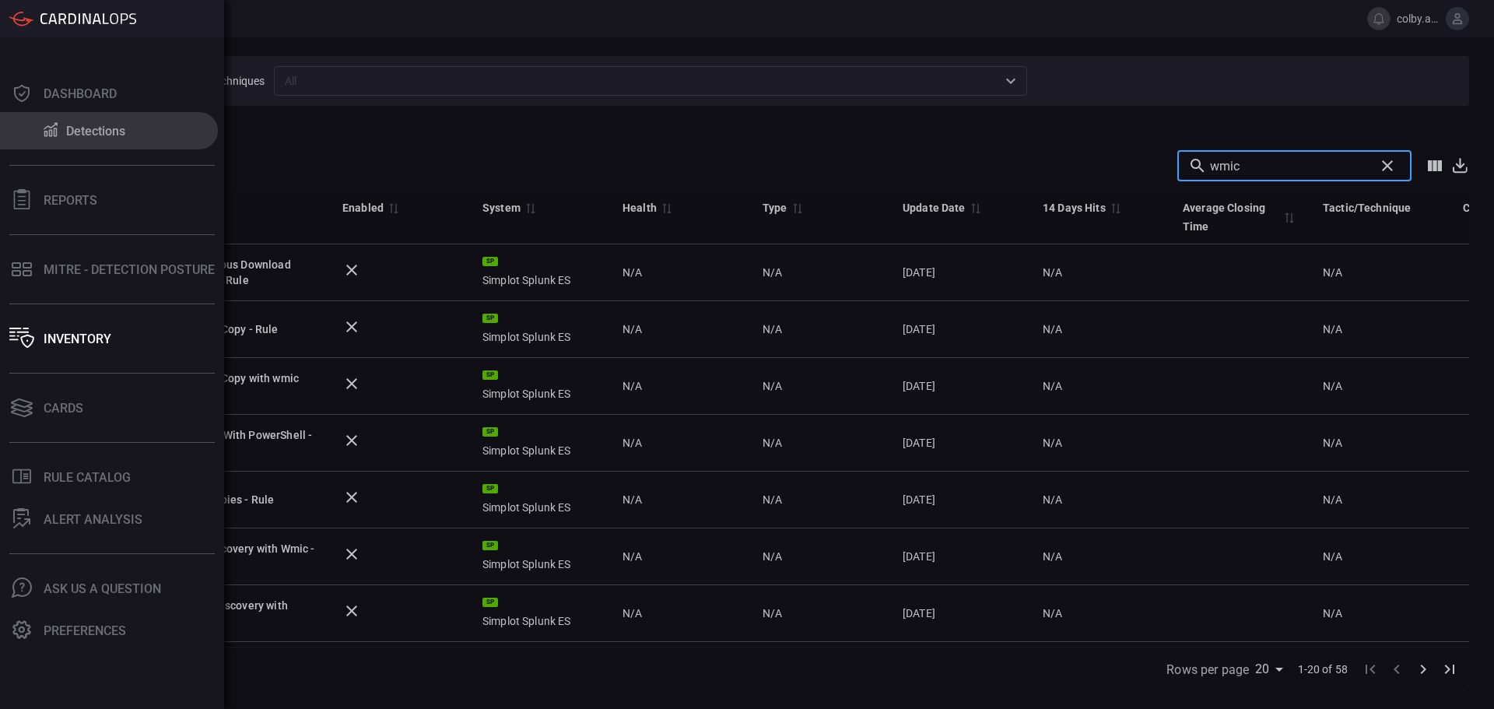
click at [86, 131] on div "Detections" at bounding box center [95, 131] width 59 height 15
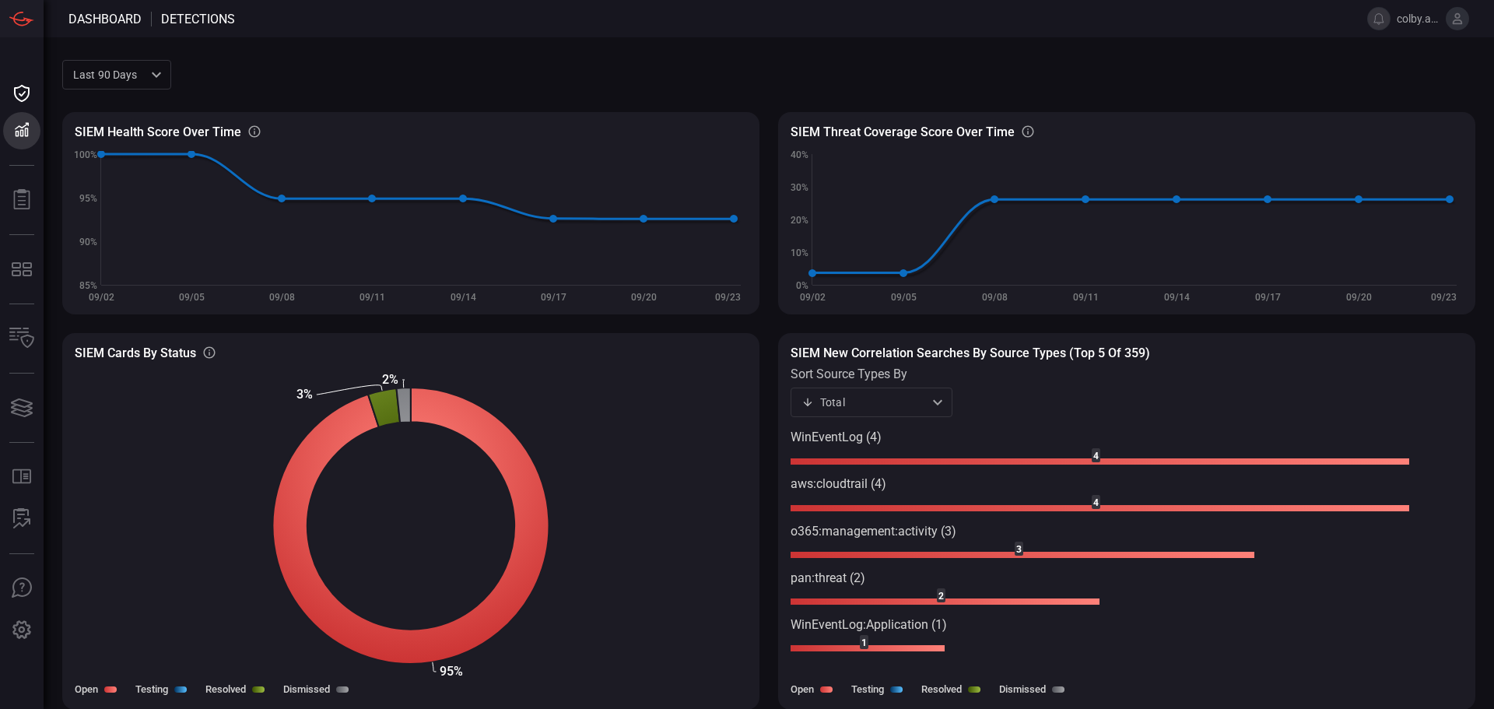
scroll to position [1, 0]
click at [155, 78] on div "Last 90 days quarter Last 30 days Last 90 days Last 180 days Last year ​" at bounding box center [116, 73] width 109 height 29
click at [158, 70] on div at bounding box center [747, 354] width 1494 height 709
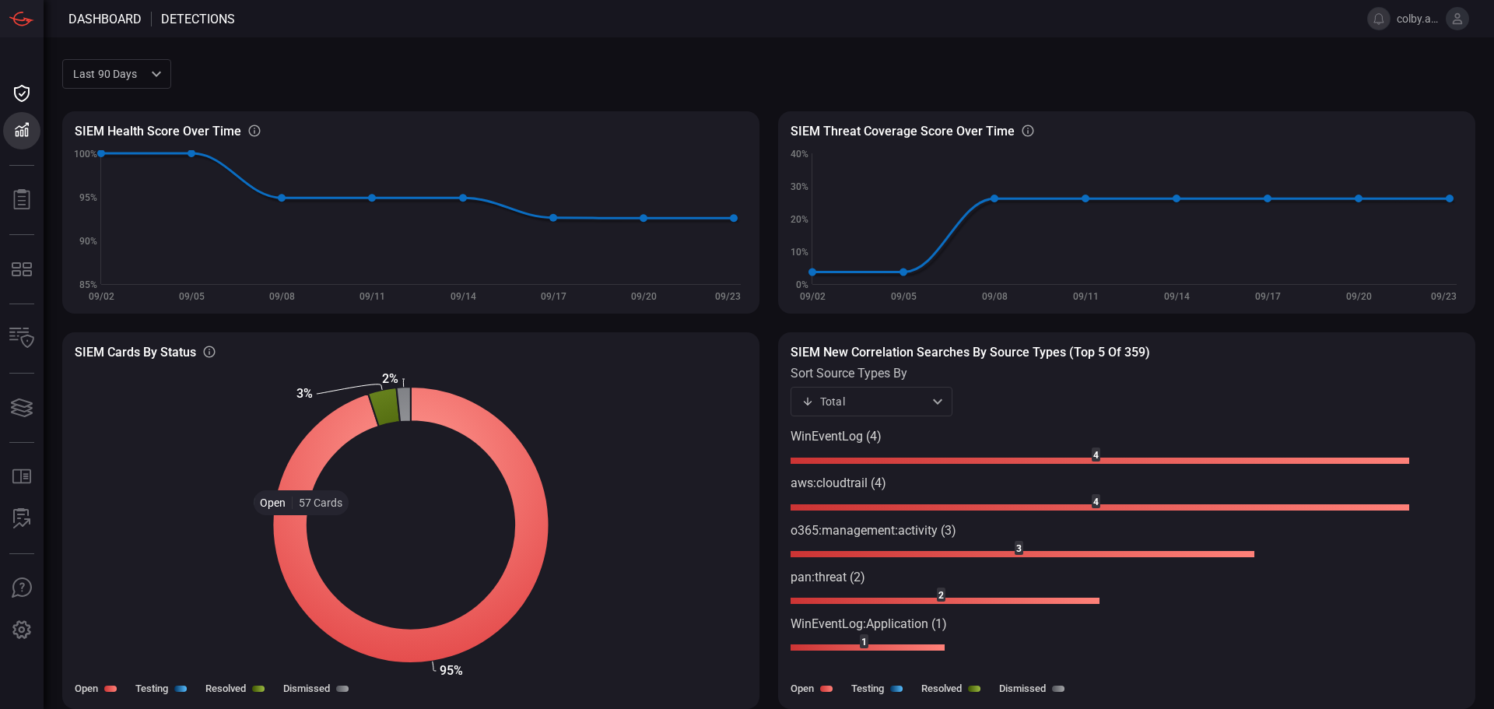
scroll to position [0, 0]
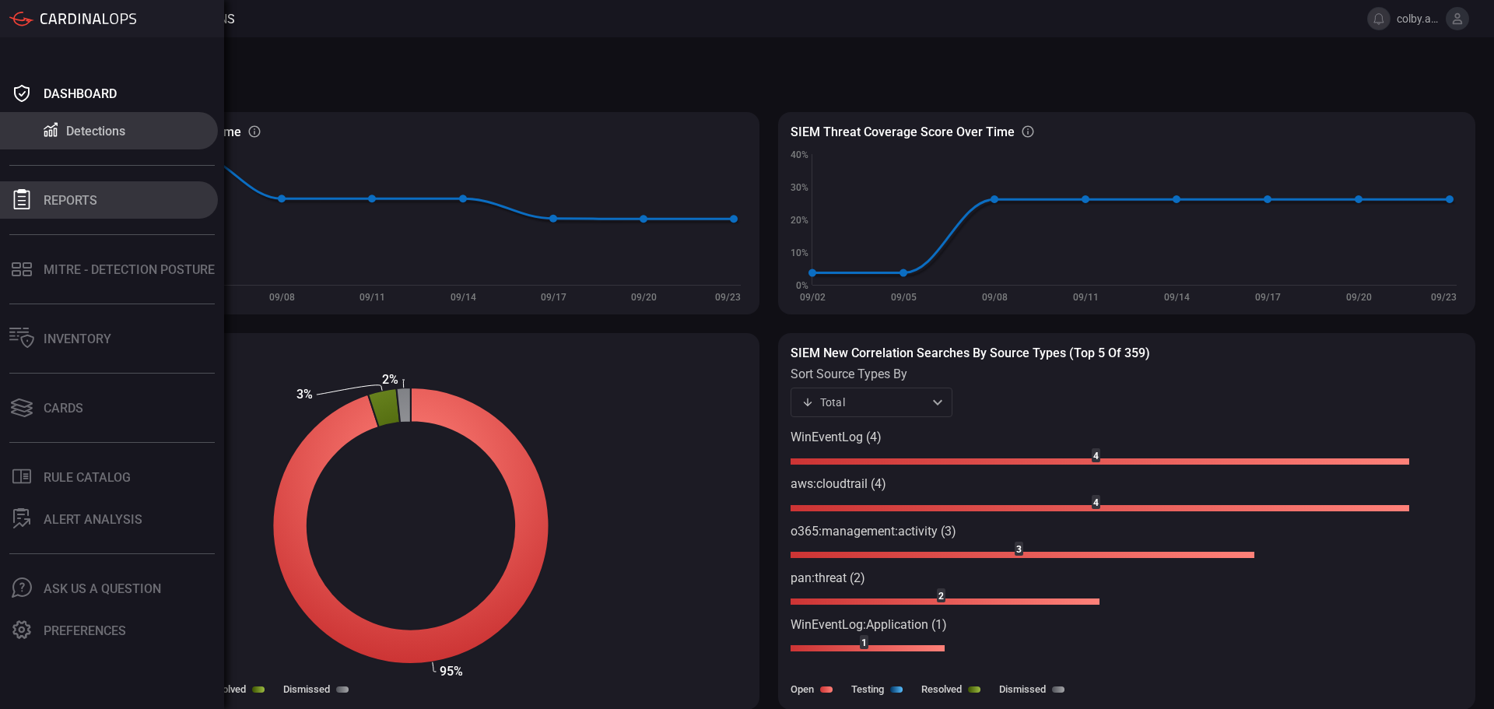
click at [77, 201] on div "Reports" at bounding box center [71, 200] width 54 height 15
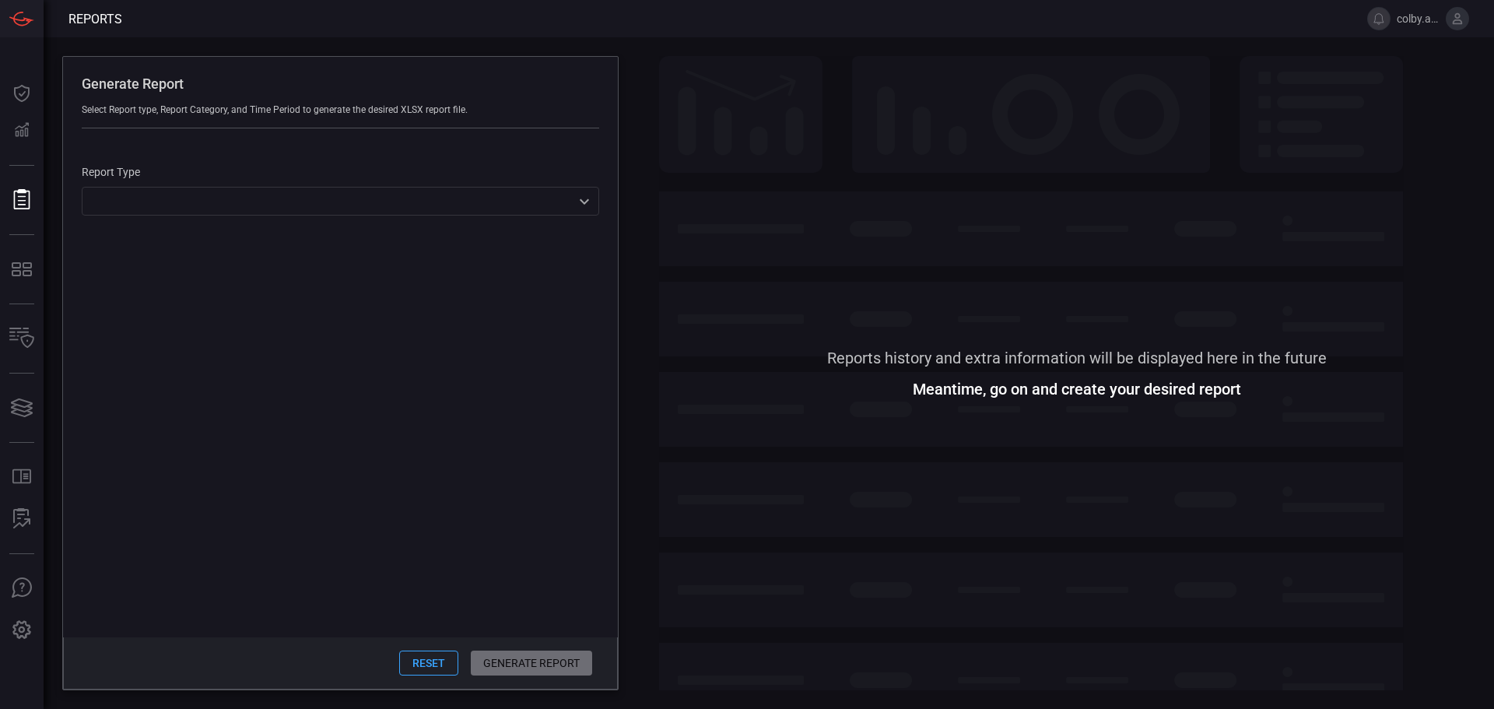
click at [581, 206] on div "​ ​" at bounding box center [341, 201] width 518 height 29
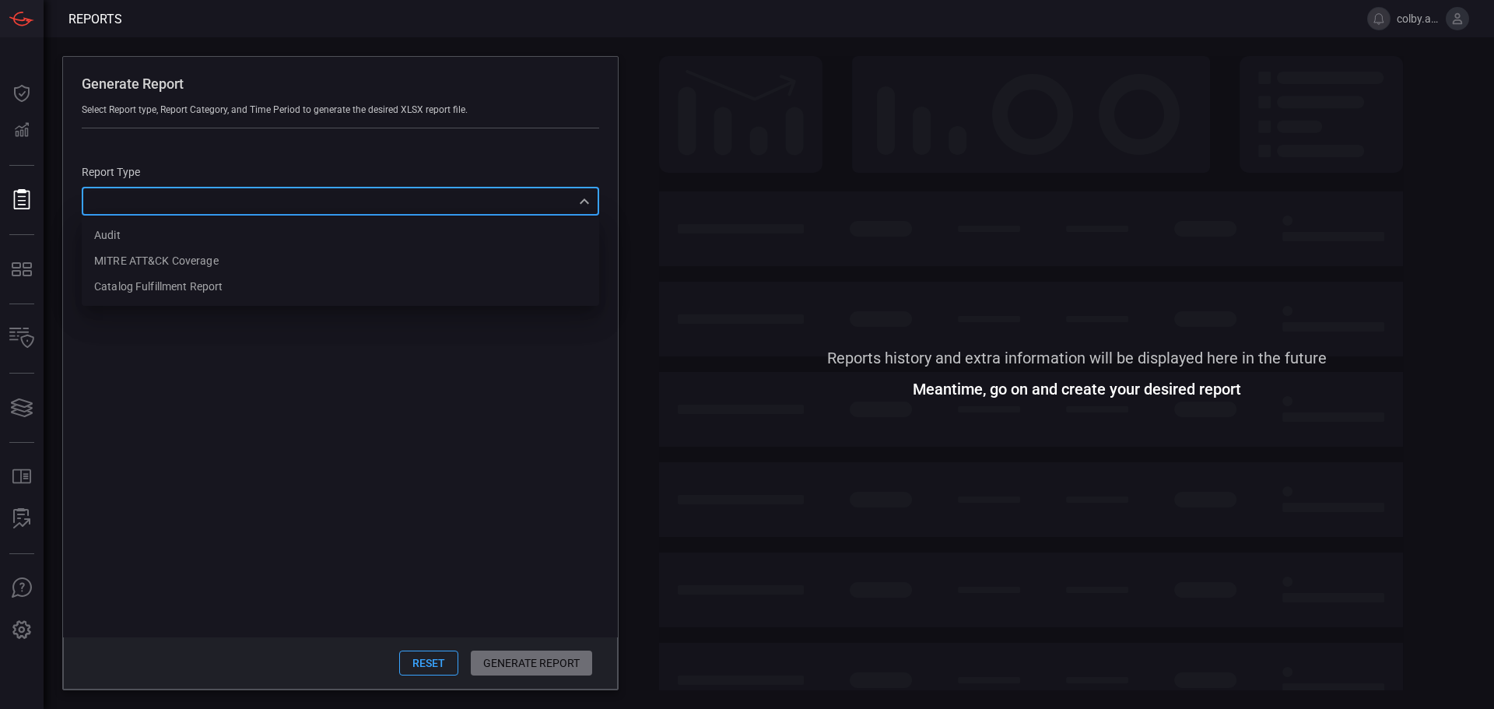
click at [409, 84] on div at bounding box center [747, 354] width 1494 height 709
drag, startPoint x: 586, startPoint y: 185, endPoint x: 585, endPoint y: 195, distance: 9.5
click at [586, 186] on div "Report Type ​ ​" at bounding box center [341, 191] width 518 height 50
click at [583, 198] on div "​ Audit MITRE ATT&CK Coverage Catalog fulfillment report ​" at bounding box center [341, 201] width 518 height 29
click at [146, 258] on div "MITRE ATT&CK Coverage" at bounding box center [156, 261] width 125 height 16
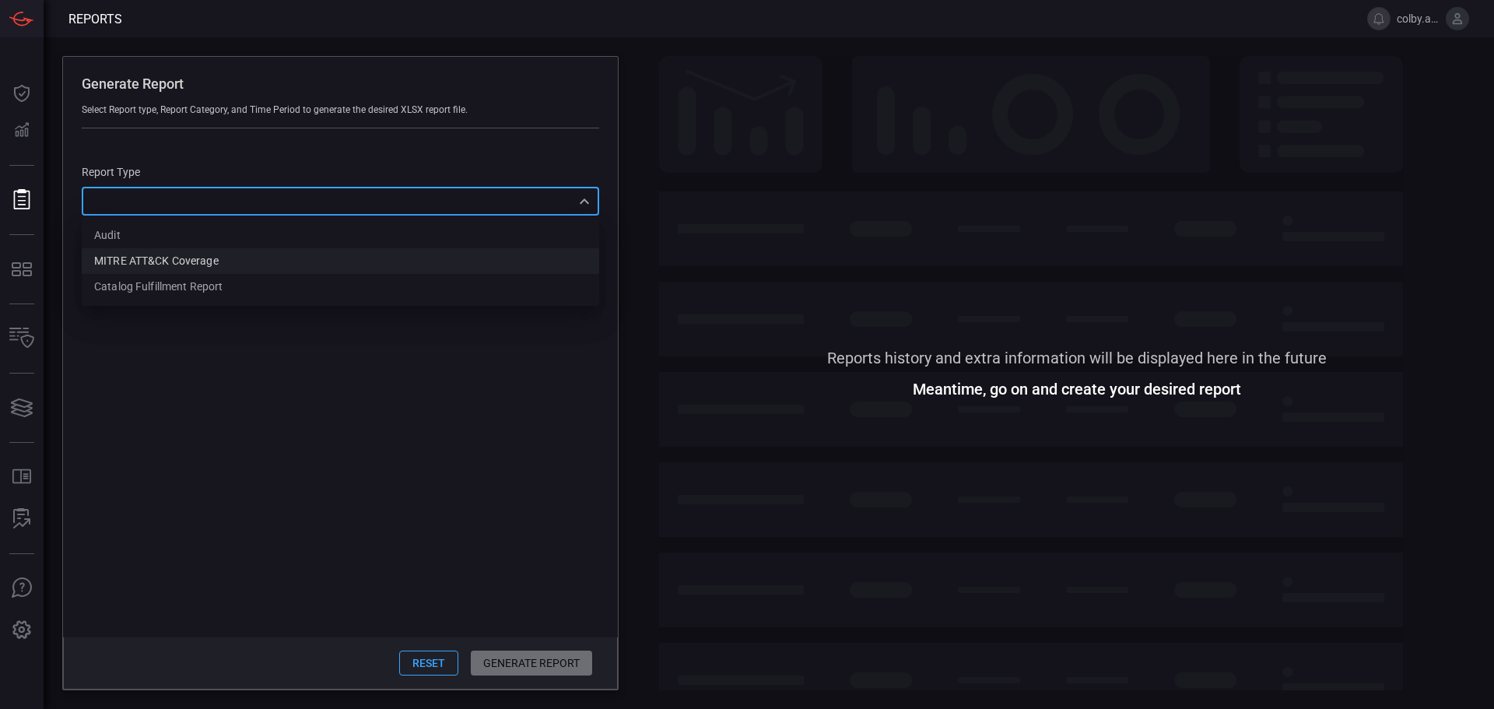
type input "mitreCoverage"
click at [201, 265] on input "Techniques" at bounding box center [192, 271] width 33 height 33
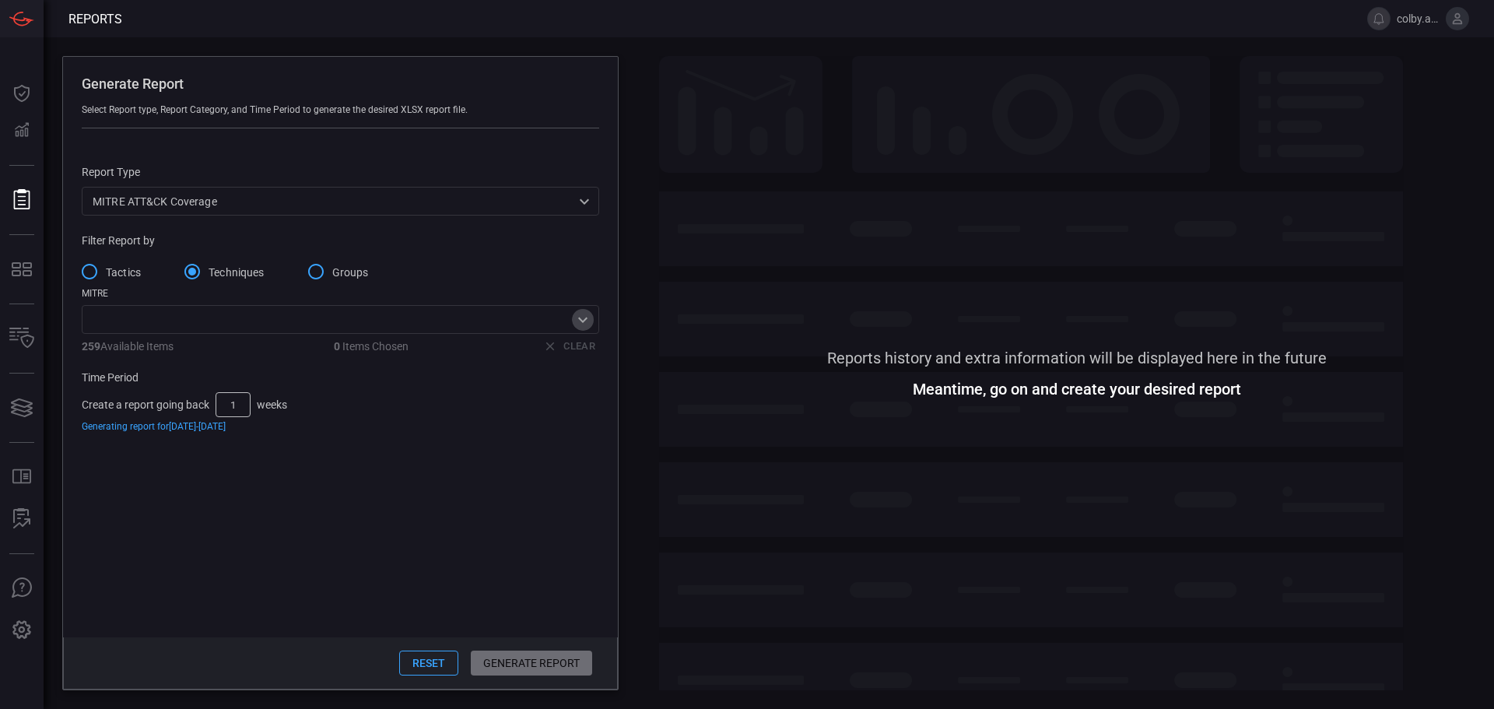
click at [578, 320] on icon "Open" at bounding box center [583, 320] width 19 height 19
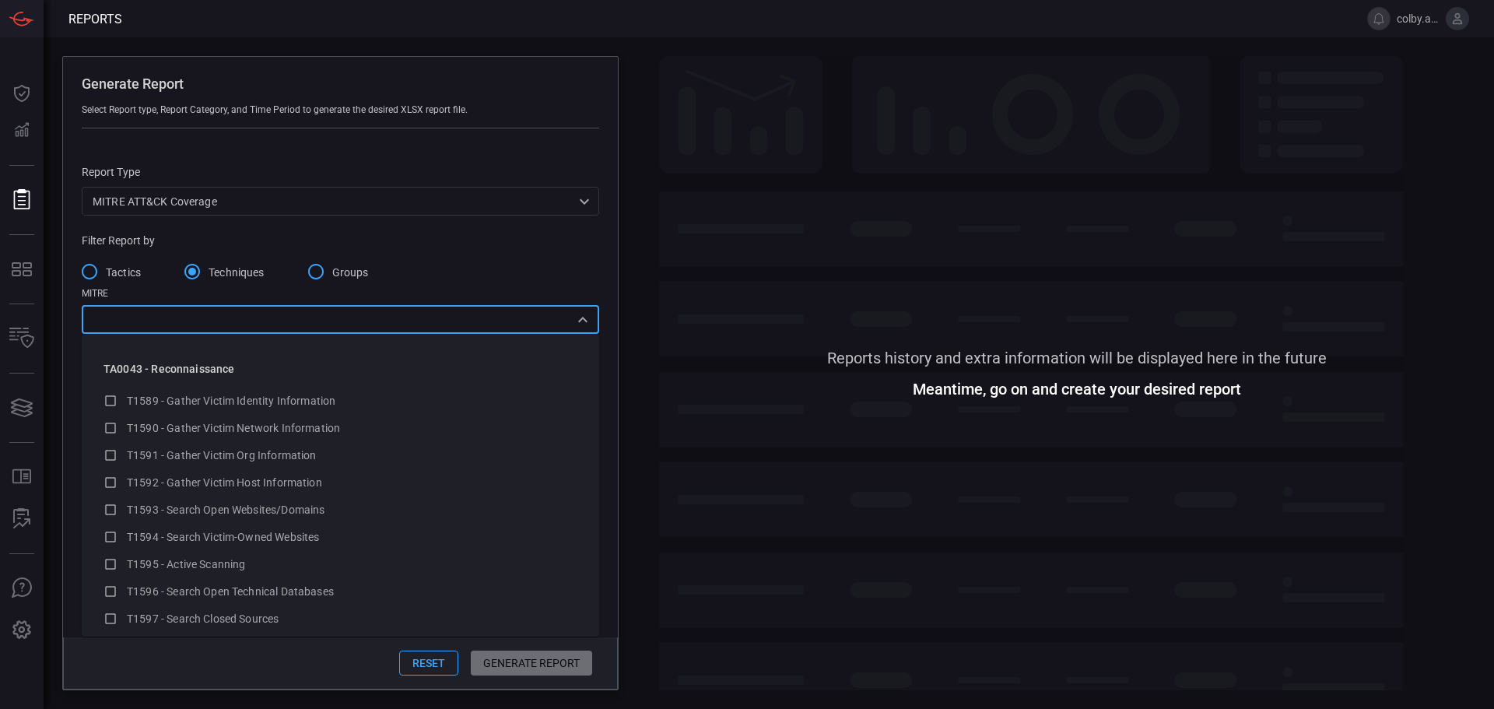
click at [579, 317] on icon "Close" at bounding box center [583, 320] width 19 height 19
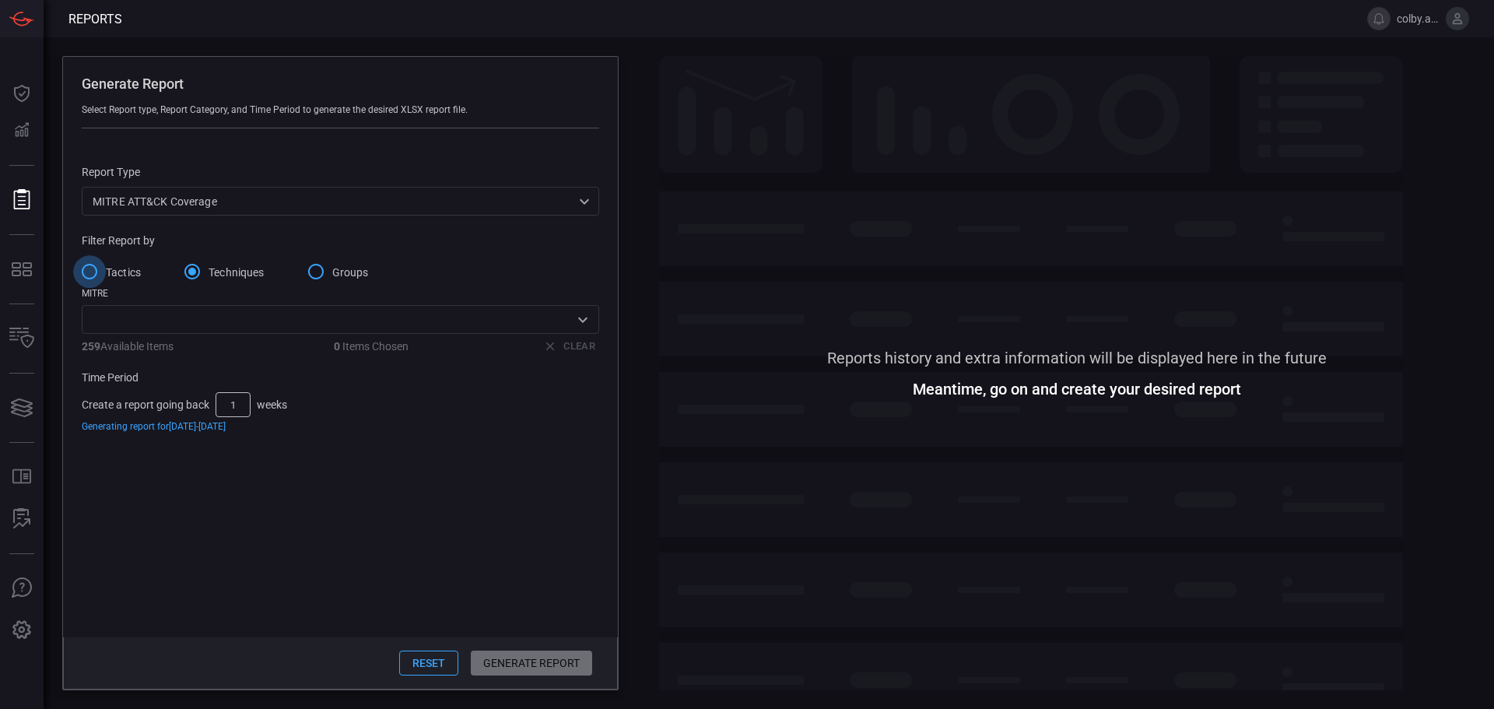
click at [102, 268] on input "Tactics" at bounding box center [89, 271] width 33 height 33
click at [587, 324] on icon "Open" at bounding box center [583, 320] width 19 height 19
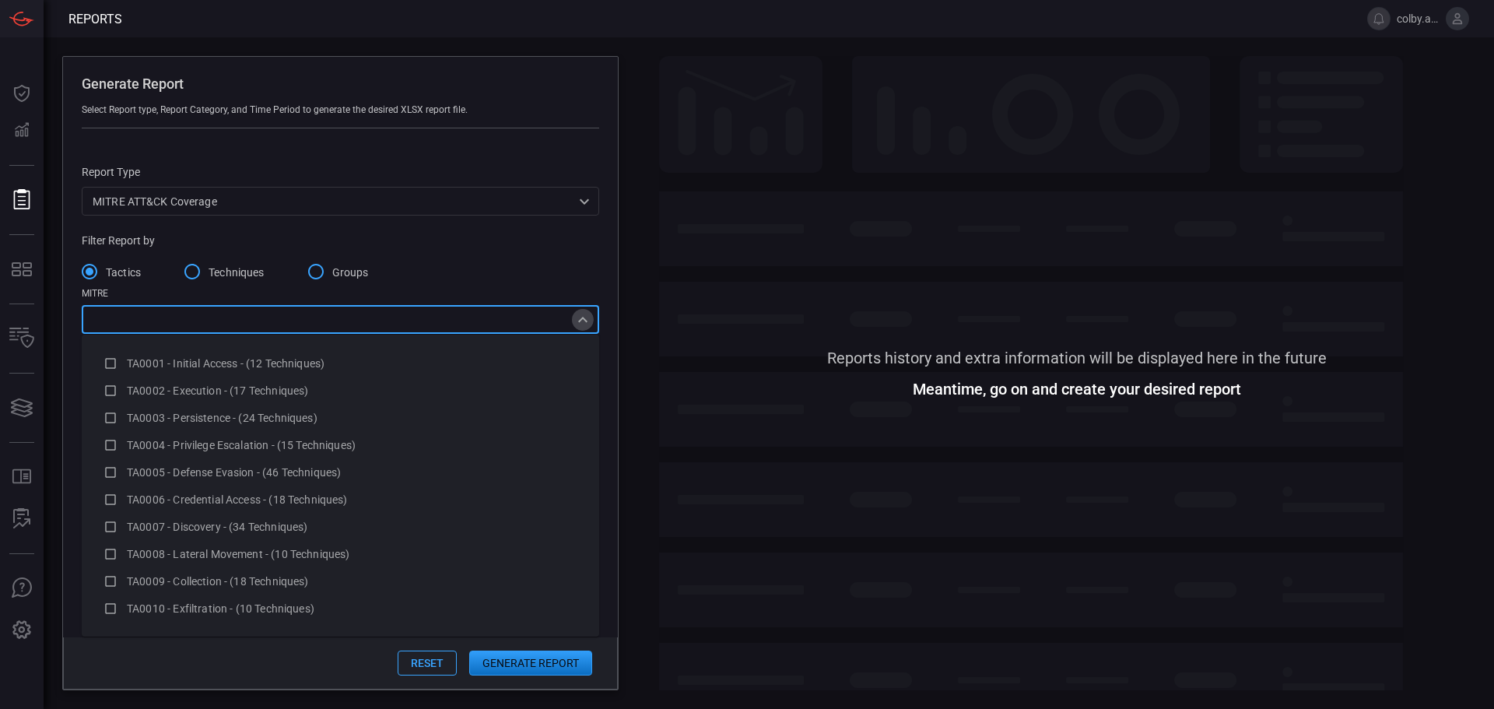
click at [587, 321] on icon "Close" at bounding box center [582, 319] width 9 height 5
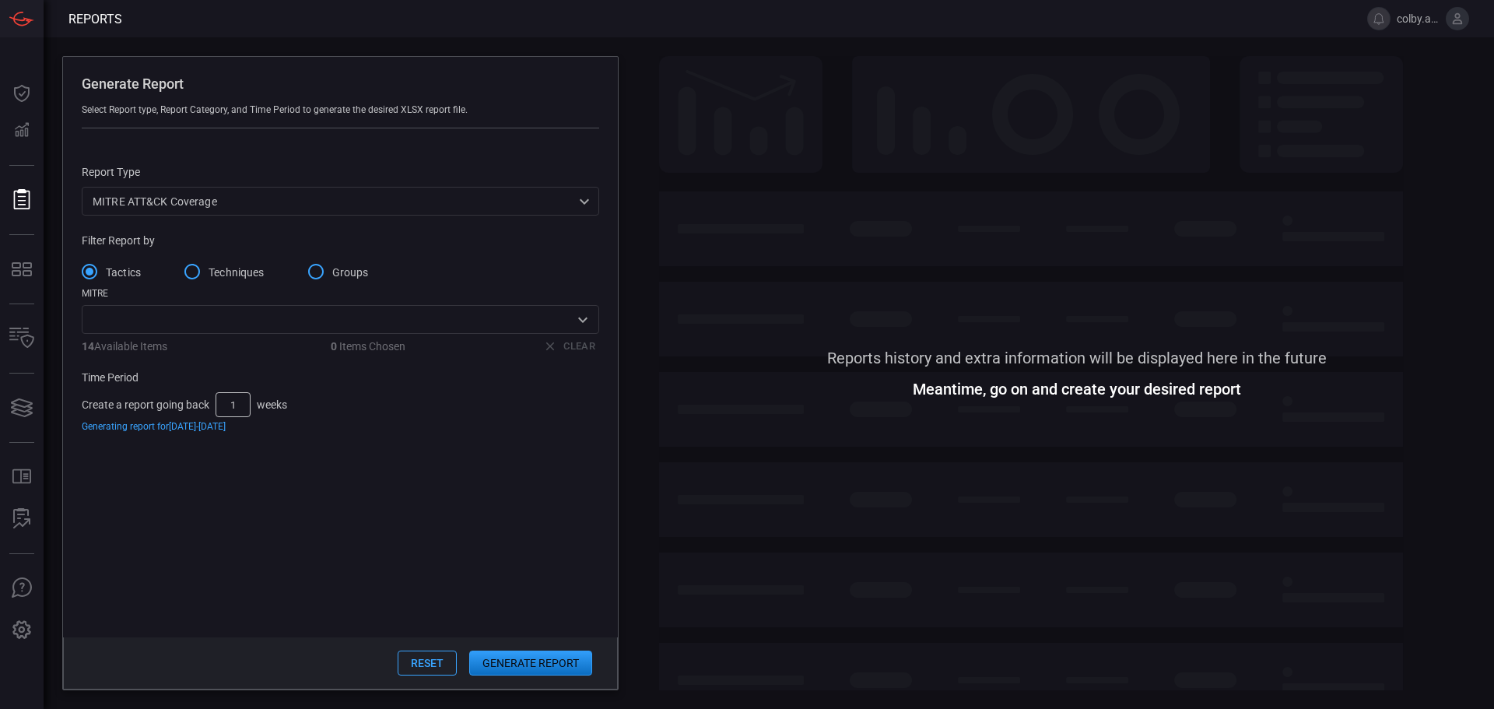
click at [442, 664] on button "Reset" at bounding box center [427, 663] width 59 height 25
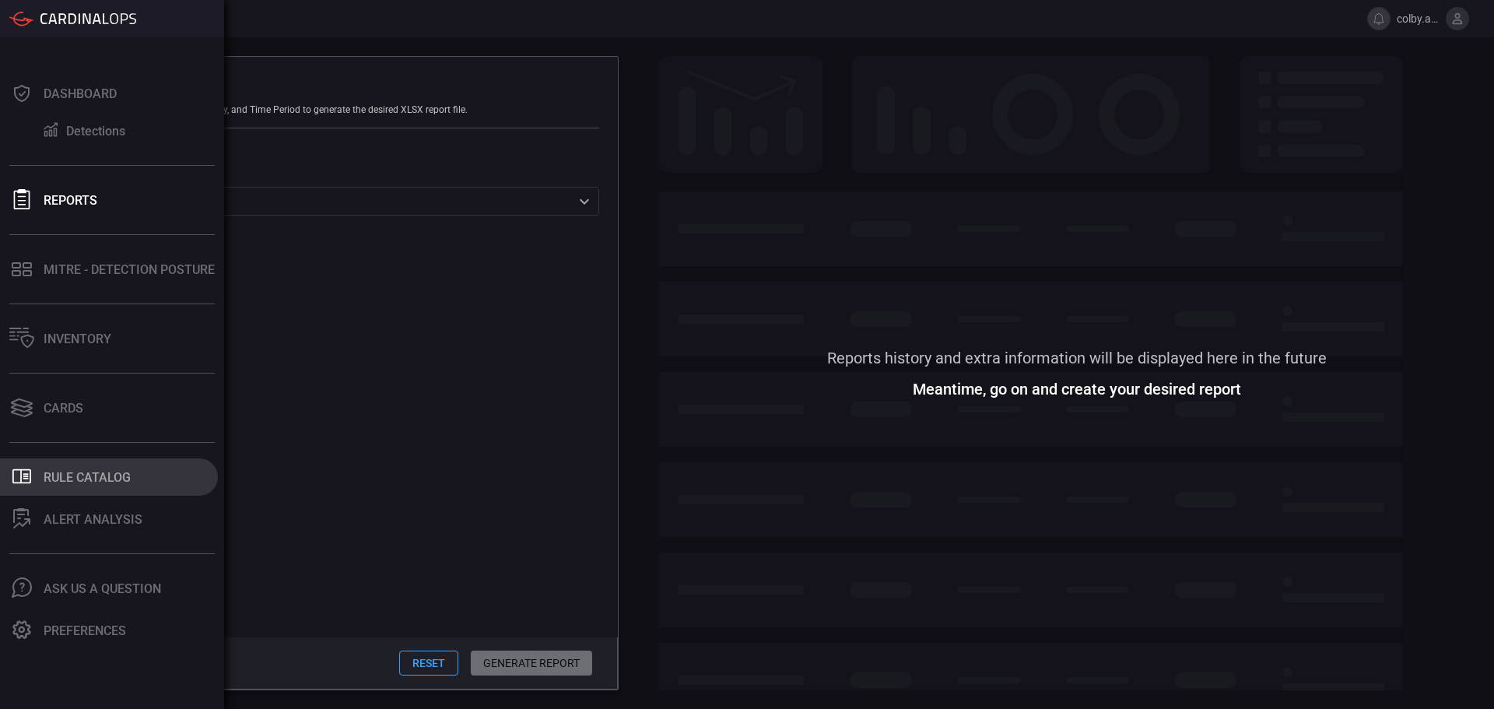
click at [90, 473] on div "Rule Catalog" at bounding box center [87, 477] width 87 height 15
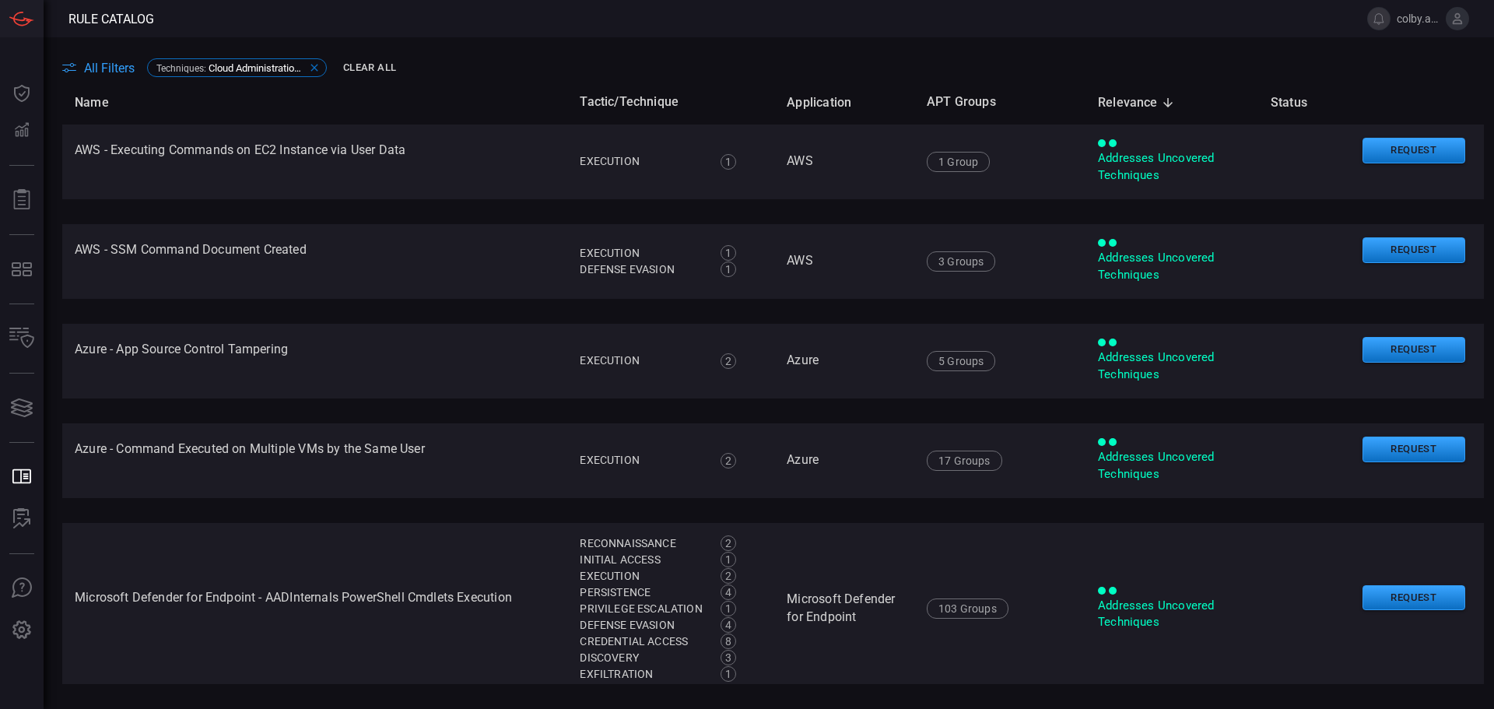
click at [312, 66] on icon at bounding box center [314, 67] width 12 height 12
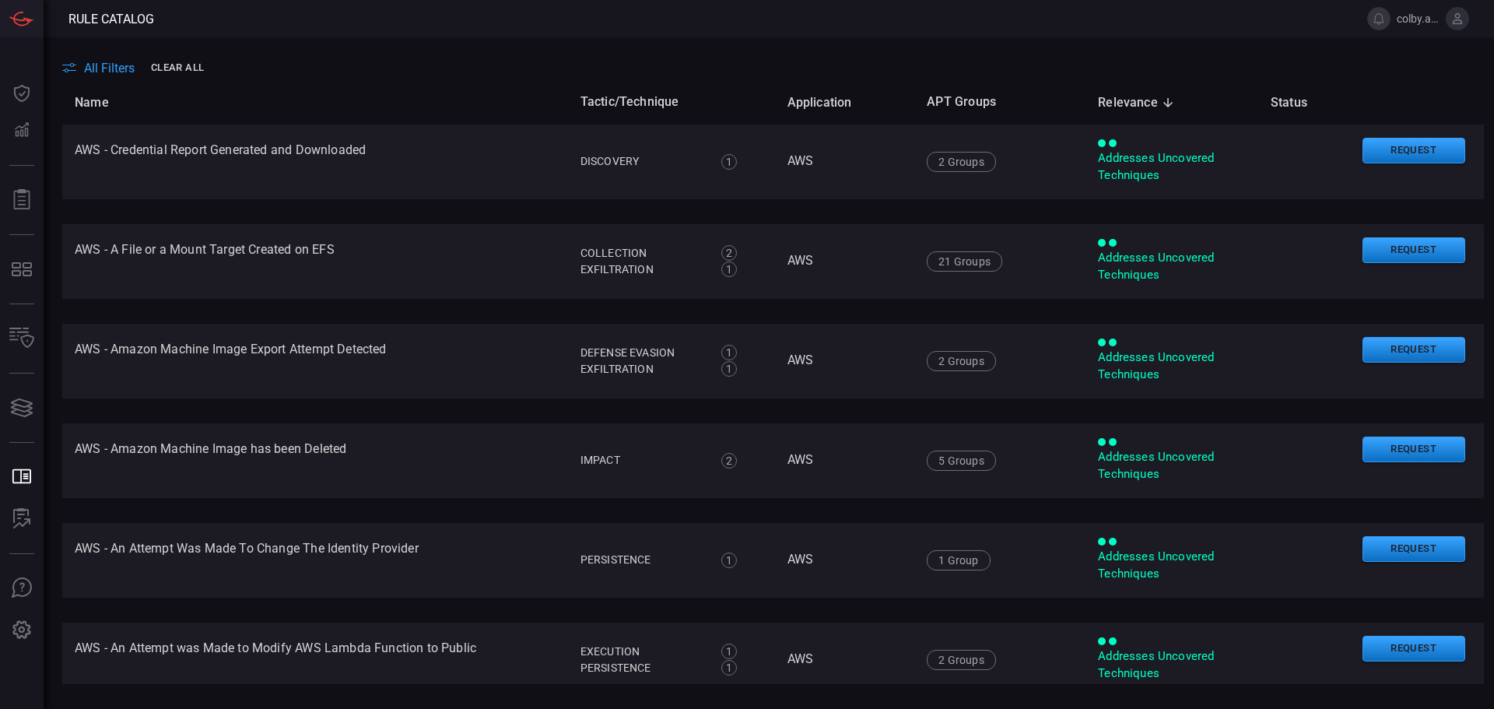
click at [476, 72] on div "All Filters Clear All" at bounding box center [778, 68] width 1432 height 24
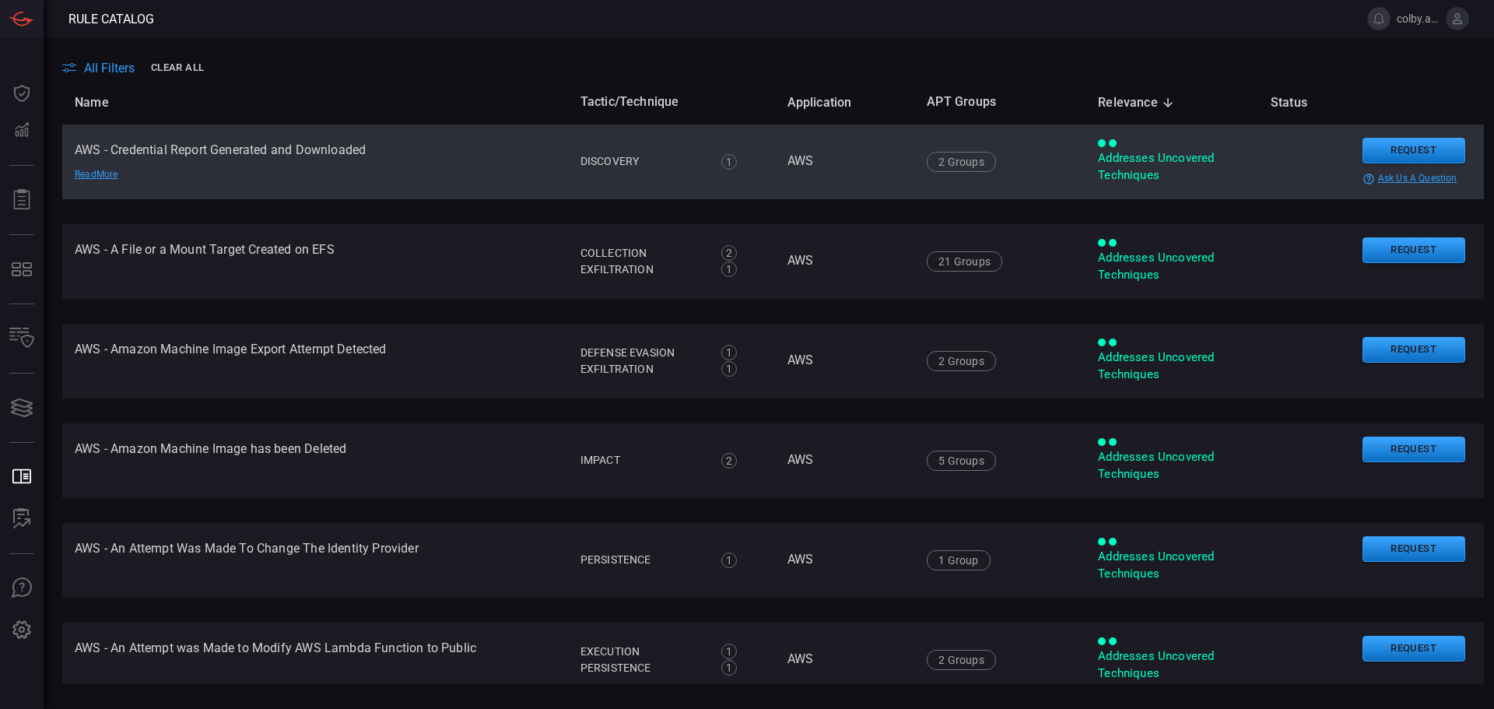
click at [370, 167] on td "AWS - Credential Report Generated and Downloaded Read More" at bounding box center [315, 162] width 506 height 75
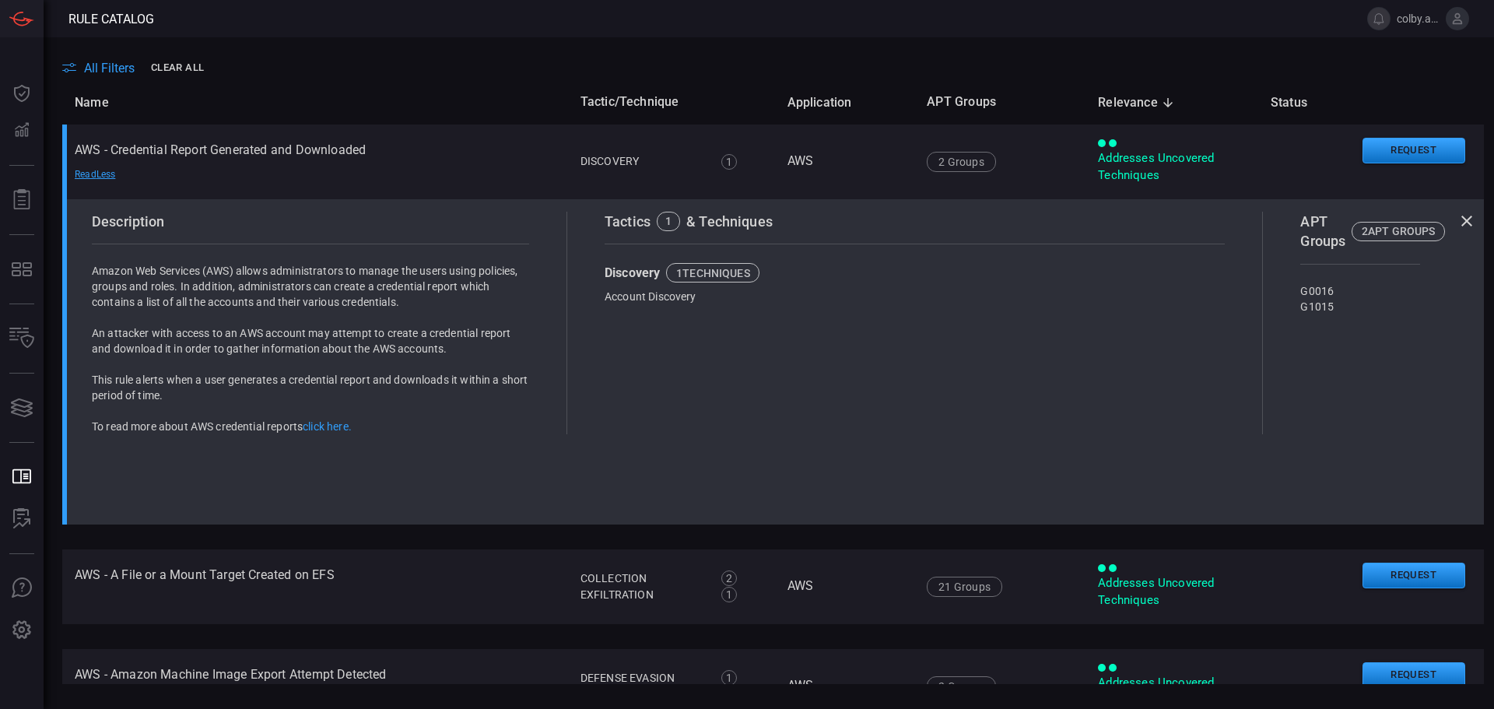
click at [479, 97] on th "Name" at bounding box center [315, 102] width 506 height 44
click at [472, 69] on div "All Filters Clear All" at bounding box center [778, 68] width 1432 height 24
click at [115, 70] on span "All Filters" at bounding box center [109, 68] width 51 height 15
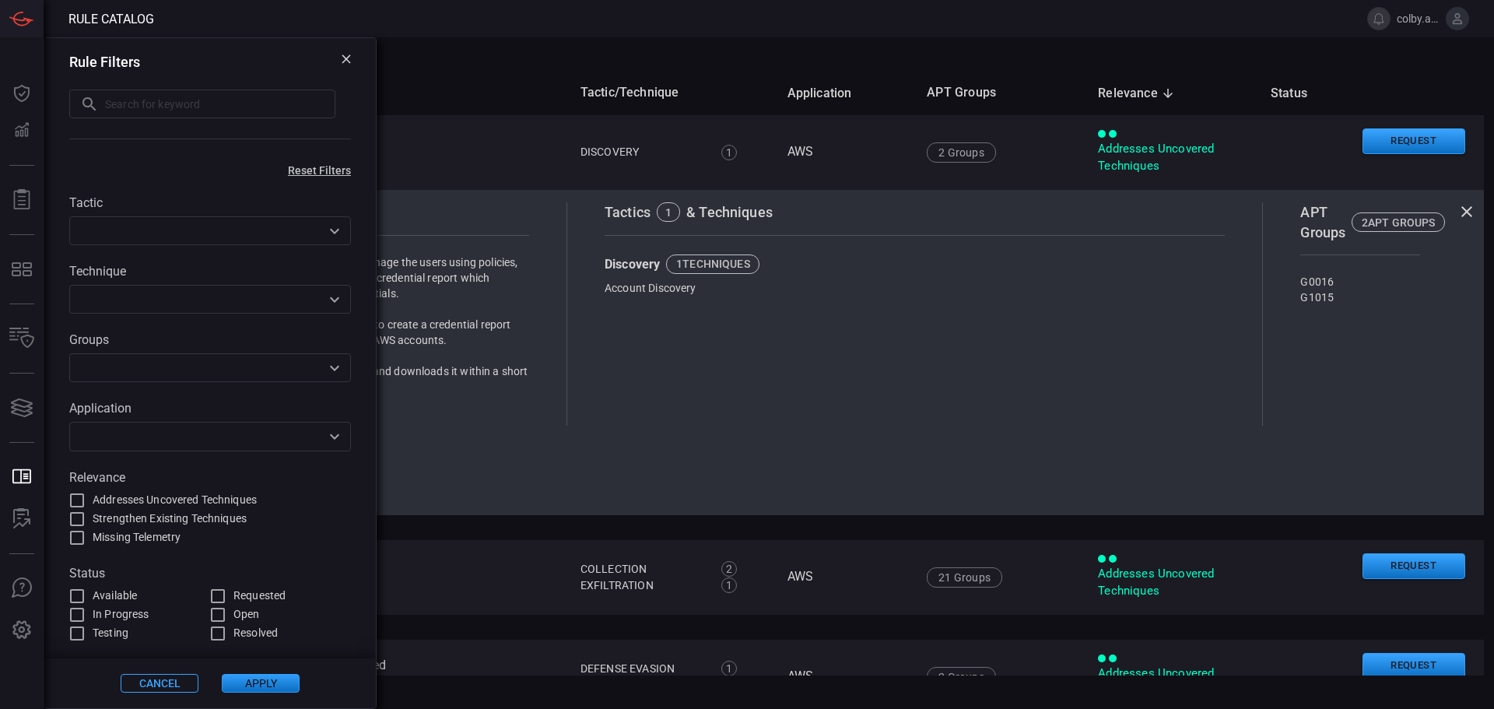
click at [479, 72] on th "Name" at bounding box center [315, 93] width 506 height 44
click at [340, 56] on div "Rule Filters" at bounding box center [210, 62] width 282 height 16
click at [349, 58] on icon at bounding box center [346, 58] width 9 height 9
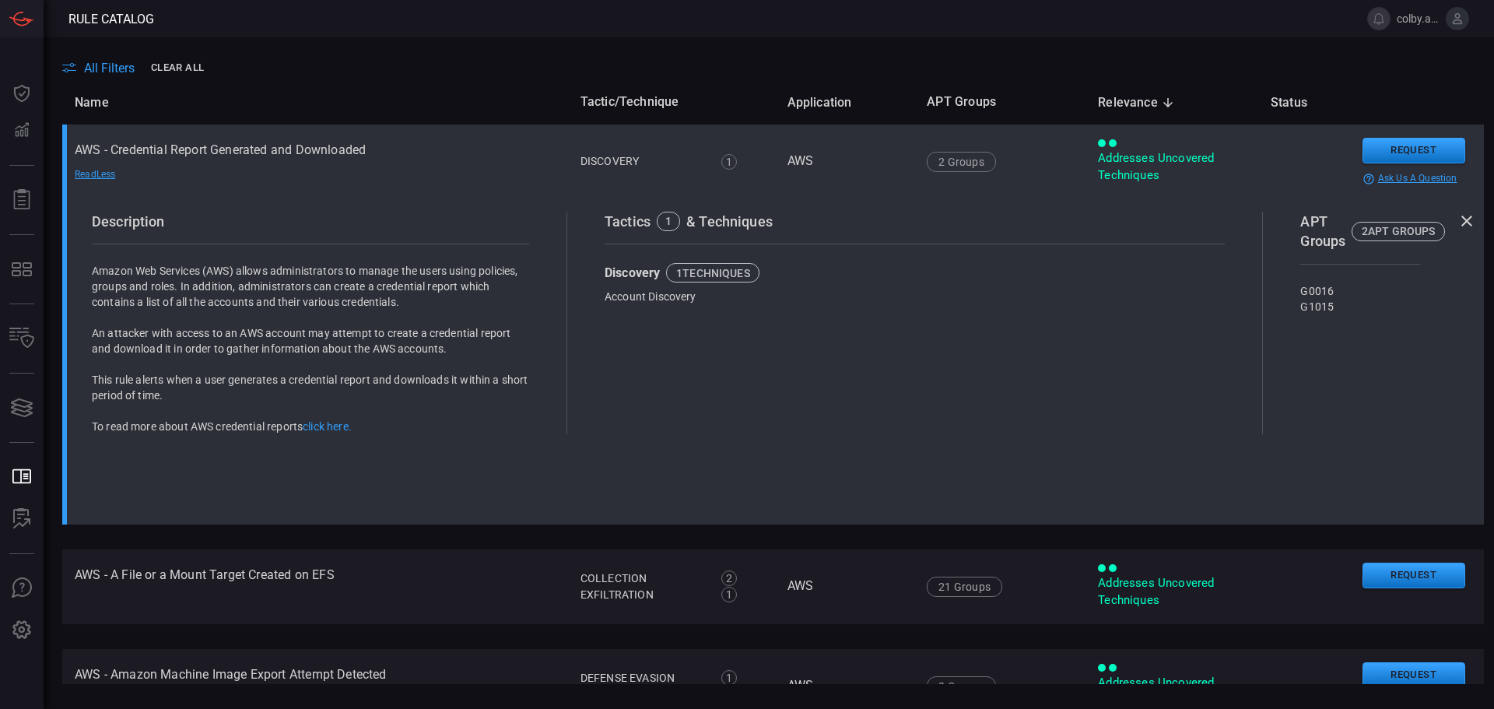
click at [144, 155] on td "AWS - Credential Report Generated and Downloaded Read Less" at bounding box center [315, 162] width 506 height 75
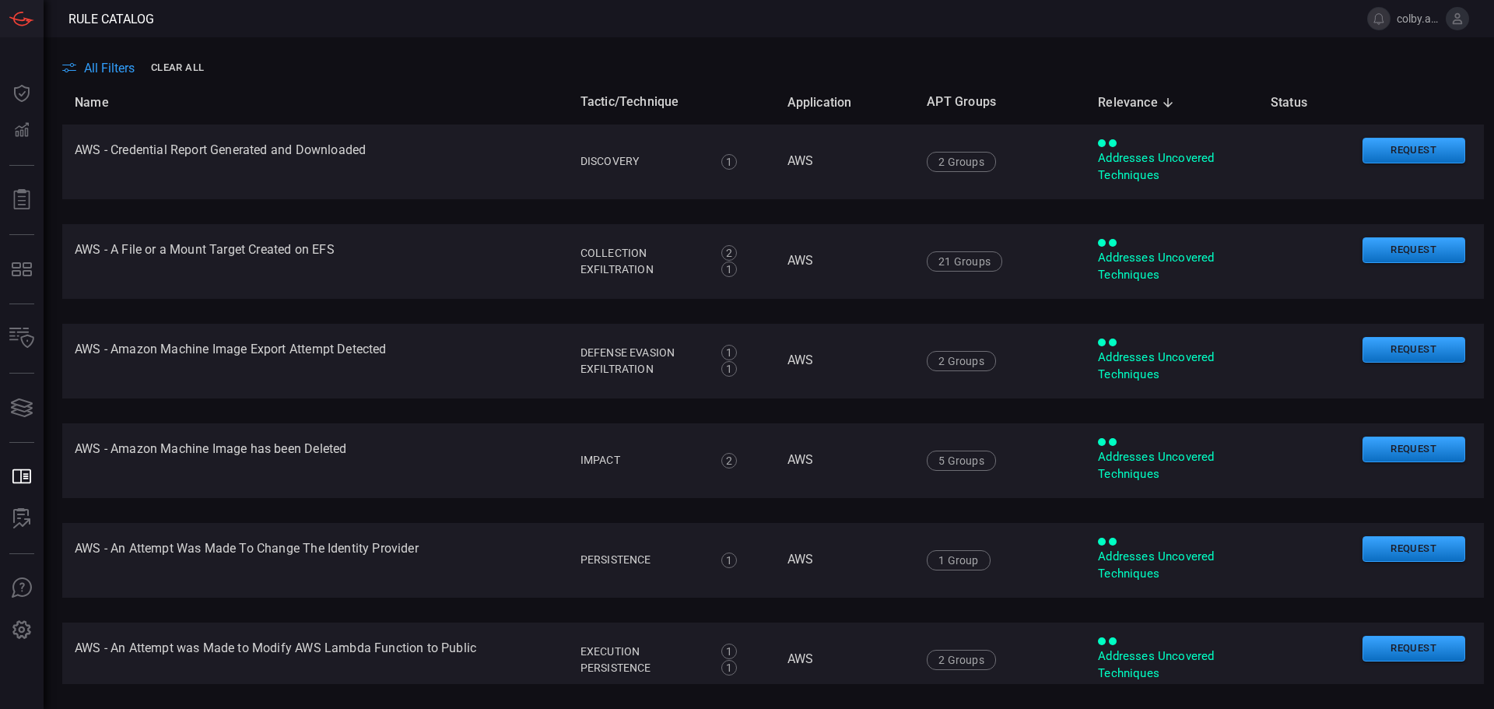
click at [111, 71] on span "All Filters" at bounding box center [109, 68] width 51 height 15
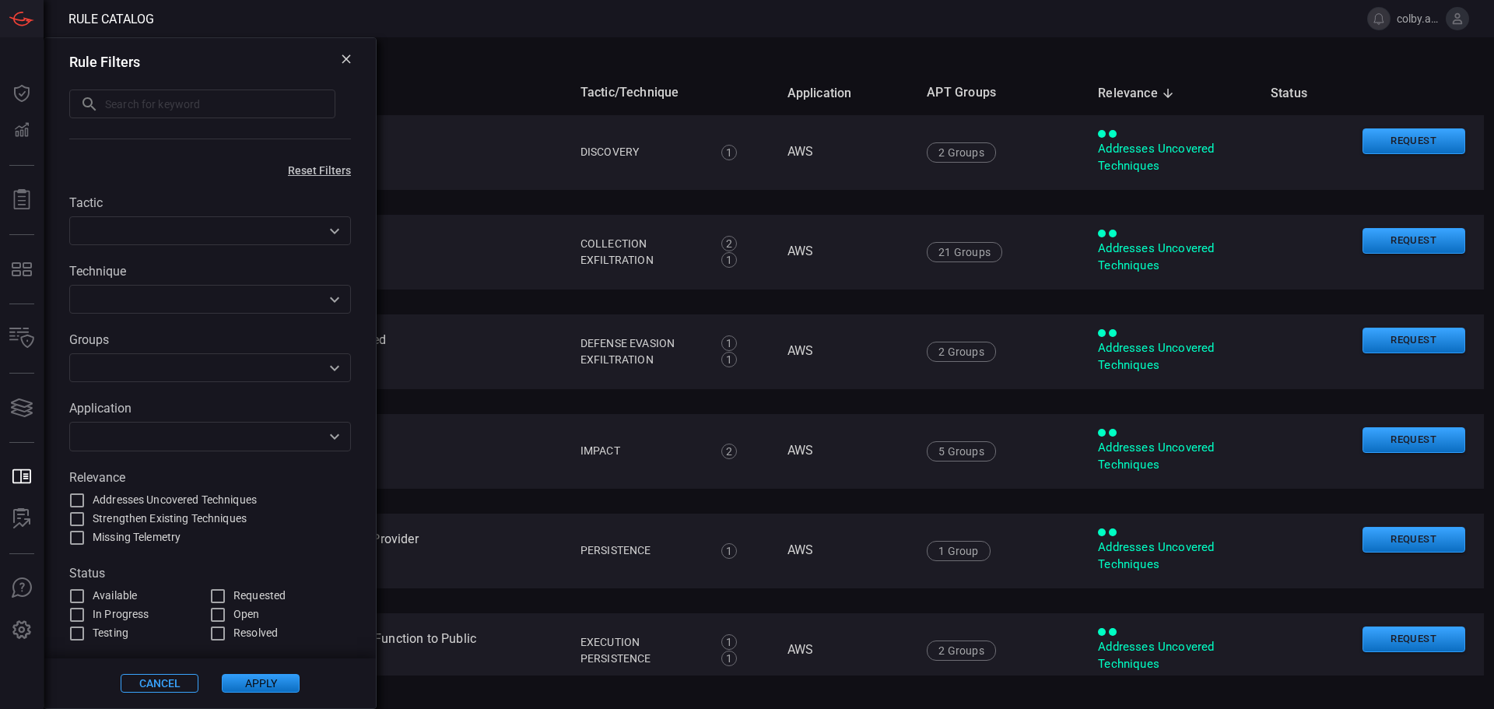
click at [500, 58] on div "All Filters" at bounding box center [778, 63] width 1432 height 15
click at [339, 57] on div "Rule Filters" at bounding box center [210, 62] width 282 height 16
click at [342, 58] on icon at bounding box center [346, 58] width 9 height 9
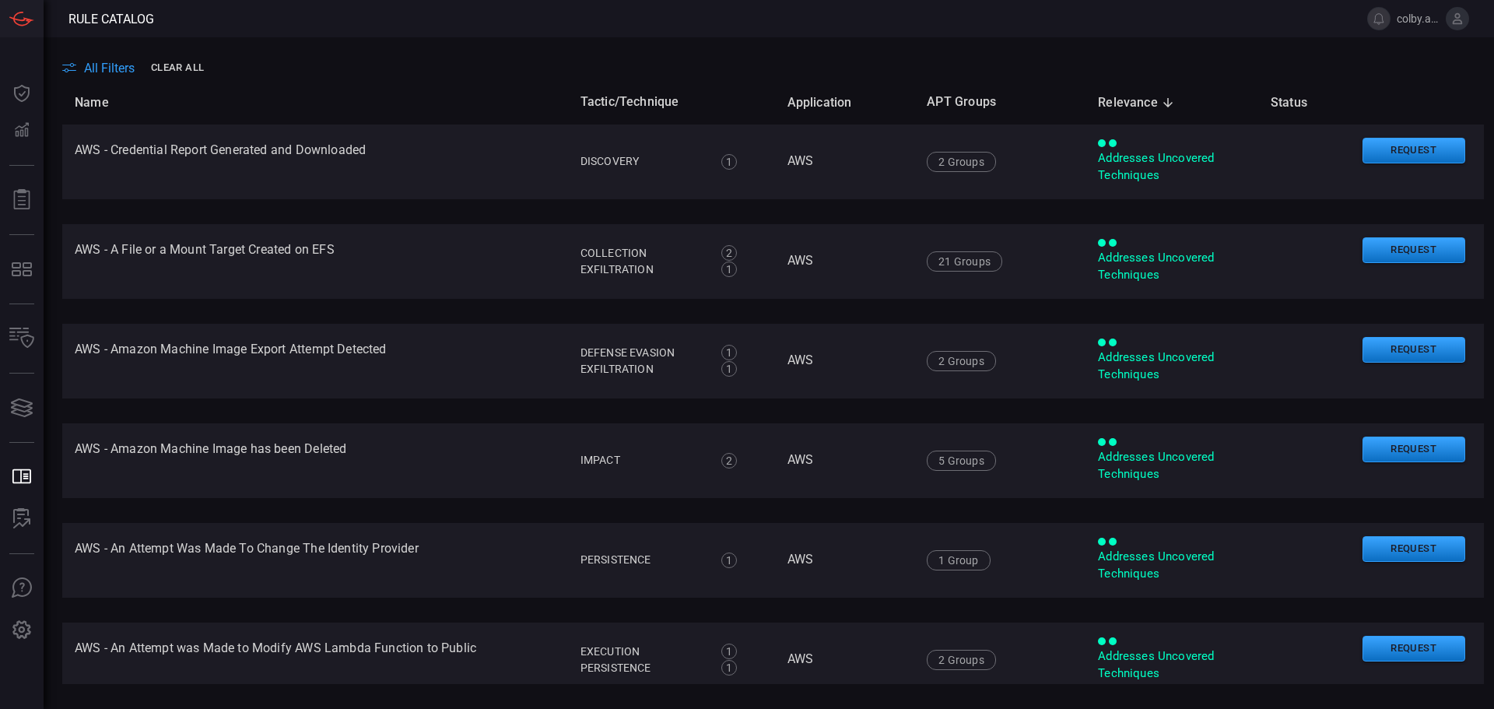
click at [474, 72] on div "All Filters Clear All" at bounding box center [778, 68] width 1432 height 24
click at [107, 64] on span "All Filters" at bounding box center [109, 68] width 51 height 15
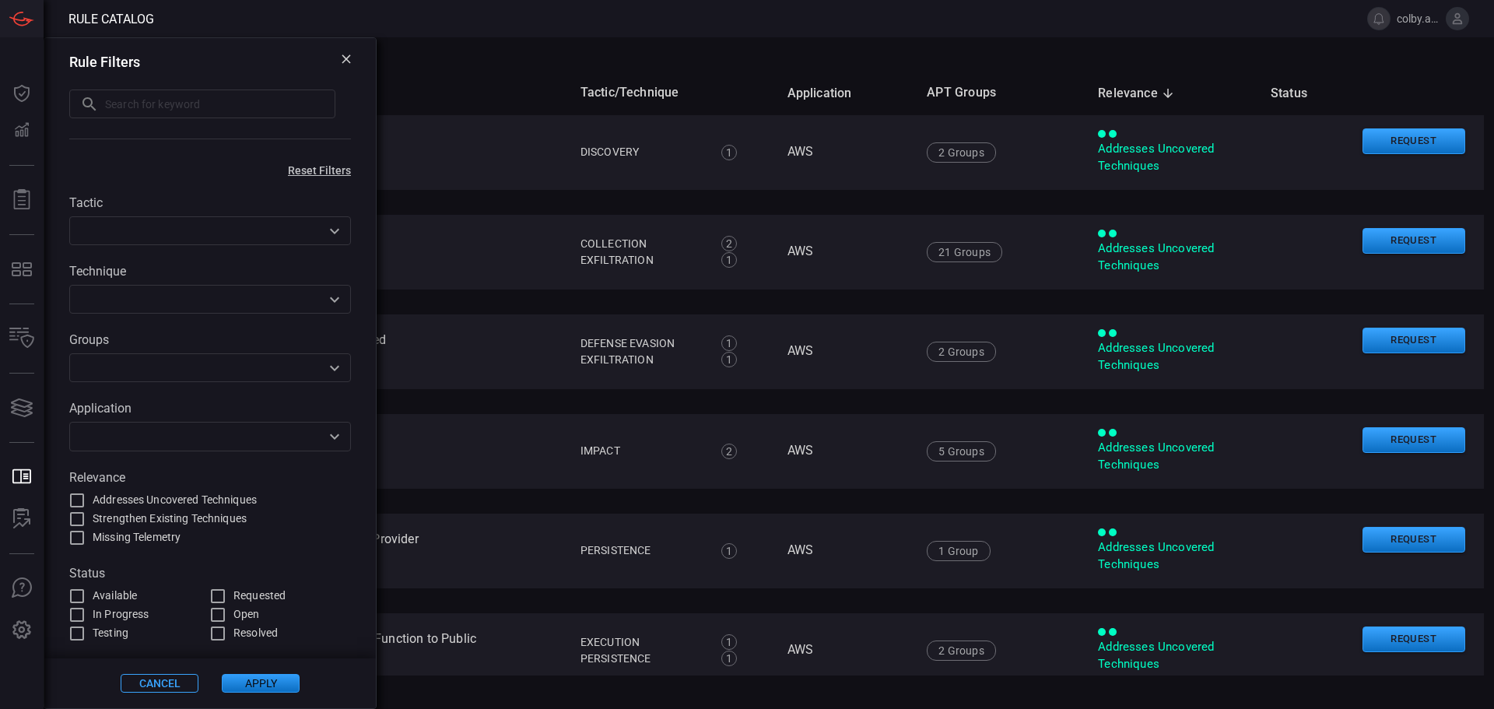
click at [469, 85] on th "Name" at bounding box center [315, 93] width 506 height 44
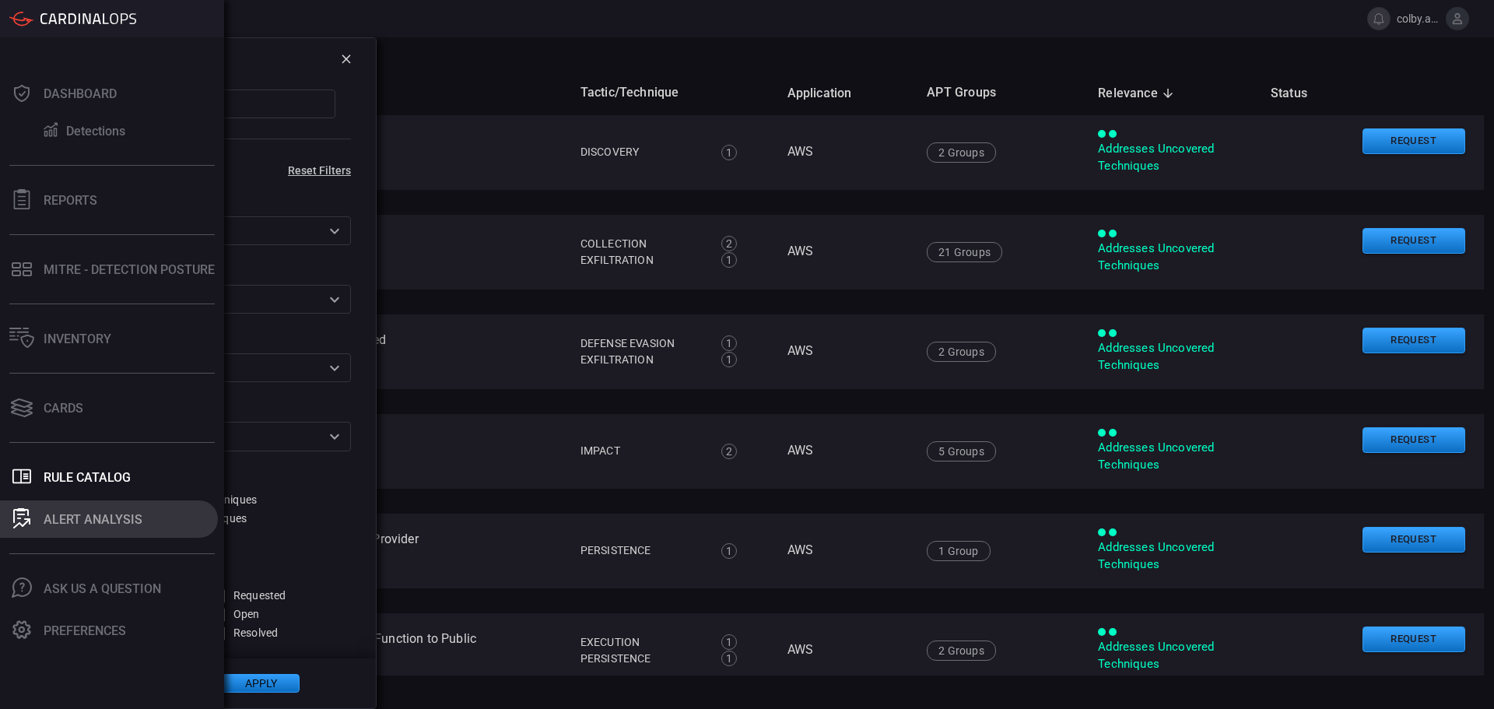
click at [27, 517] on icon at bounding box center [21, 518] width 17 height 20
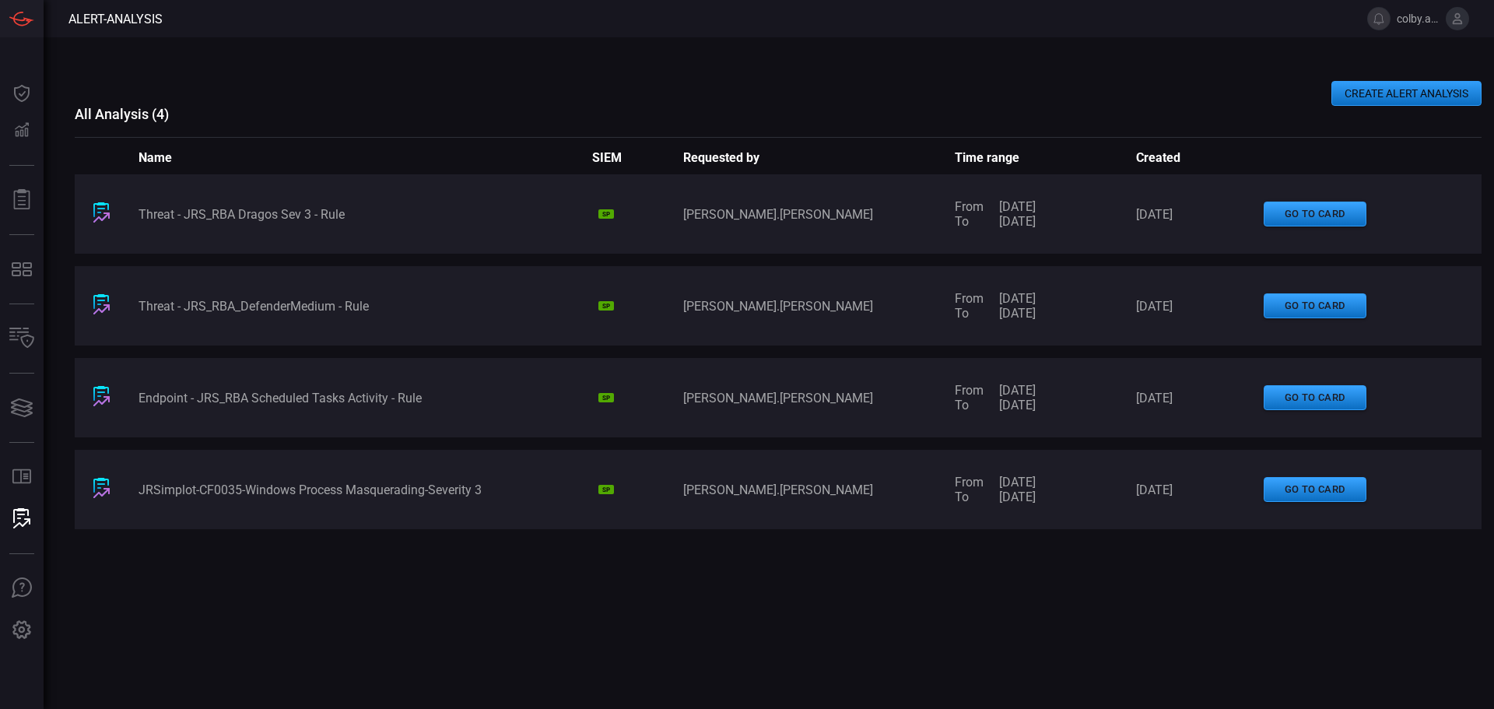
click at [1357, 97] on button "CREATE ALERT ANALYSIS" at bounding box center [1407, 93] width 150 height 25
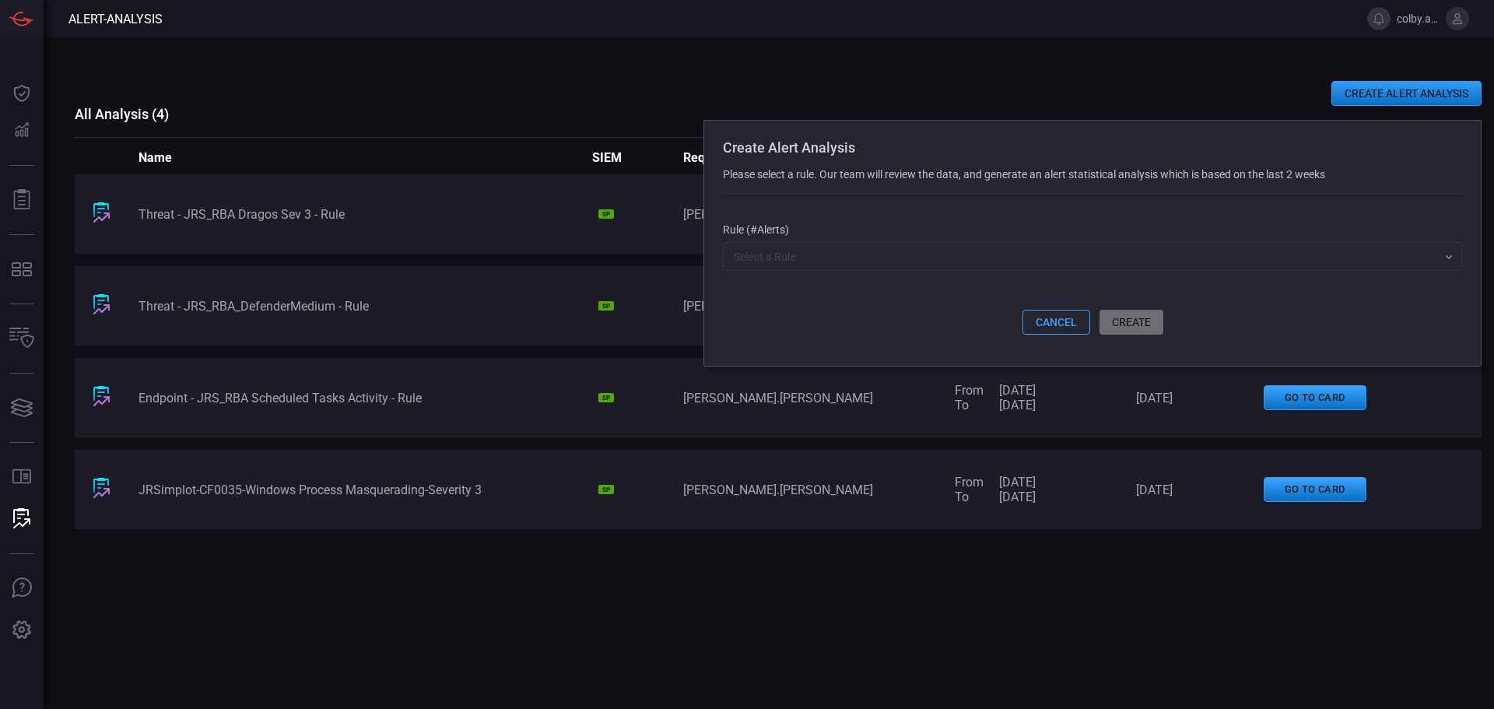
click at [856, 276] on span at bounding box center [1092, 288] width 739 height 43
click at [858, 263] on input "text" at bounding box center [1080, 256] width 704 height 19
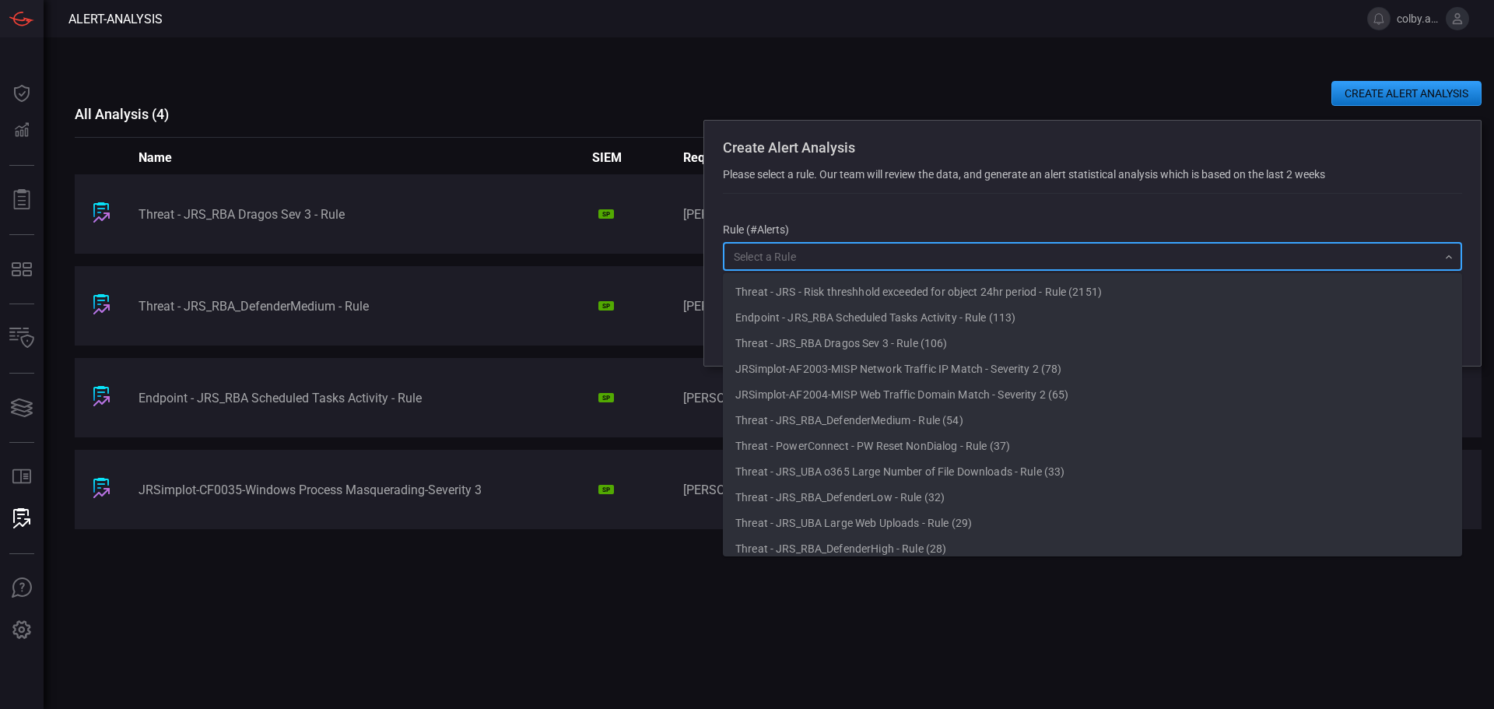
click at [840, 580] on div "Threat - JRS_RBA Dragos Sev 3 - Rule SP erik.jorgensen From 03/09/2025 To 17/09…" at bounding box center [778, 387] width 1407 height 427
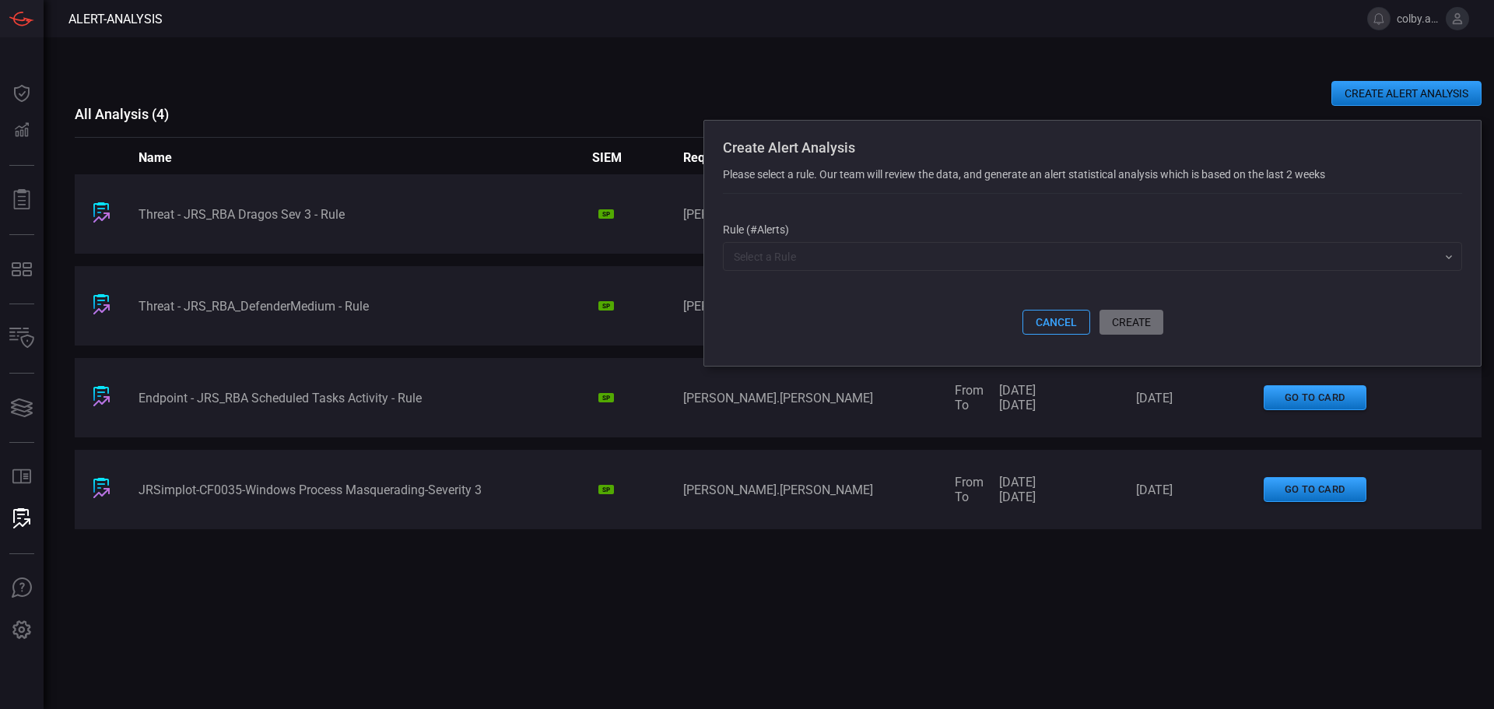
click at [1064, 323] on button "cancel" at bounding box center [1057, 322] width 68 height 25
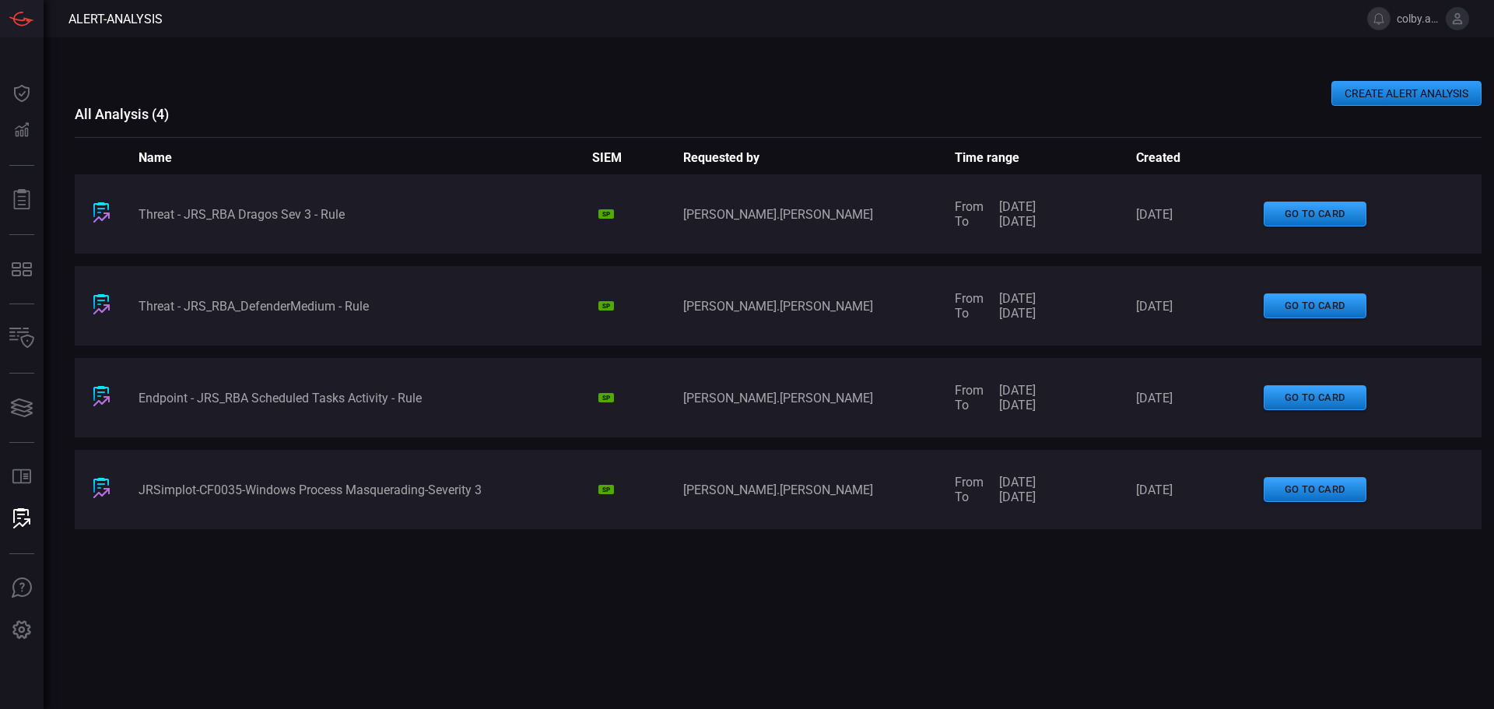
click at [823, 637] on div "CREATE ALERT ANALYSIS All Analysis ( 4 ) Name SIEM Requested by Time range Crea…" at bounding box center [778, 373] width 1407 height 672
click at [1307, 310] on button "go to card" at bounding box center [1315, 306] width 103 height 26
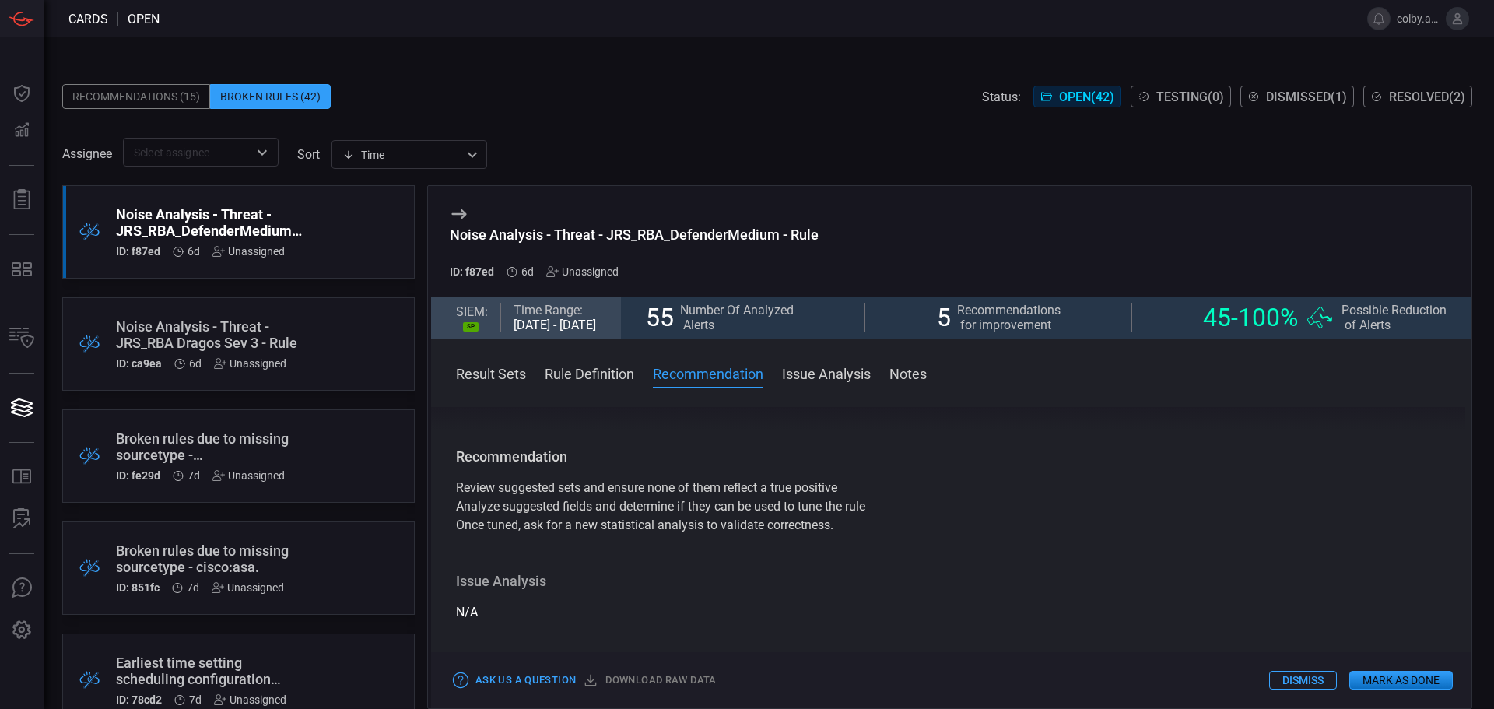
scroll to position [1738, 0]
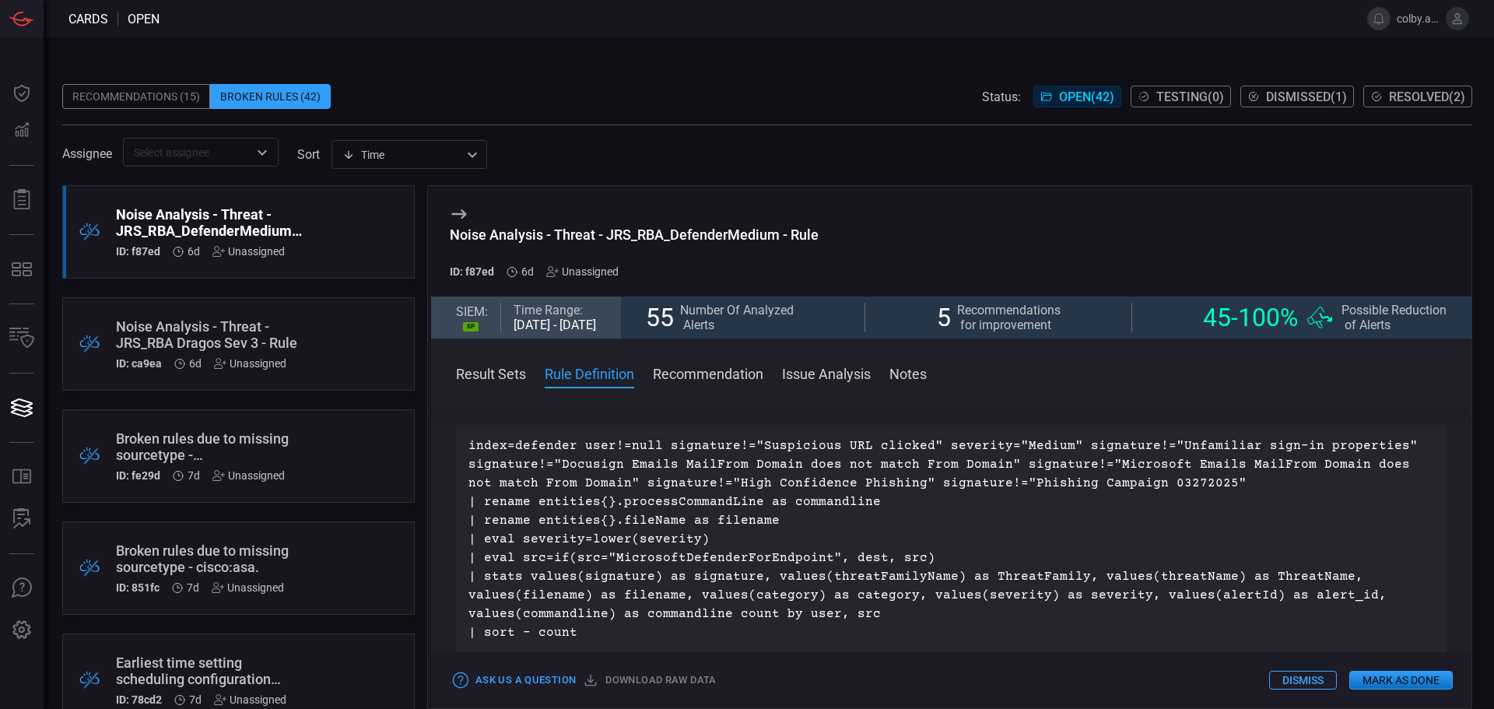
scroll to position [1073, 0]
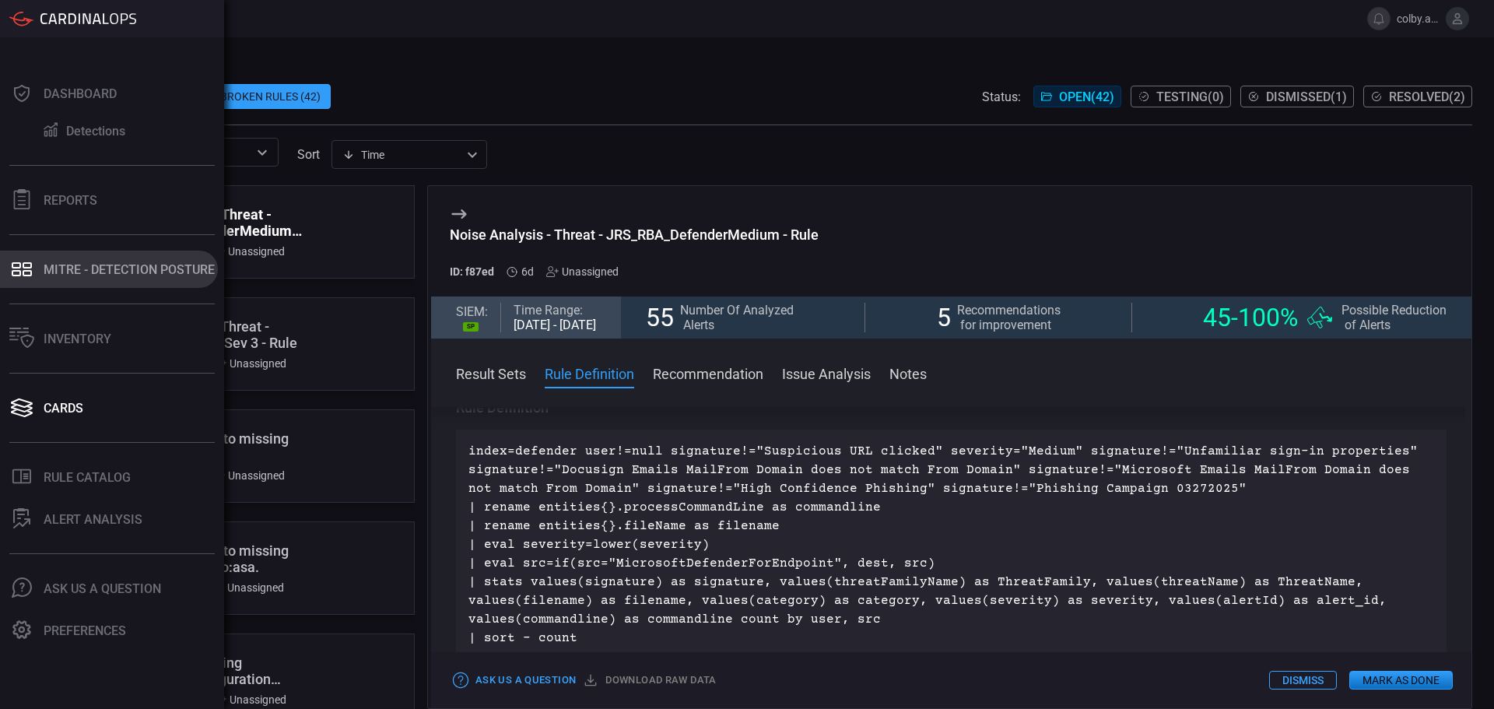
click at [119, 264] on div "MITRE - Detection Posture" at bounding box center [129, 269] width 171 height 15
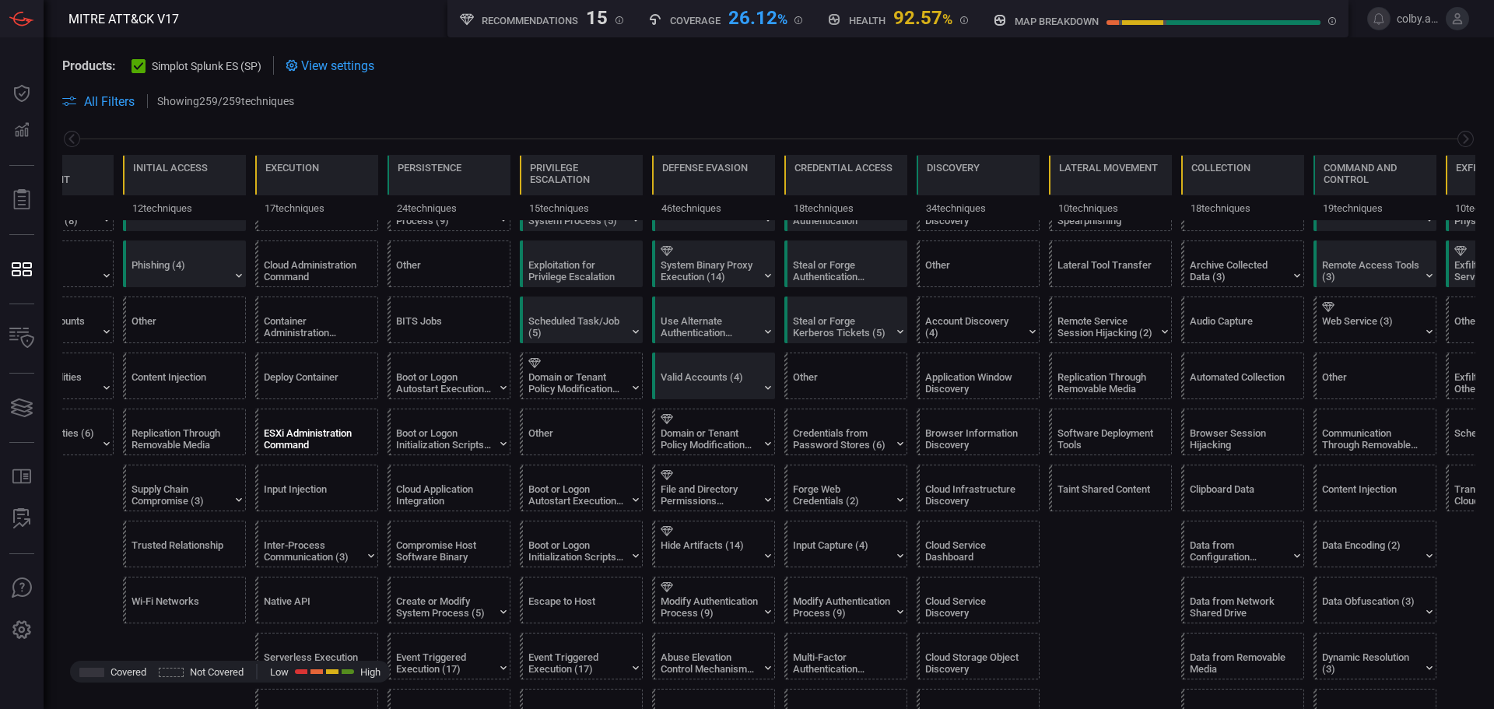
scroll to position [193, 0]
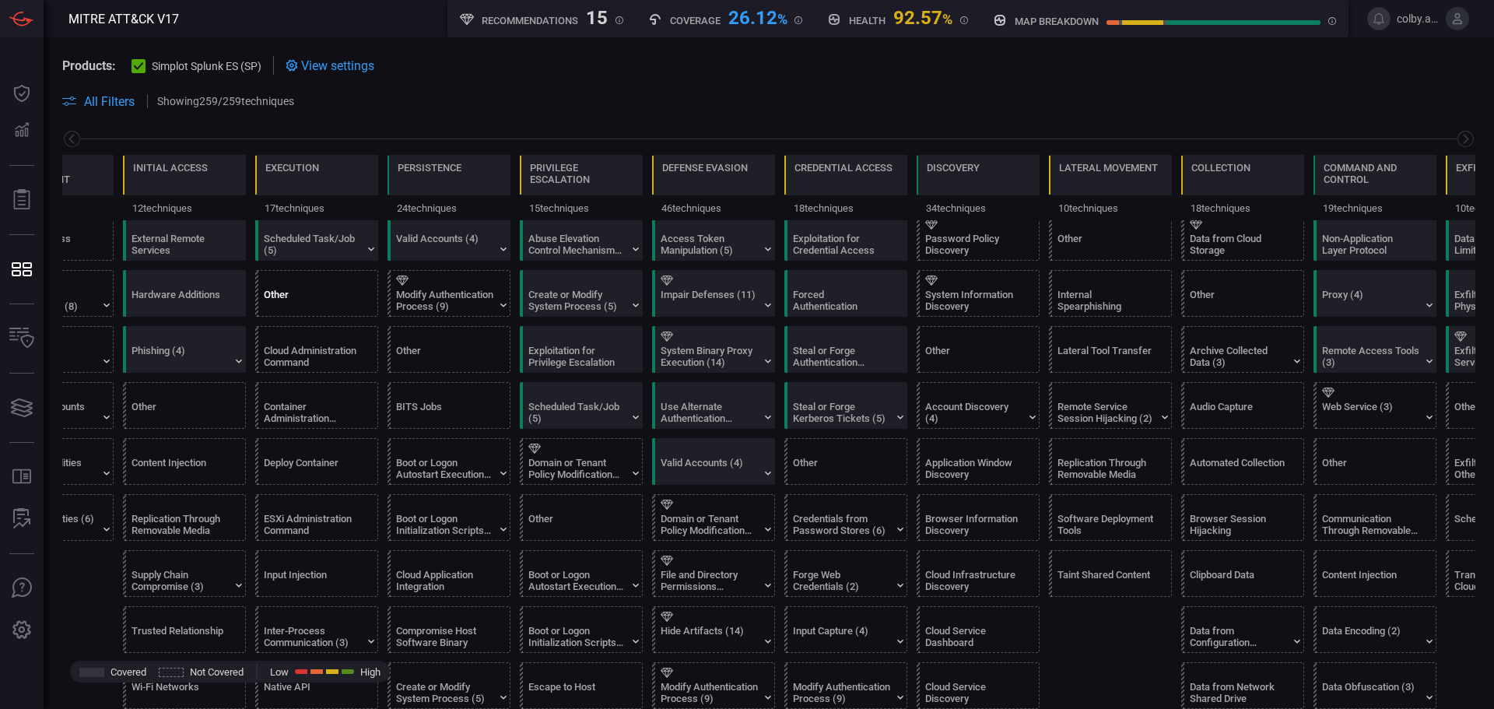
click at [300, 283] on div at bounding box center [320, 281] width 112 height 10
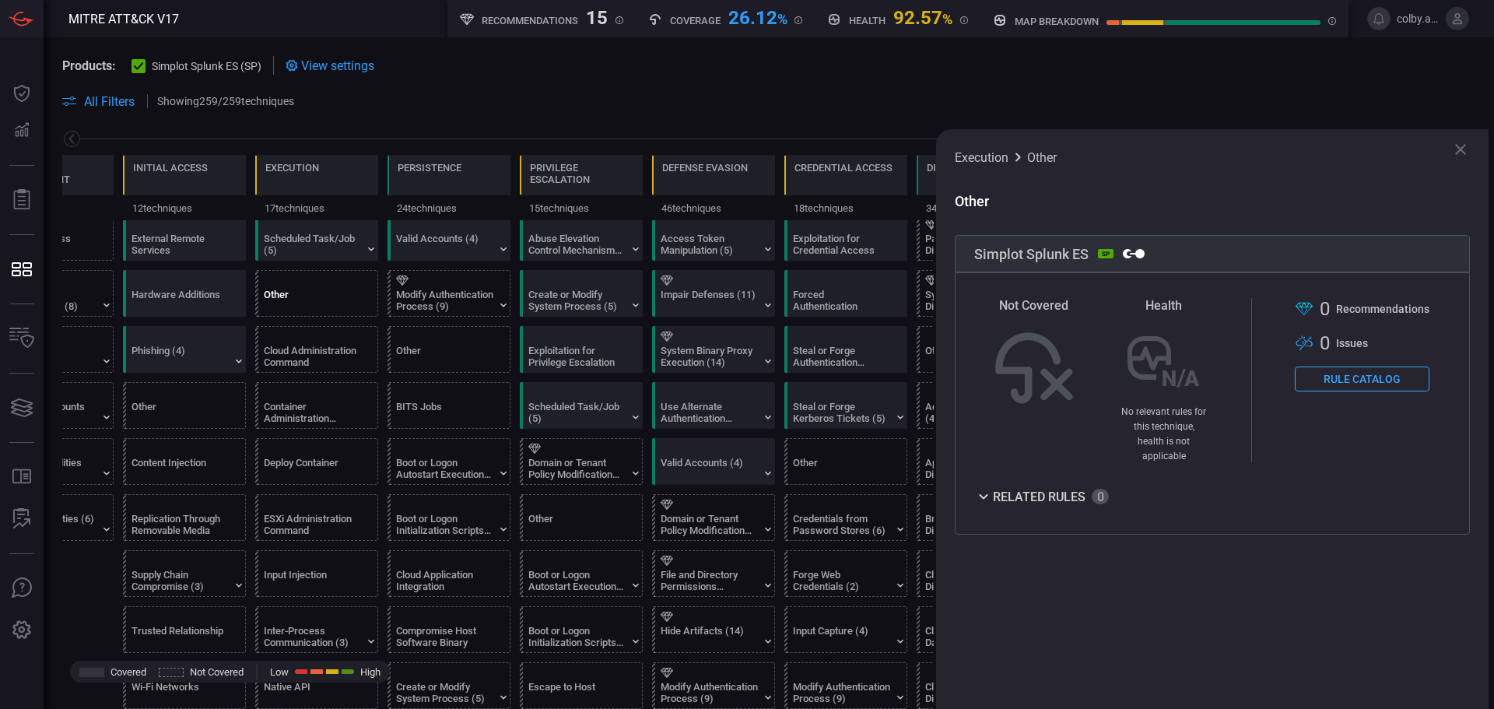
click at [1334, 374] on button "Rule Catalog" at bounding box center [1362, 379] width 135 height 25
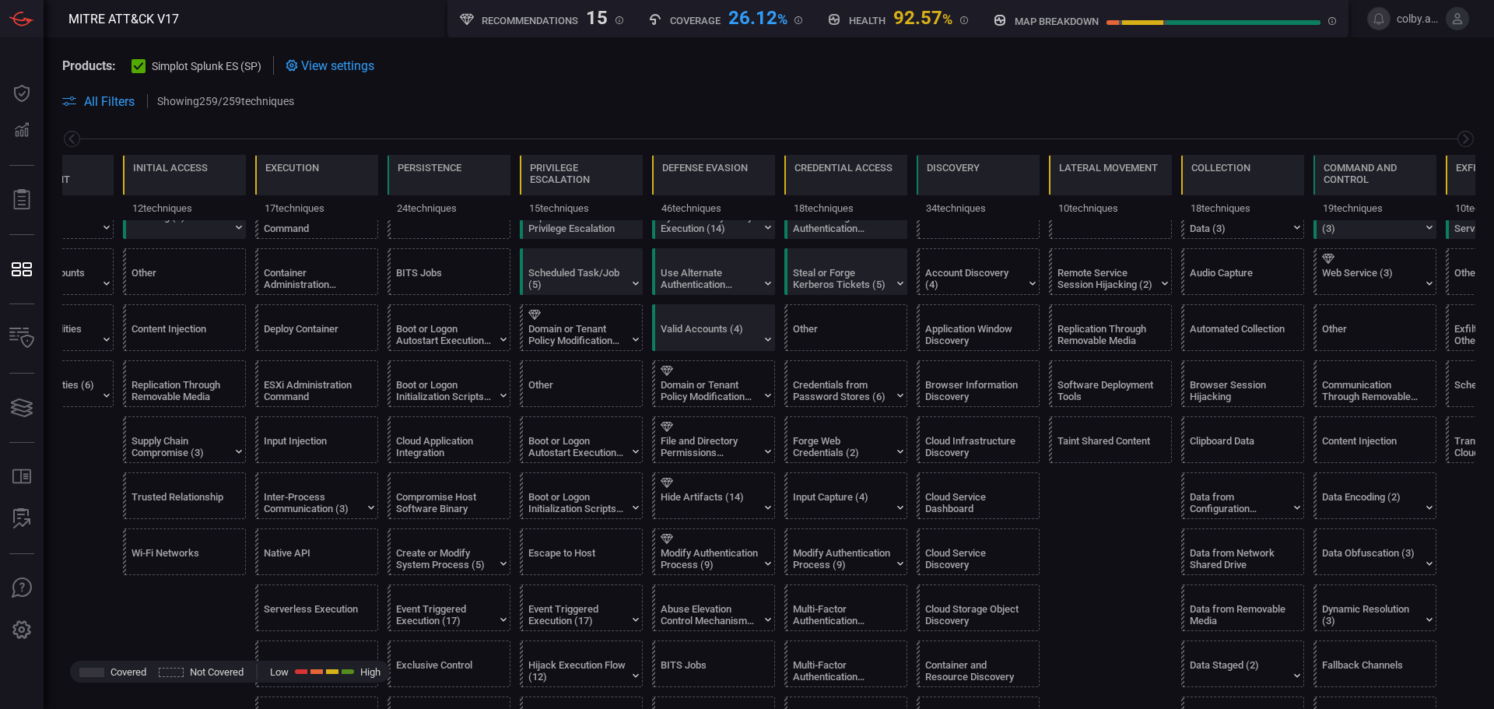
scroll to position [389, 0]
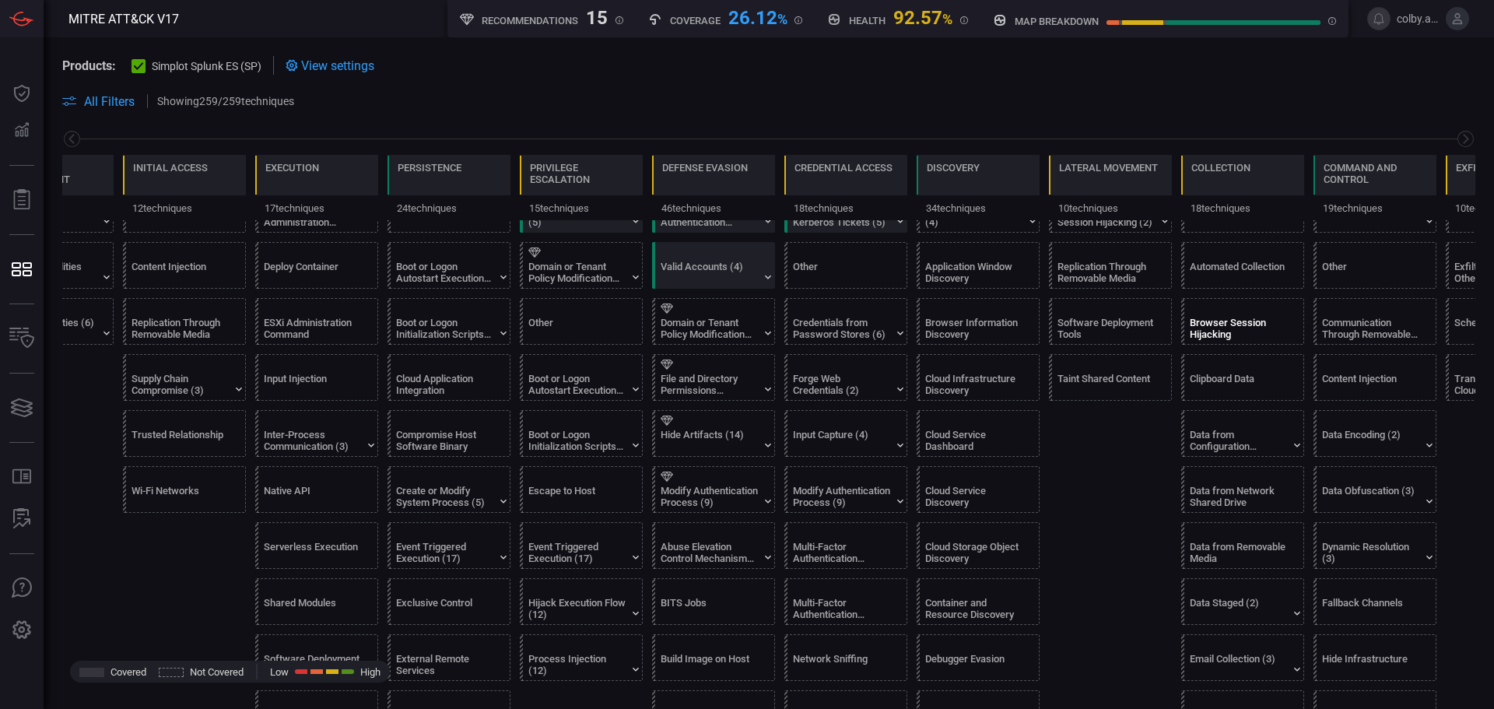
click at [1217, 322] on div "Browser Session Hijacking" at bounding box center [1238, 328] width 97 height 23
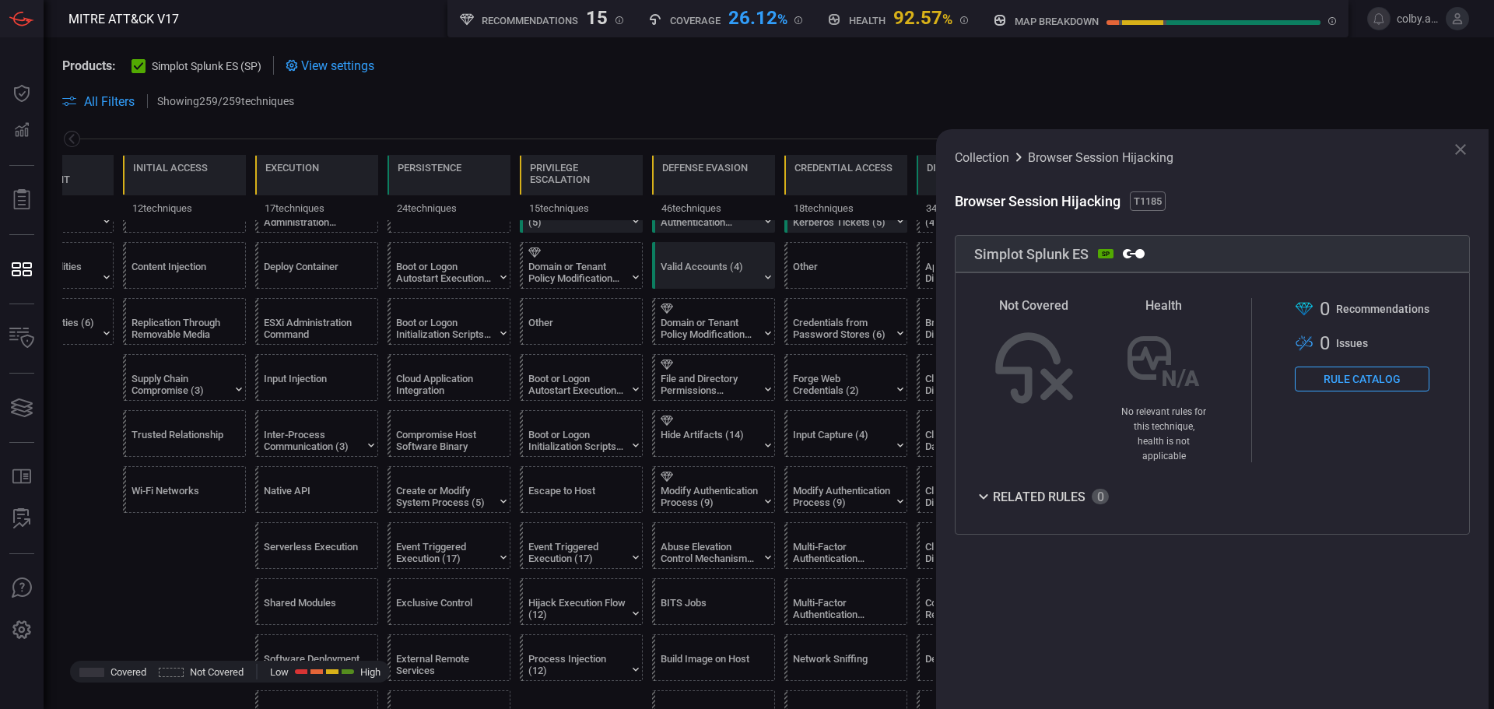
click at [1353, 381] on button "Rule Catalog" at bounding box center [1362, 379] width 135 height 25
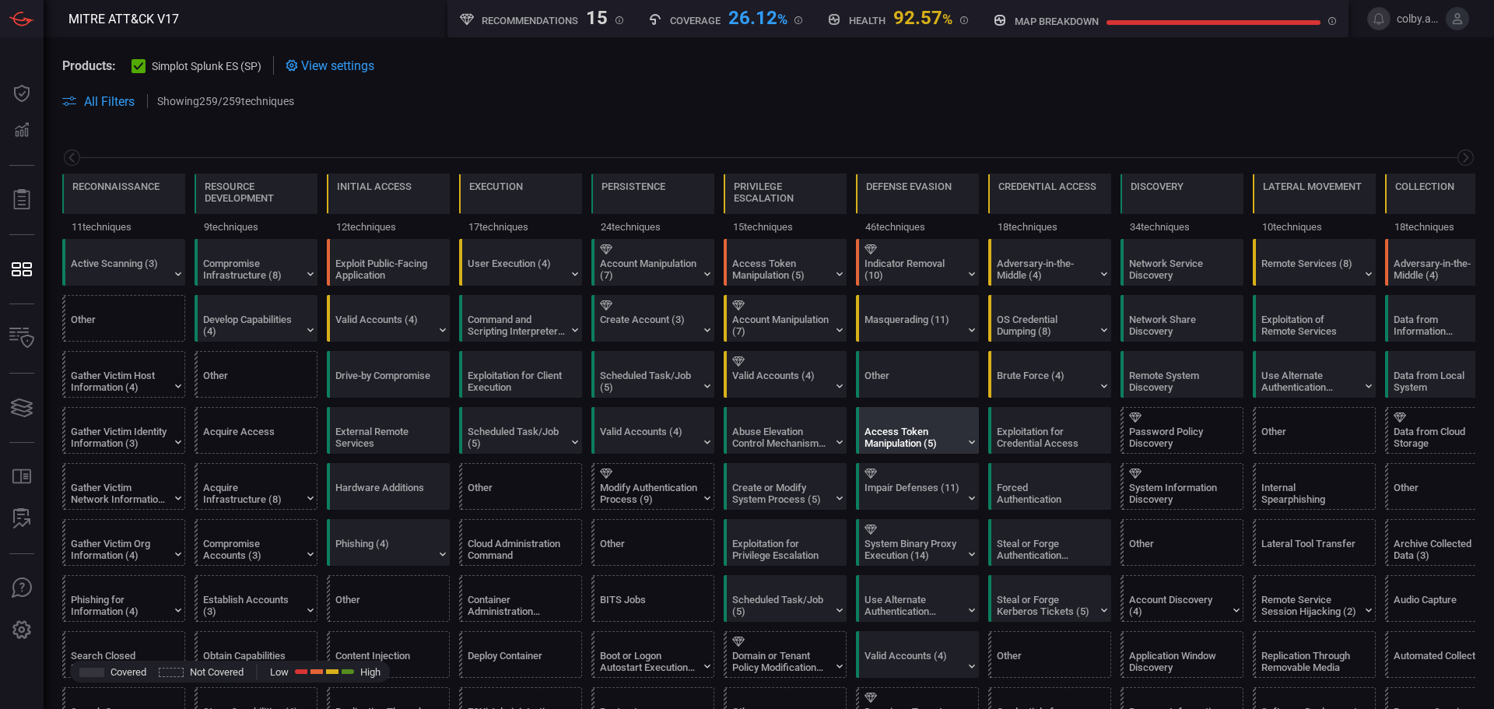
scroll to position [0, 204]
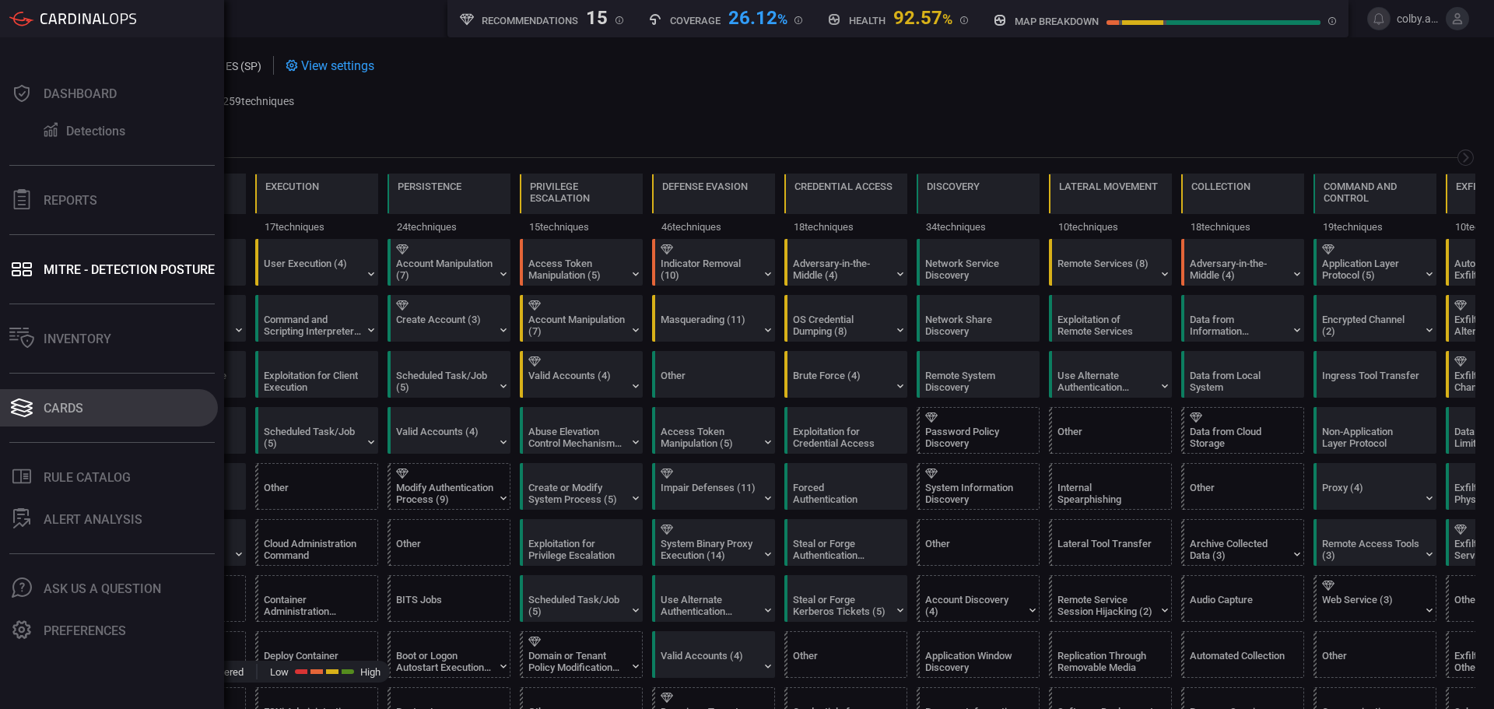
click at [68, 413] on div "Cards" at bounding box center [64, 408] width 40 height 15
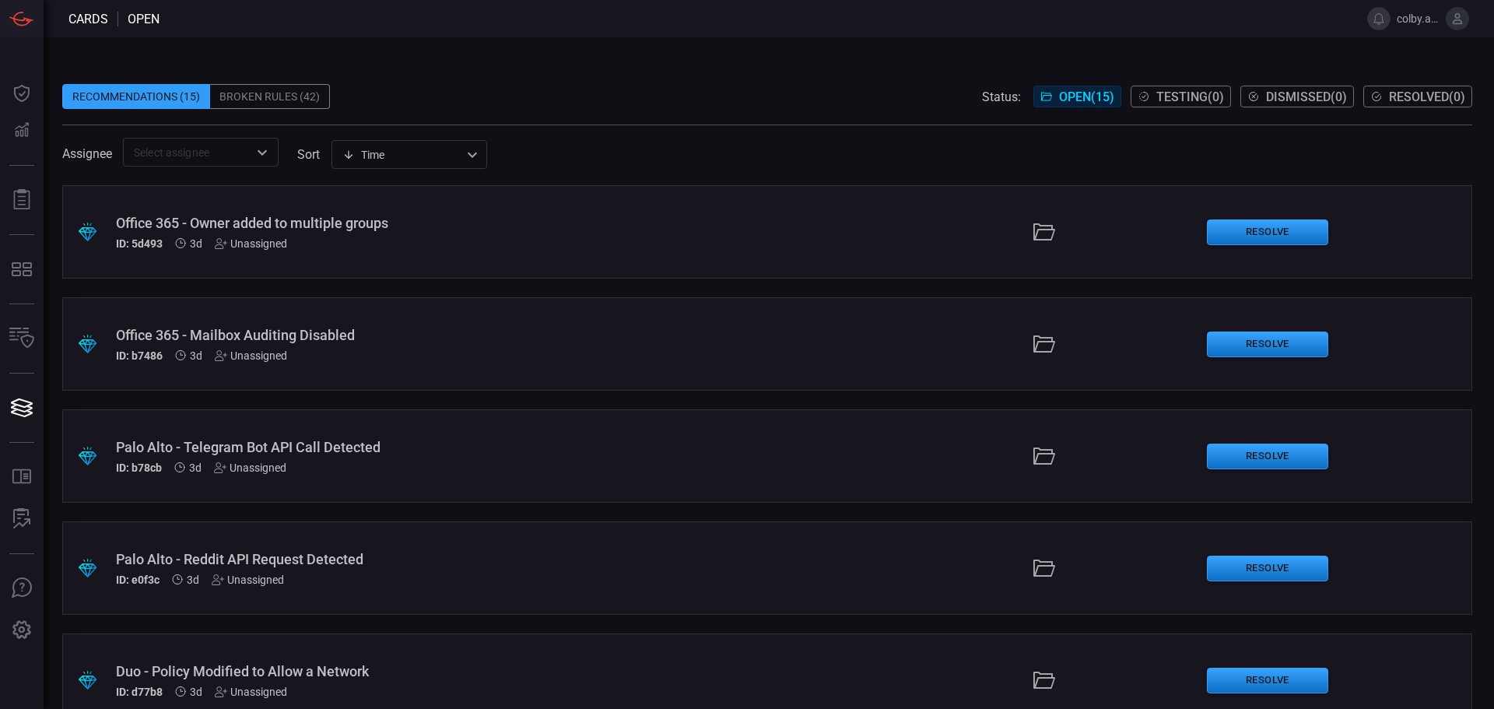
click at [680, 159] on div "Assignee ​ sort Time visibleUpdateTime ​" at bounding box center [767, 152] width 1410 height 29
click at [736, 90] on div "Recommendations (15) Broken Rules (42) Status: Open ( 15 ) Testing ( 0 ) Dismis…" at bounding box center [767, 96] width 1410 height 25
